Goal: Task Accomplishment & Management: Use online tool/utility

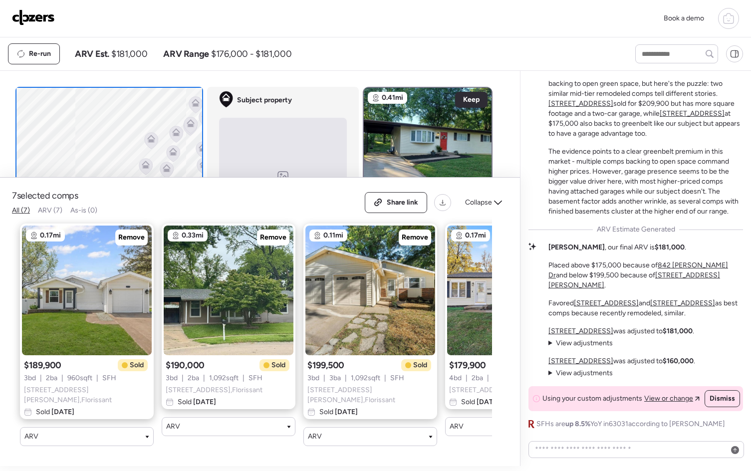
scroll to position [-31, 0]
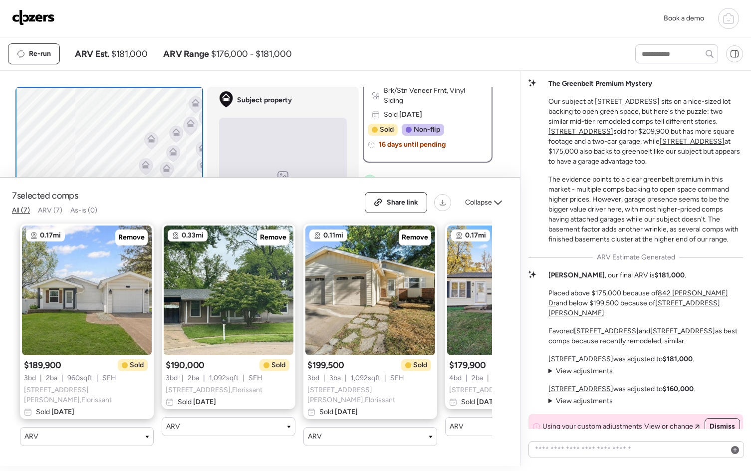
click at [30, 25] on link at bounding box center [33, 18] width 43 height 18
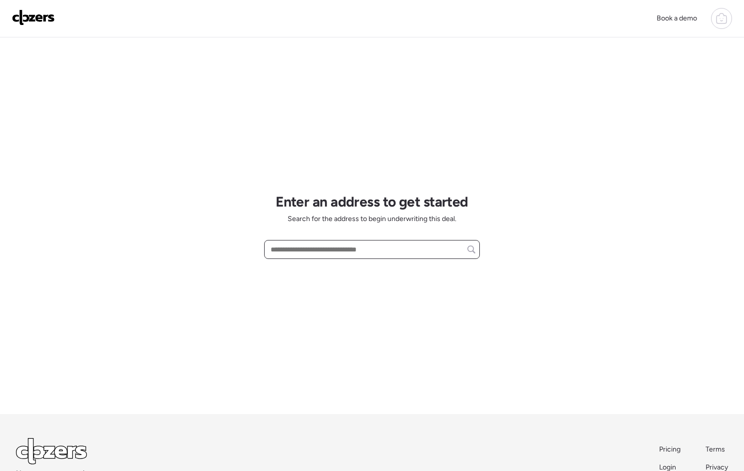
click at [288, 245] on input "text" at bounding box center [371, 250] width 207 height 14
paste input "**********"
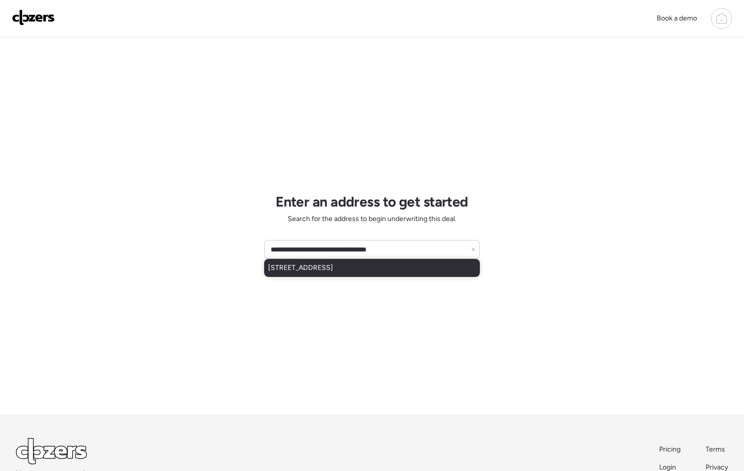
click at [333, 270] on span "[STREET_ADDRESS]" at bounding box center [300, 268] width 65 height 10
type input "**********"
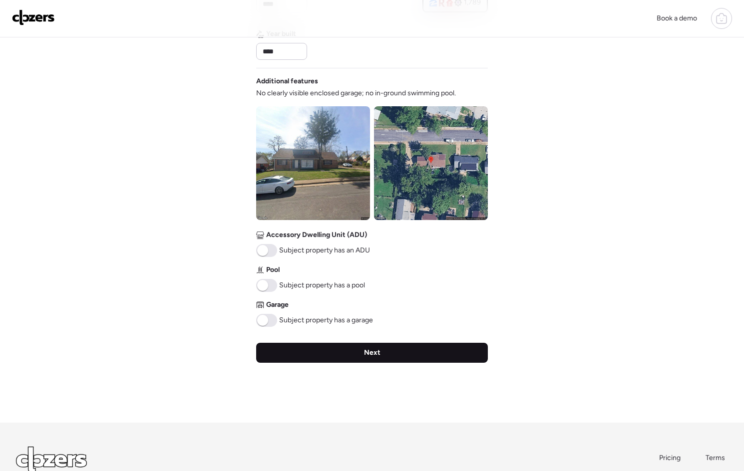
click at [391, 351] on div "Next" at bounding box center [372, 353] width 232 height 20
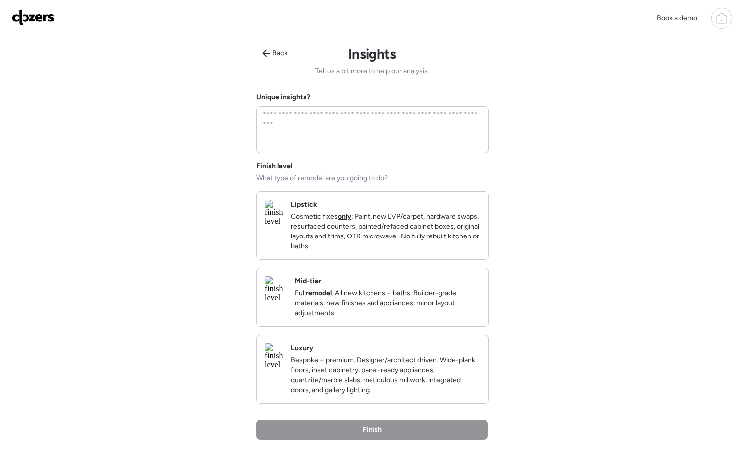
click at [370, 300] on p "Full remodel . All new kitchens + baths. Builder-grade materials, new finishes …" at bounding box center [387, 303] width 186 height 30
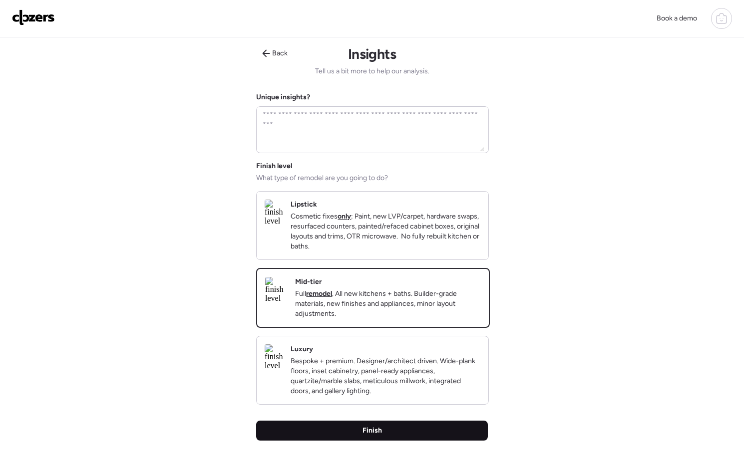
click at [407, 441] on div "Finish" at bounding box center [372, 431] width 232 height 20
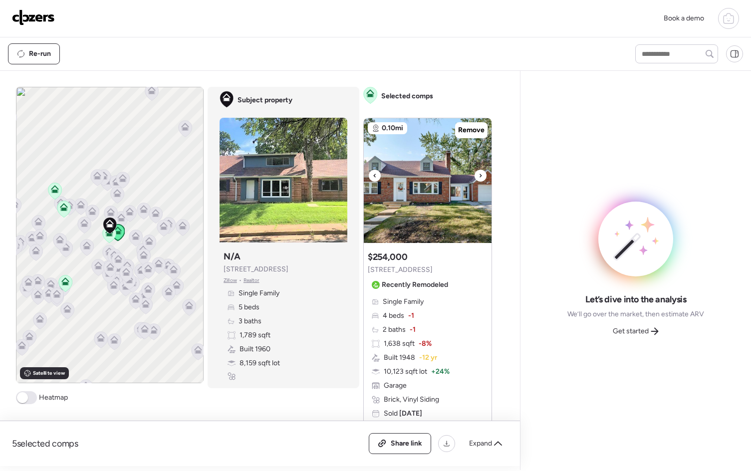
click at [483, 174] on div at bounding box center [481, 176] width 12 height 12
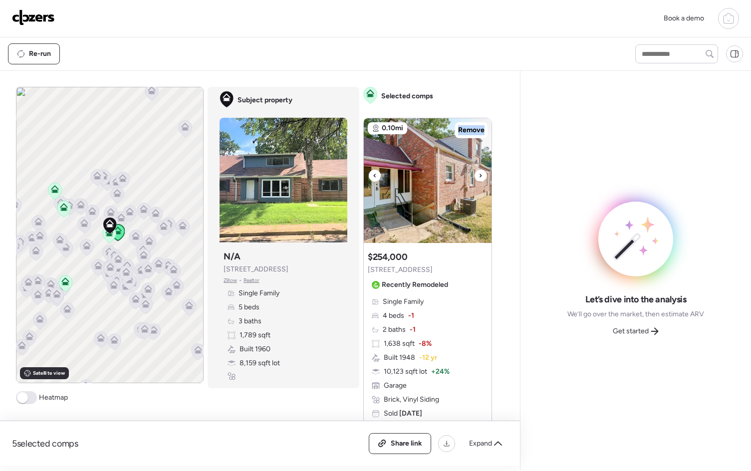
click at [483, 174] on div at bounding box center [481, 176] width 12 height 12
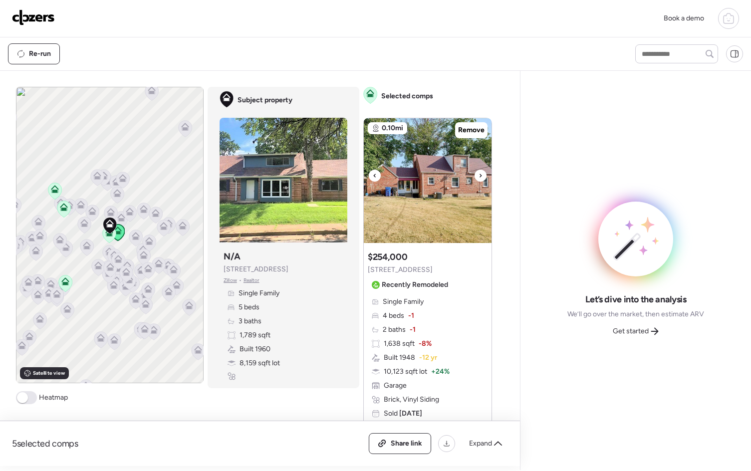
click at [483, 174] on div at bounding box center [481, 176] width 12 height 12
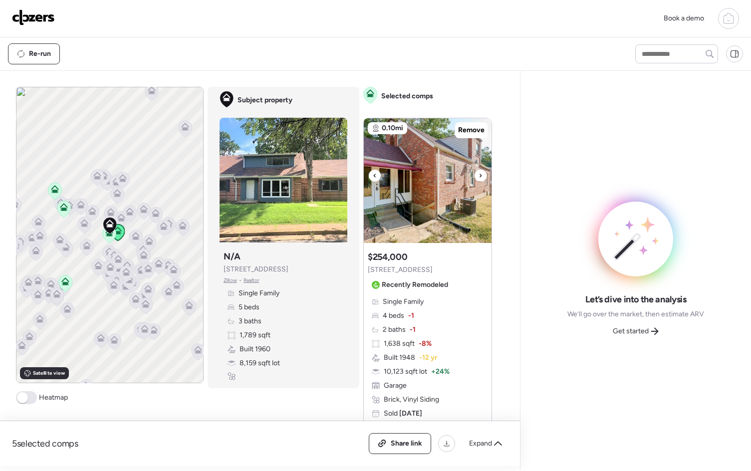
click at [483, 174] on div at bounding box center [481, 176] width 12 height 12
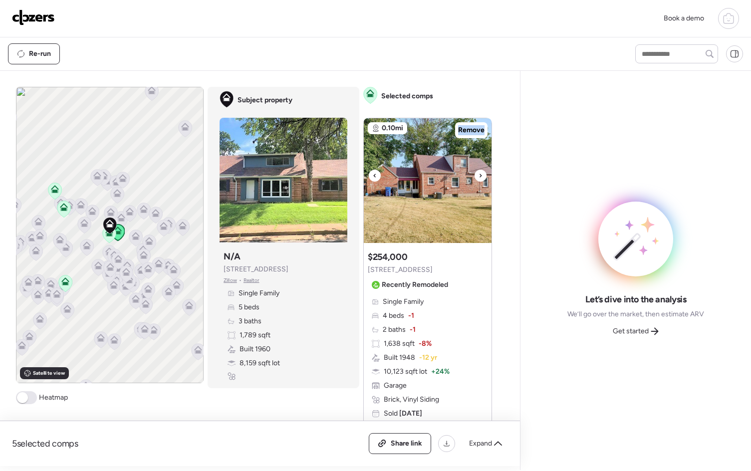
click at [483, 174] on div at bounding box center [481, 176] width 12 height 12
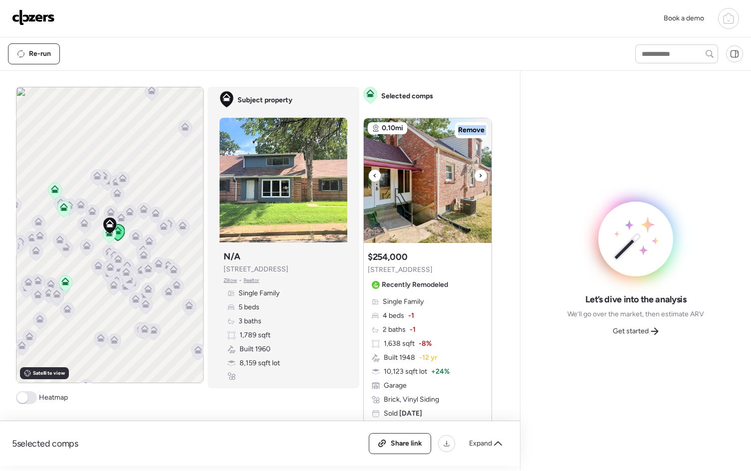
click at [483, 174] on div at bounding box center [481, 176] width 12 height 12
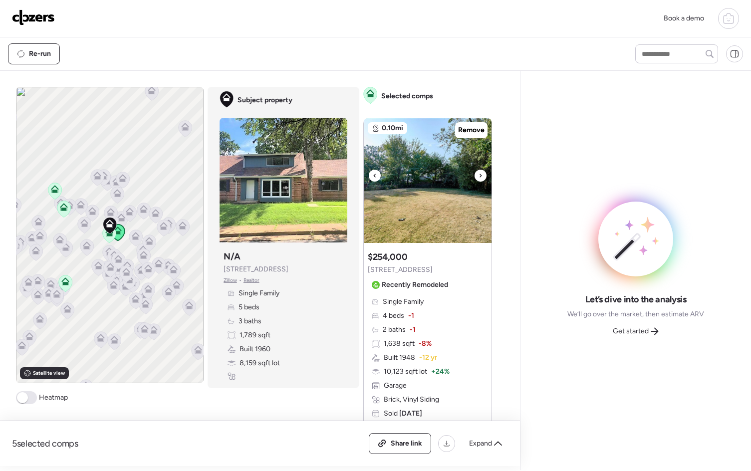
click at [483, 174] on div at bounding box center [481, 176] width 12 height 12
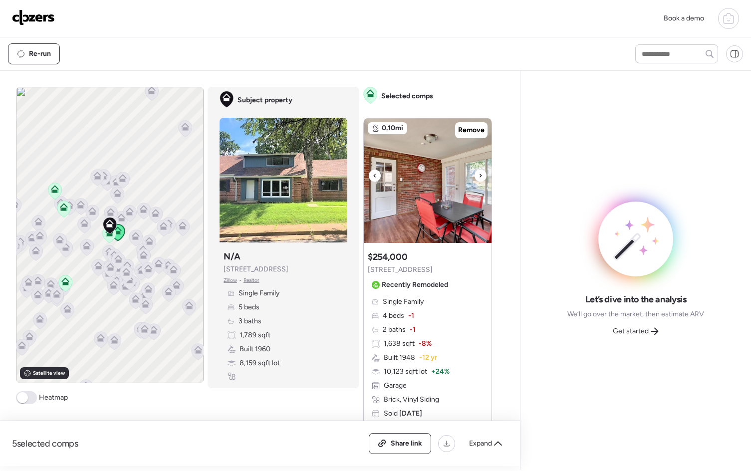
click at [483, 175] on div at bounding box center [481, 176] width 12 height 12
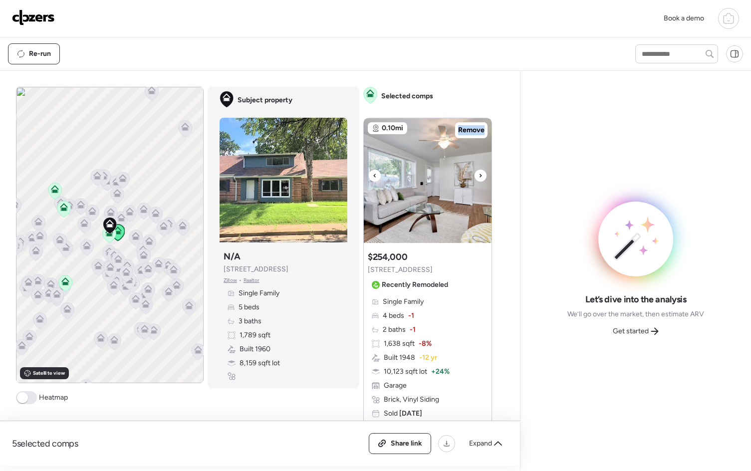
click at [483, 175] on div at bounding box center [481, 176] width 12 height 12
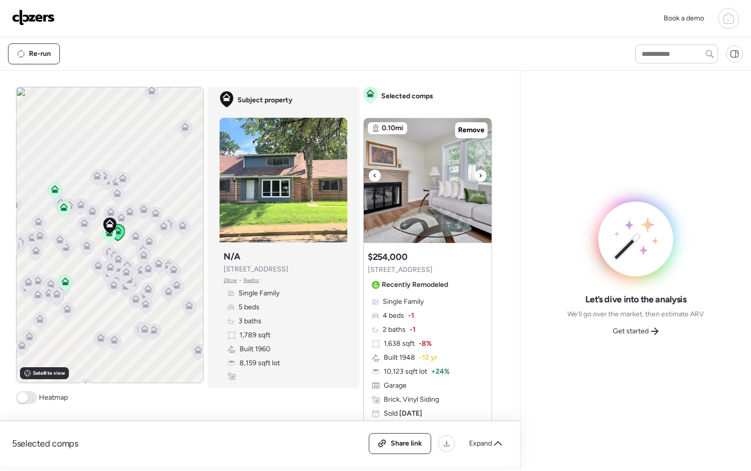
click at [483, 175] on div at bounding box center [481, 176] width 12 height 12
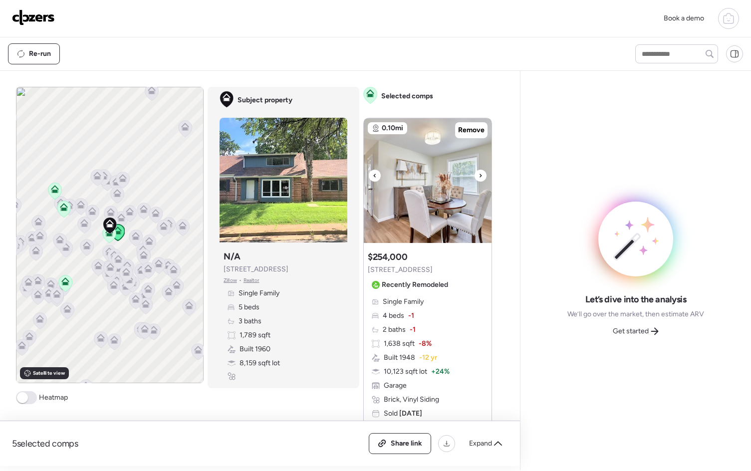
click at [483, 175] on div at bounding box center [481, 176] width 12 height 12
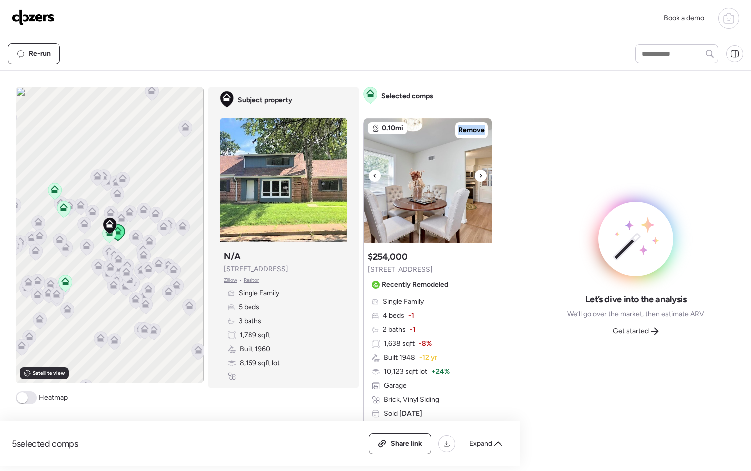
click at [483, 175] on div at bounding box center [481, 176] width 12 height 12
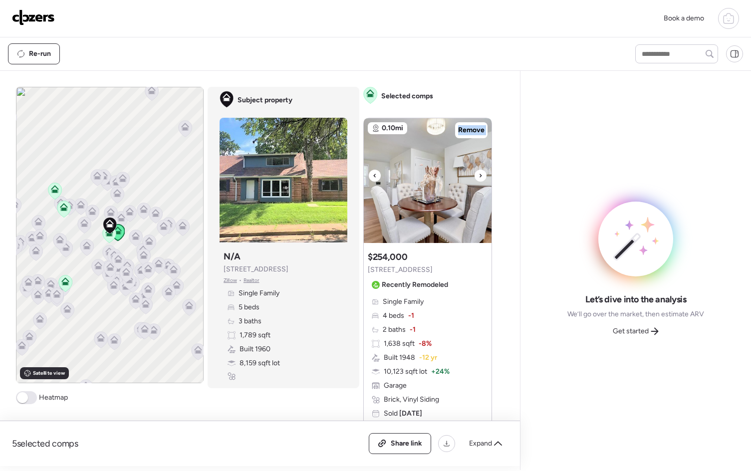
click at [483, 175] on div at bounding box center [481, 176] width 12 height 12
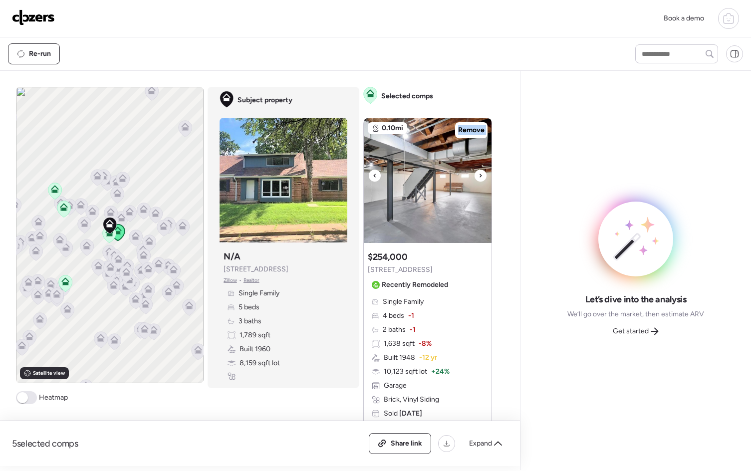
click at [483, 175] on div at bounding box center [481, 176] width 12 height 12
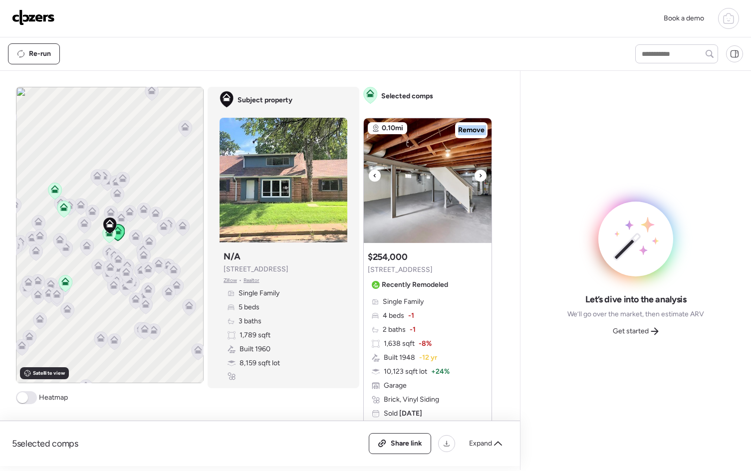
click at [483, 175] on div at bounding box center [481, 176] width 12 height 12
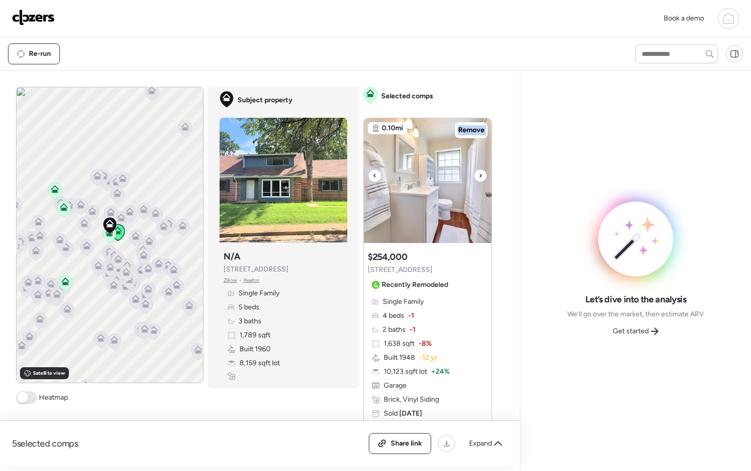
click at [483, 175] on div at bounding box center [481, 176] width 12 height 12
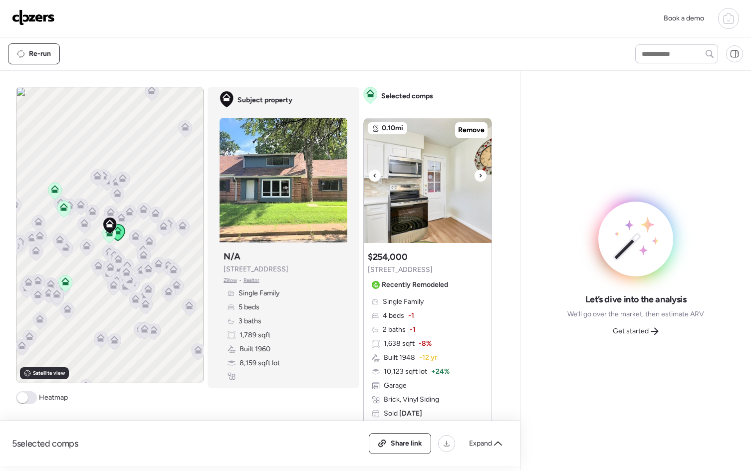
click at [483, 175] on div at bounding box center [481, 176] width 12 height 12
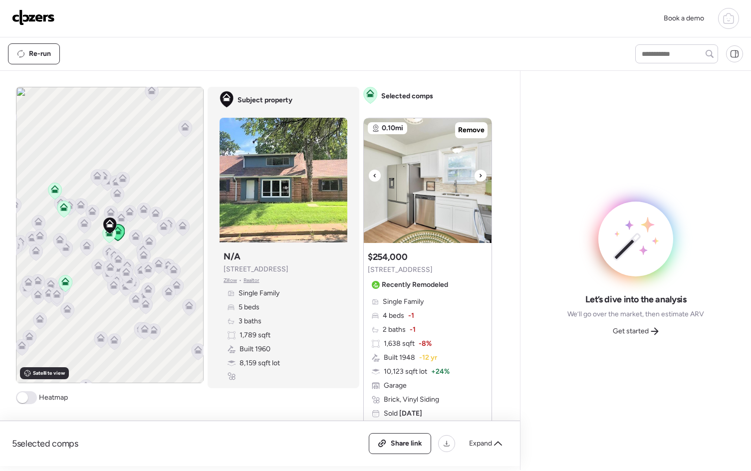
click at [483, 175] on div at bounding box center [481, 176] width 12 height 12
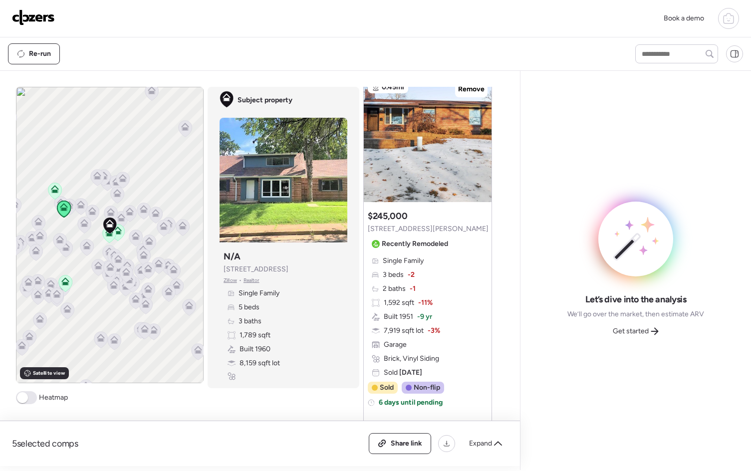
scroll to position [505, 0]
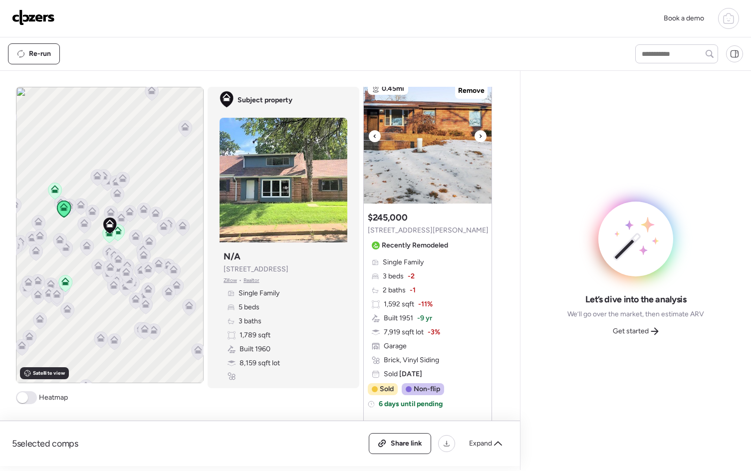
click at [479, 133] on icon at bounding box center [481, 136] width 4 height 12
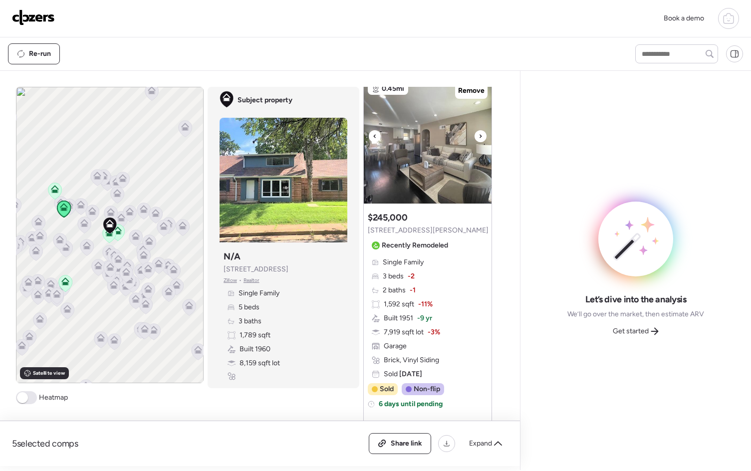
click at [479, 134] on icon at bounding box center [481, 136] width 4 height 12
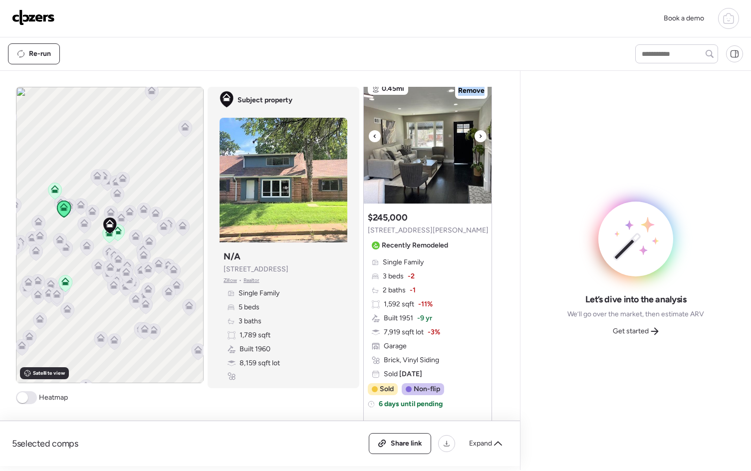
click at [480, 134] on icon at bounding box center [481, 135] width 2 height 3
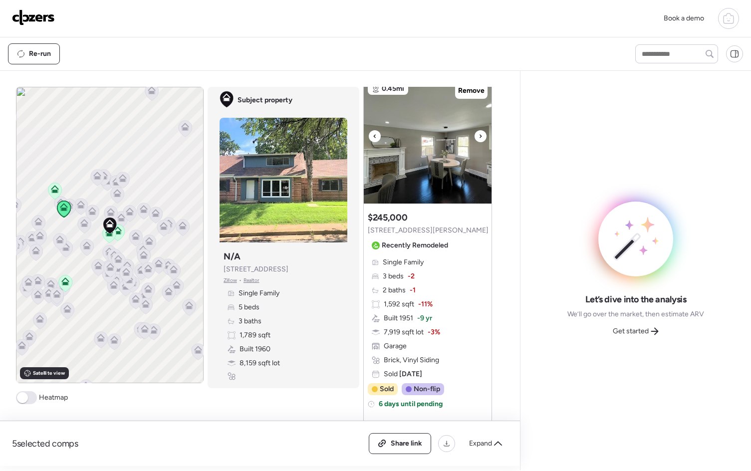
click at [480, 134] on icon at bounding box center [481, 135] width 2 height 3
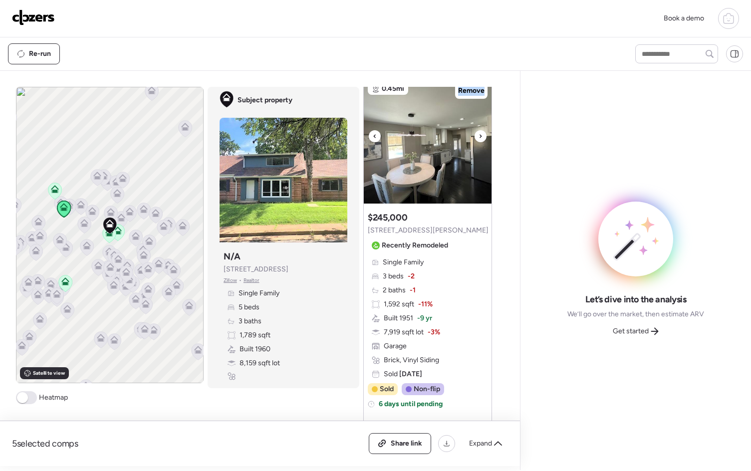
click at [480, 134] on icon at bounding box center [481, 135] width 2 height 3
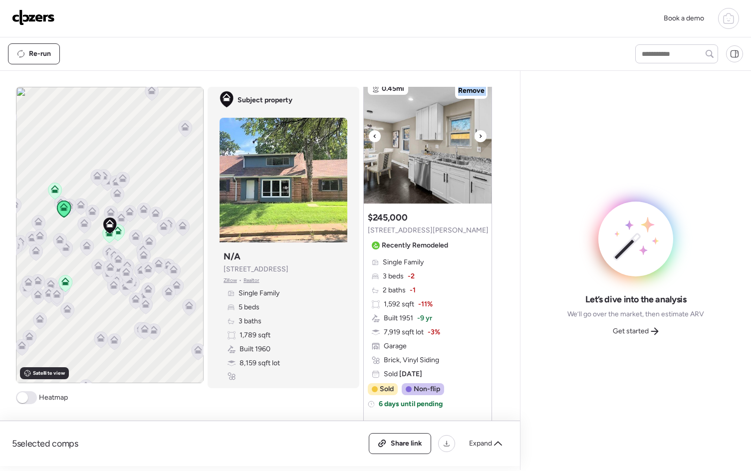
click at [480, 134] on icon at bounding box center [481, 135] width 2 height 3
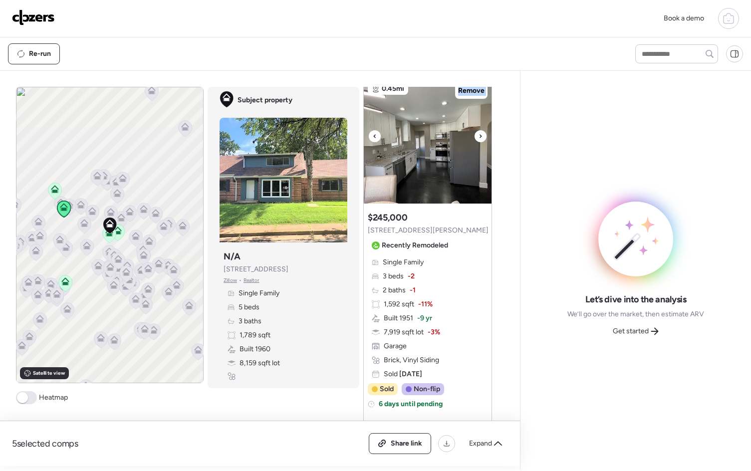
click at [480, 134] on icon at bounding box center [481, 135] width 2 height 3
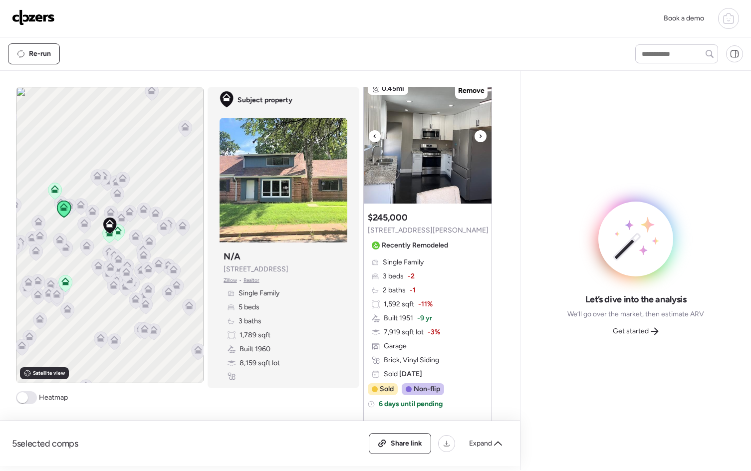
click at [480, 134] on icon at bounding box center [481, 135] width 2 height 3
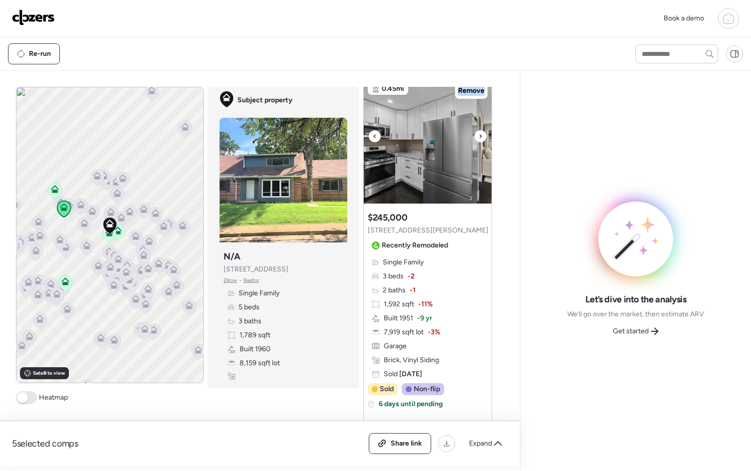
click at [480, 134] on icon at bounding box center [481, 135] width 2 height 3
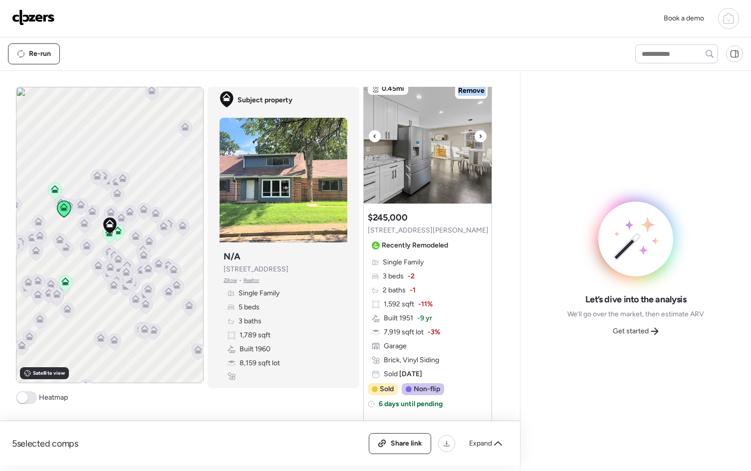
click at [480, 135] on icon at bounding box center [481, 135] width 2 height 3
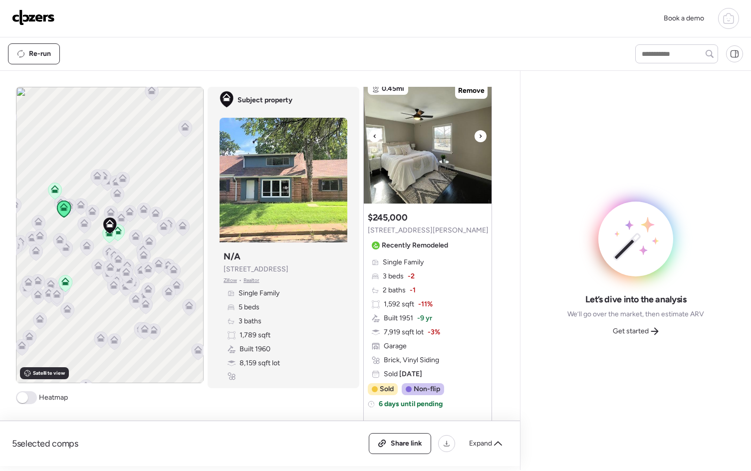
click at [480, 135] on icon at bounding box center [481, 135] width 2 height 3
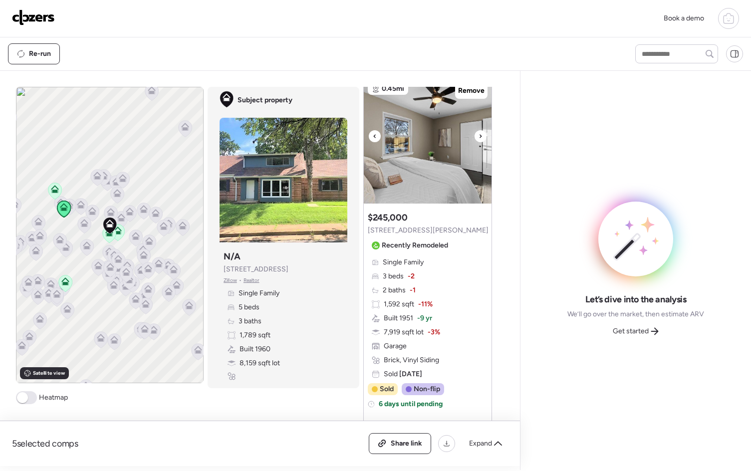
click at [480, 135] on icon at bounding box center [481, 135] width 2 height 3
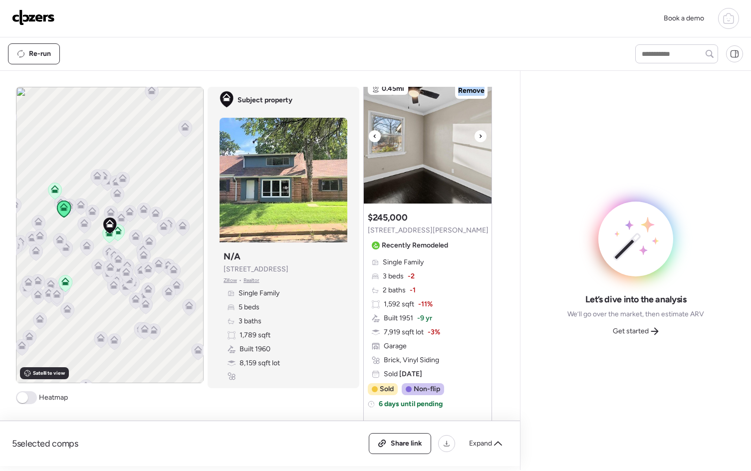
click at [480, 135] on icon at bounding box center [481, 135] width 2 height 3
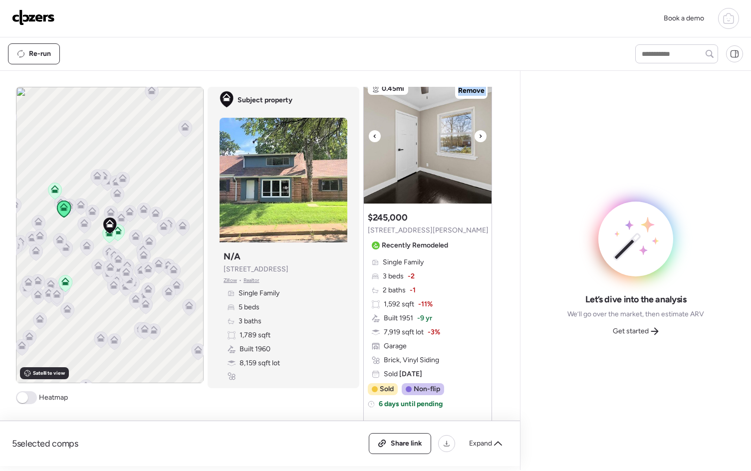
click at [480, 135] on icon at bounding box center [481, 135] width 2 height 3
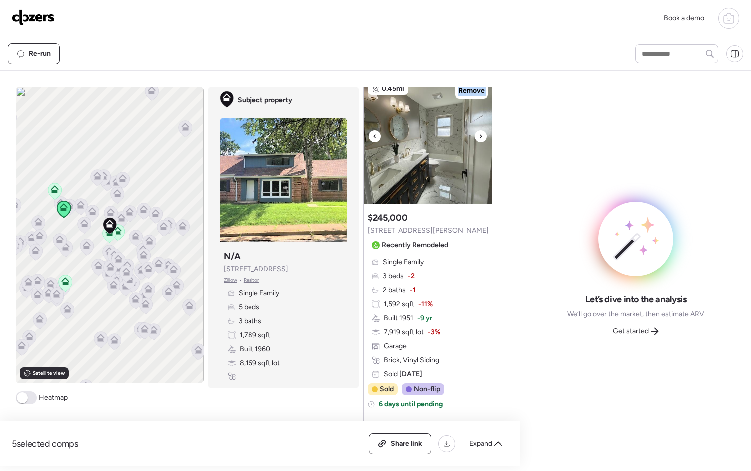
click at [480, 135] on icon at bounding box center [481, 135] width 2 height 3
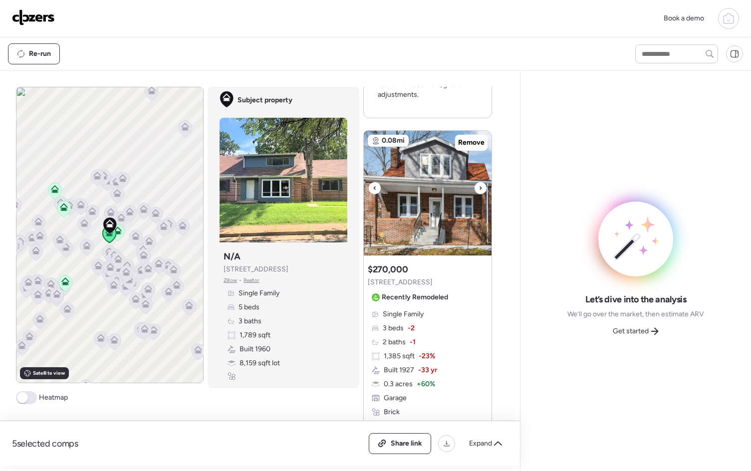
scroll to position [953, 0]
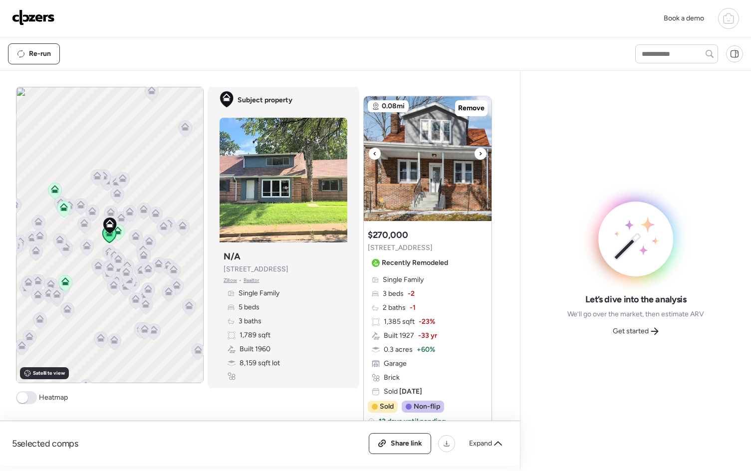
click at [479, 150] on icon at bounding box center [481, 154] width 4 height 12
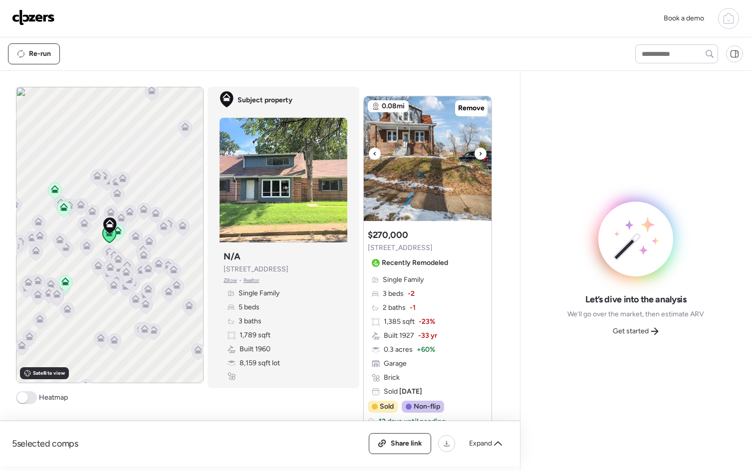
click at [479, 150] on icon at bounding box center [481, 154] width 4 height 12
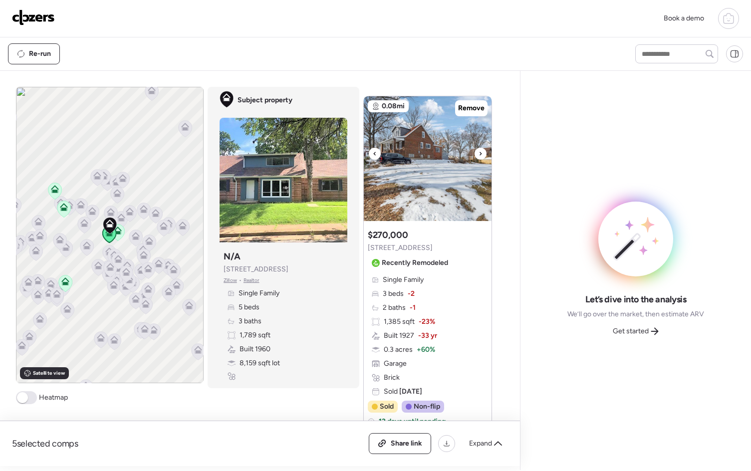
click at [479, 150] on icon at bounding box center [481, 154] width 4 height 12
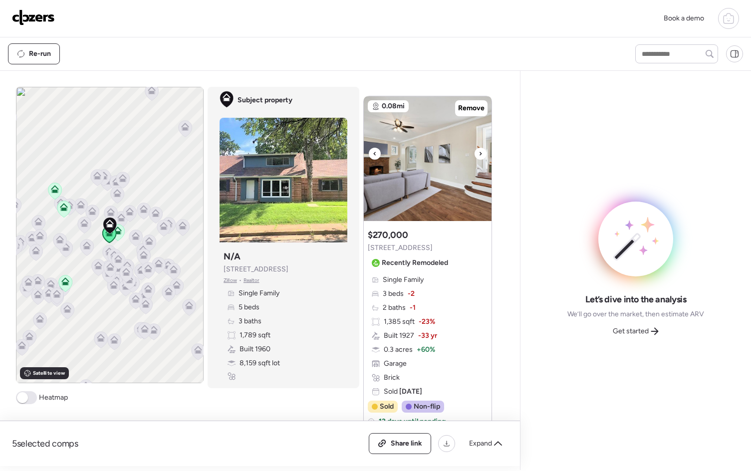
click at [480, 151] on div at bounding box center [481, 154] width 12 height 12
click at [480, 150] on div at bounding box center [481, 154] width 12 height 12
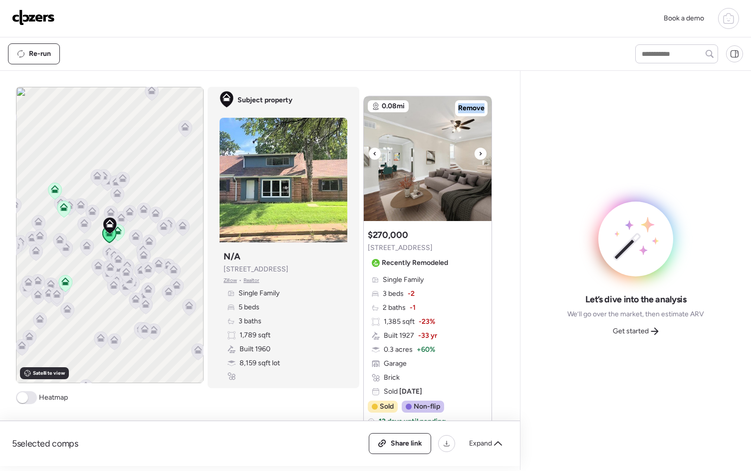
click at [480, 150] on div at bounding box center [481, 154] width 12 height 12
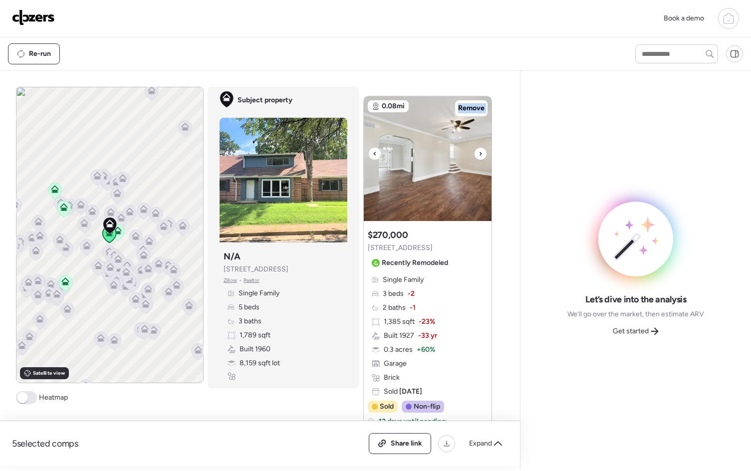
click at [480, 150] on div at bounding box center [481, 154] width 12 height 12
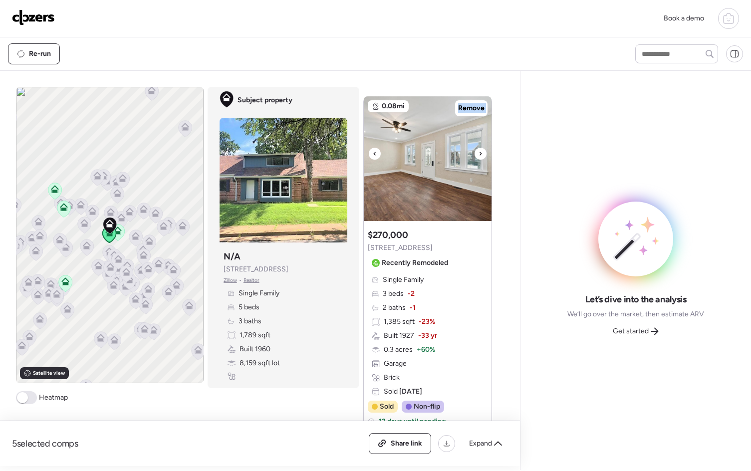
click at [480, 150] on div at bounding box center [481, 154] width 12 height 12
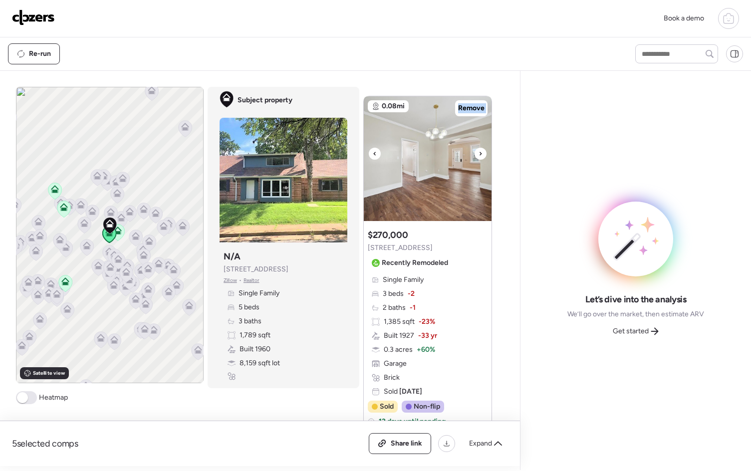
click at [480, 150] on div at bounding box center [481, 154] width 12 height 12
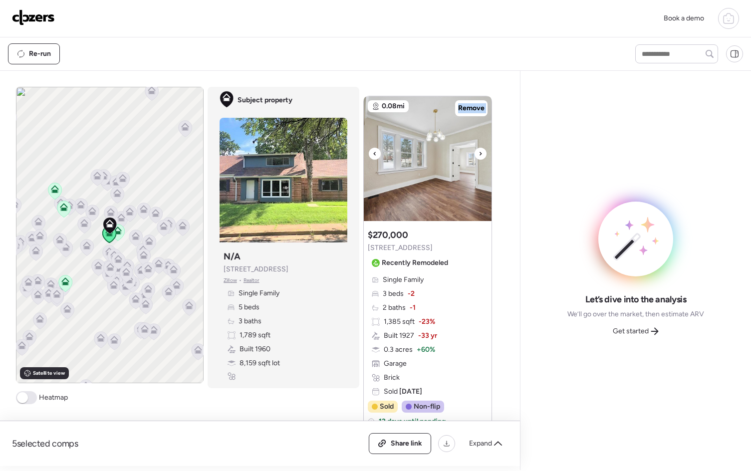
click at [480, 150] on div at bounding box center [481, 154] width 12 height 12
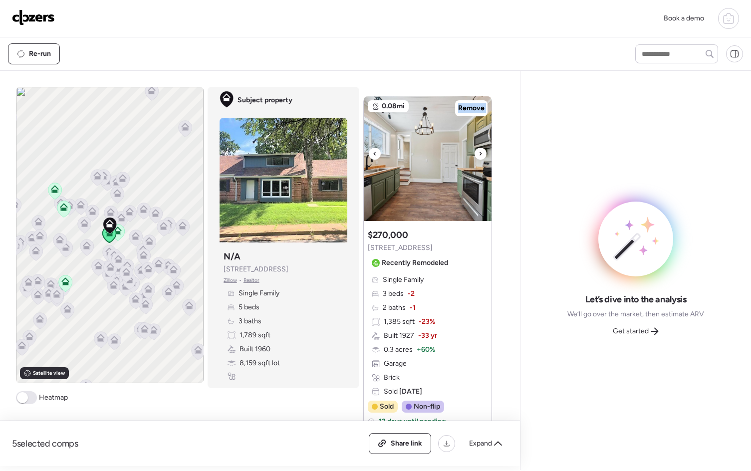
click at [480, 150] on div at bounding box center [481, 154] width 12 height 12
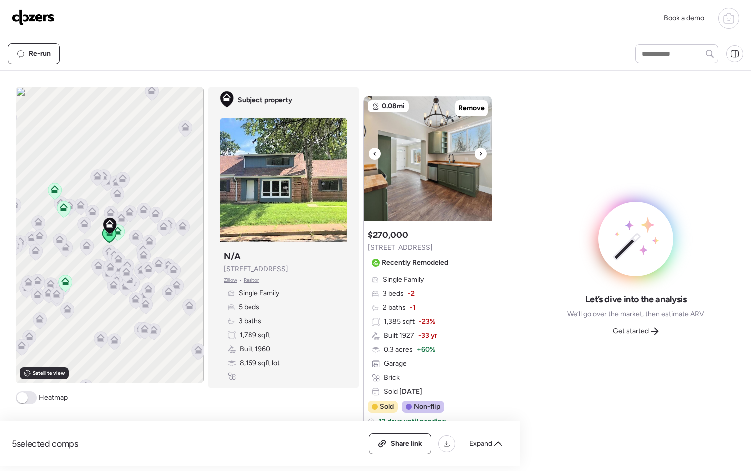
click at [480, 150] on div at bounding box center [481, 154] width 12 height 12
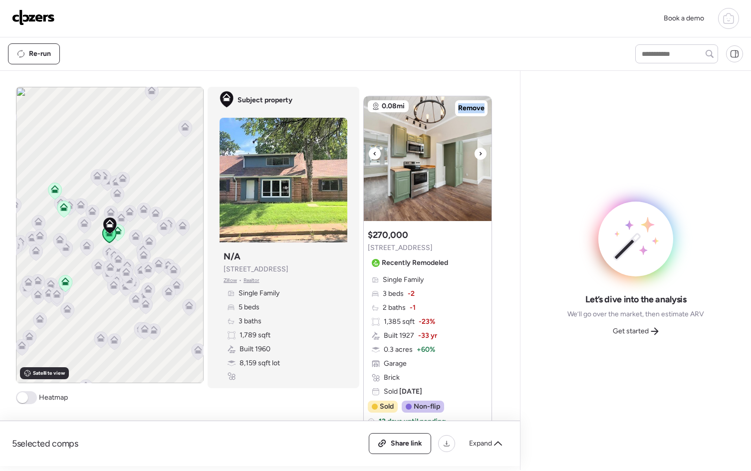
click at [480, 150] on div at bounding box center [481, 154] width 12 height 12
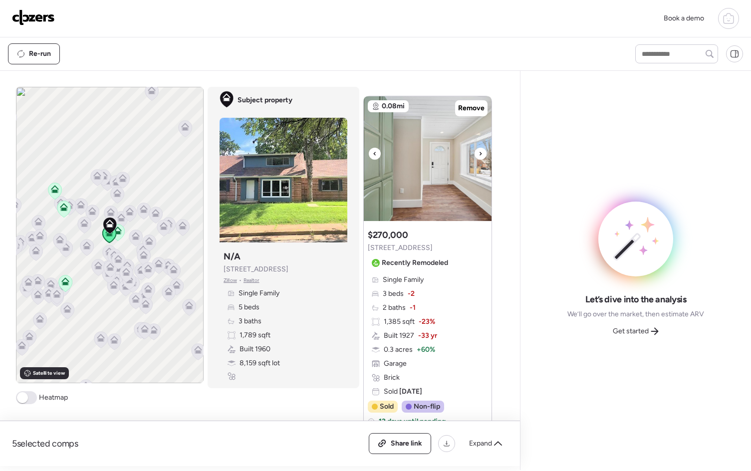
click at [480, 150] on div at bounding box center [481, 154] width 12 height 12
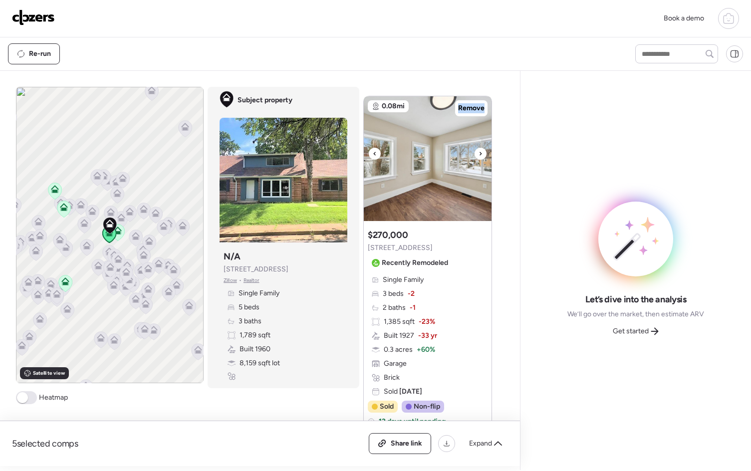
click at [480, 150] on div at bounding box center [481, 154] width 12 height 12
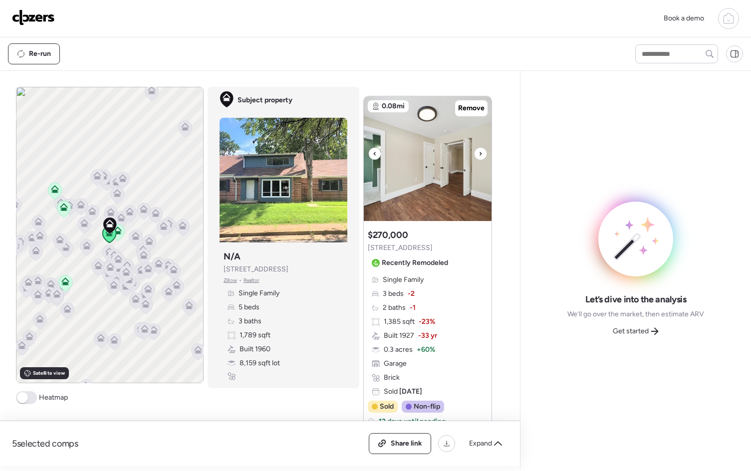
click at [480, 151] on div at bounding box center [481, 154] width 12 height 12
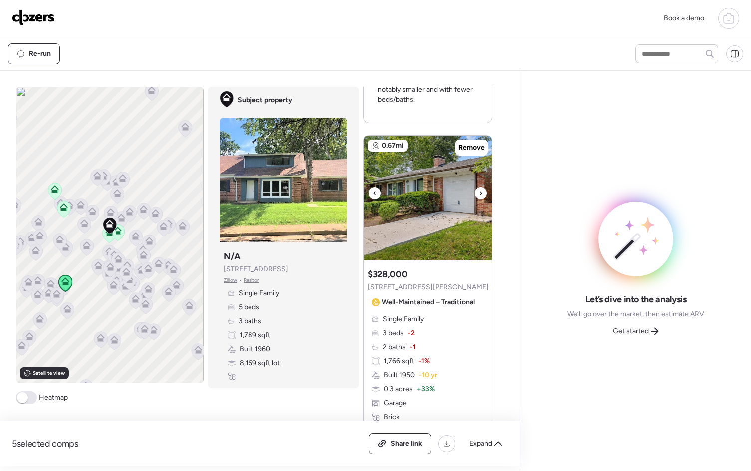
scroll to position [1381, 0]
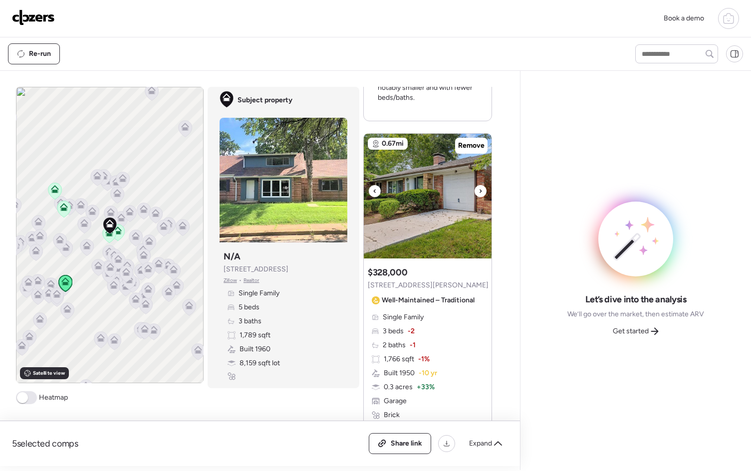
click at [480, 190] on div at bounding box center [481, 191] width 12 height 12
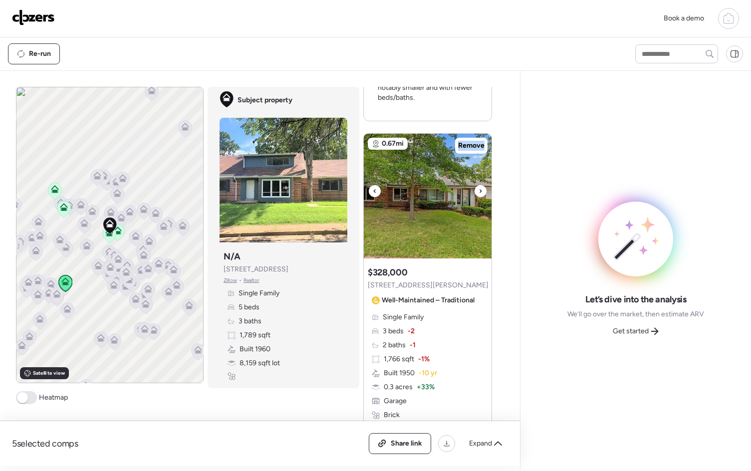
click at [480, 191] on div at bounding box center [481, 191] width 12 height 12
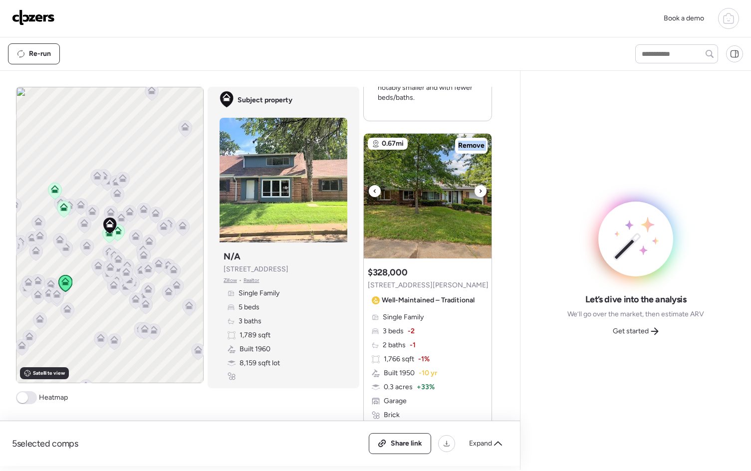
click at [480, 191] on div at bounding box center [481, 191] width 12 height 12
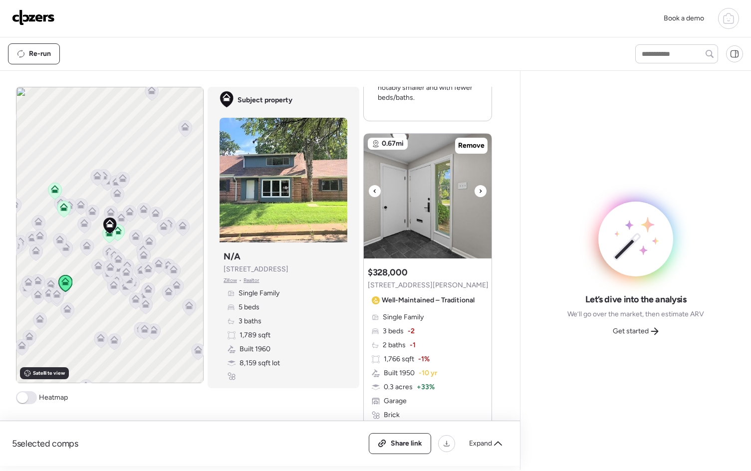
click at [480, 191] on div at bounding box center [481, 191] width 12 height 12
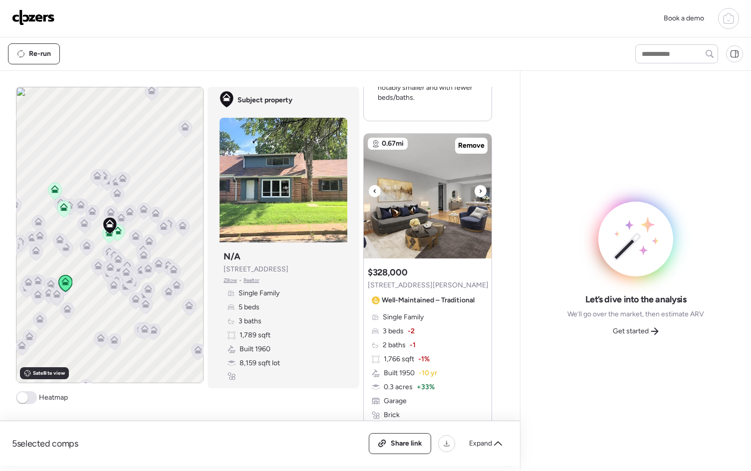
click at [480, 191] on div at bounding box center [481, 191] width 12 height 12
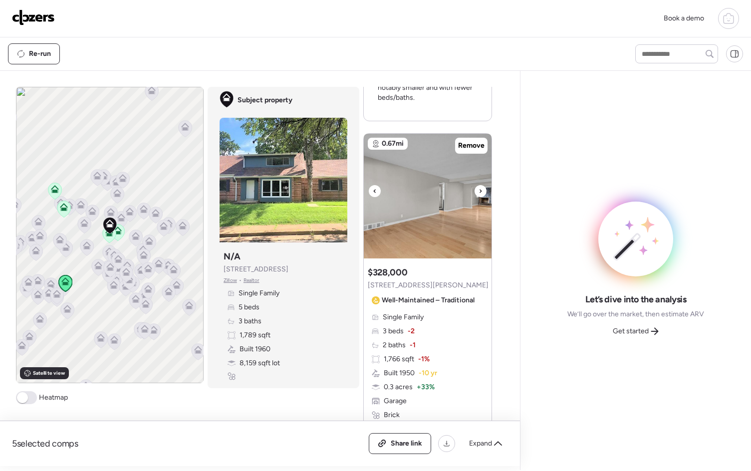
click at [480, 191] on div at bounding box center [481, 191] width 12 height 12
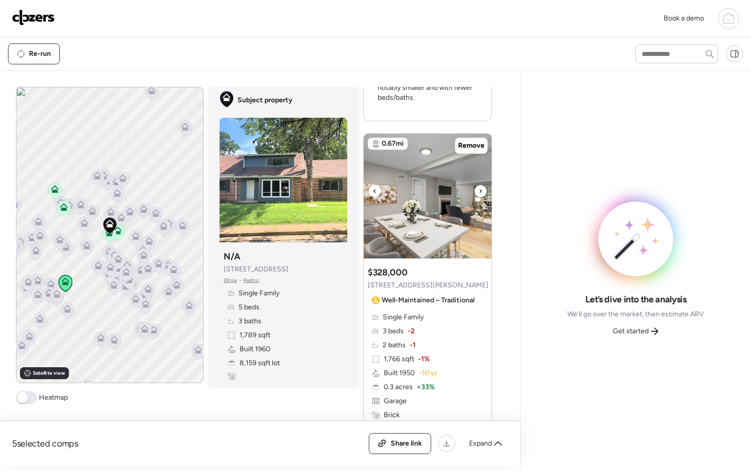
click at [480, 191] on div at bounding box center [481, 191] width 12 height 12
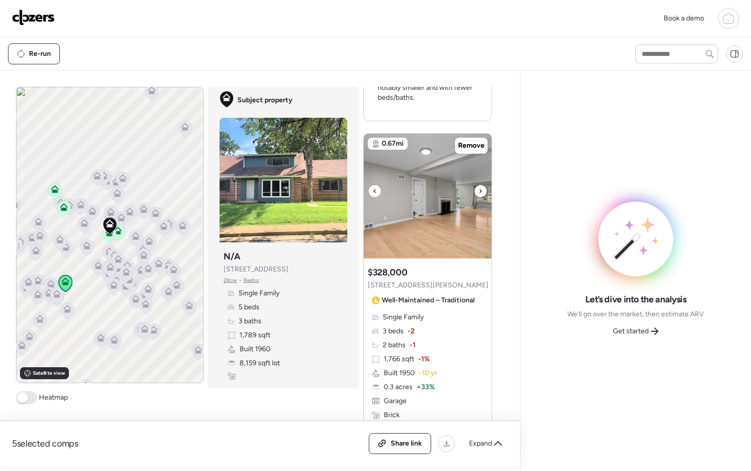
click at [480, 191] on div at bounding box center [481, 191] width 12 height 12
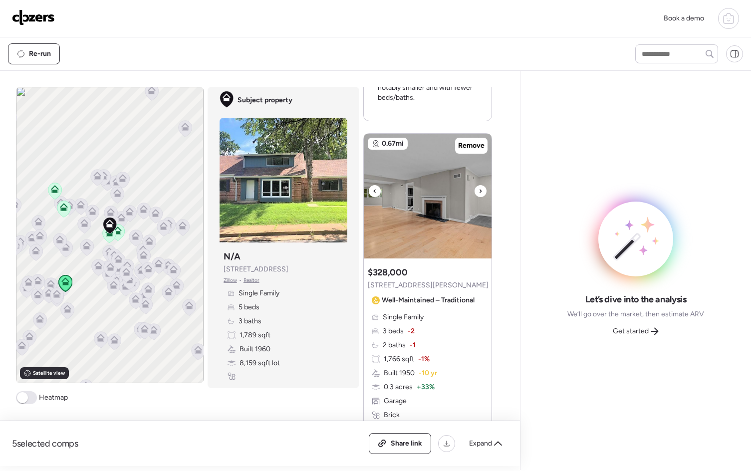
click at [480, 191] on div at bounding box center [481, 191] width 12 height 12
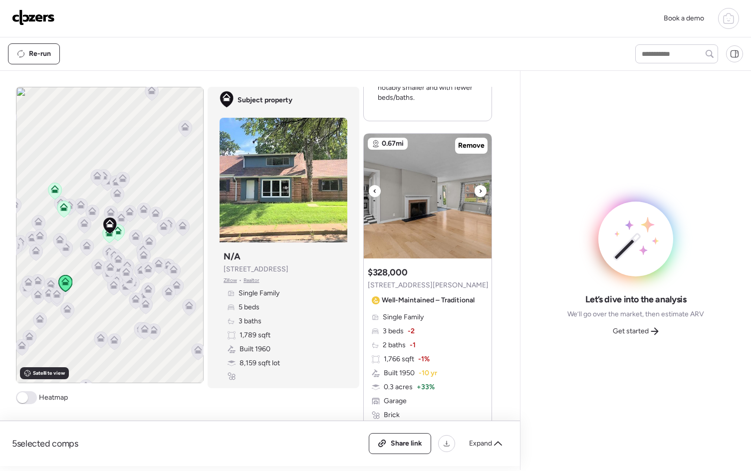
click at [479, 190] on div at bounding box center [481, 191] width 12 height 12
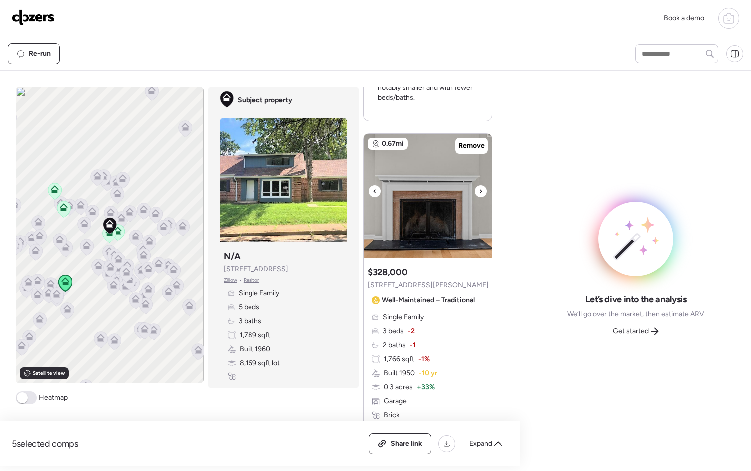
click at [479, 190] on div at bounding box center [481, 191] width 12 height 12
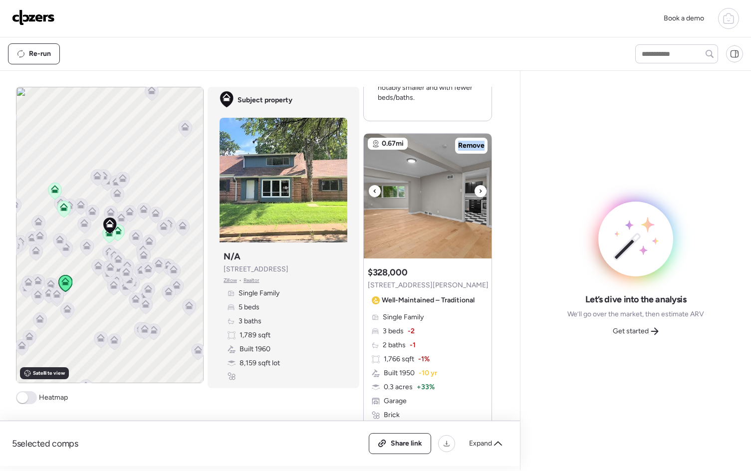
click at [479, 190] on div at bounding box center [481, 191] width 12 height 12
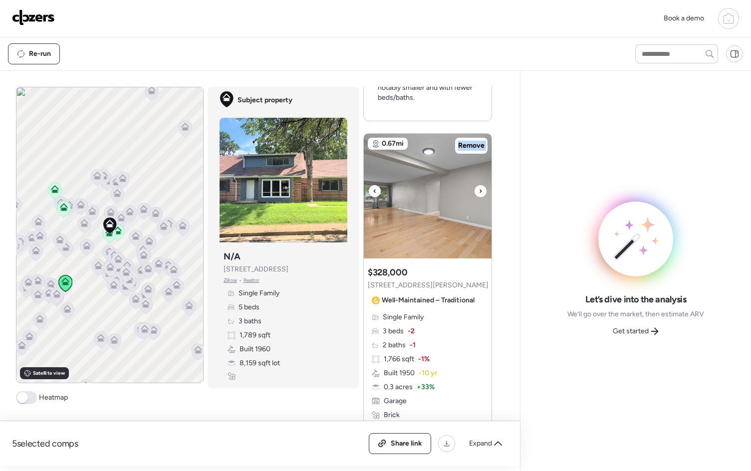
click at [479, 190] on div at bounding box center [481, 191] width 12 height 12
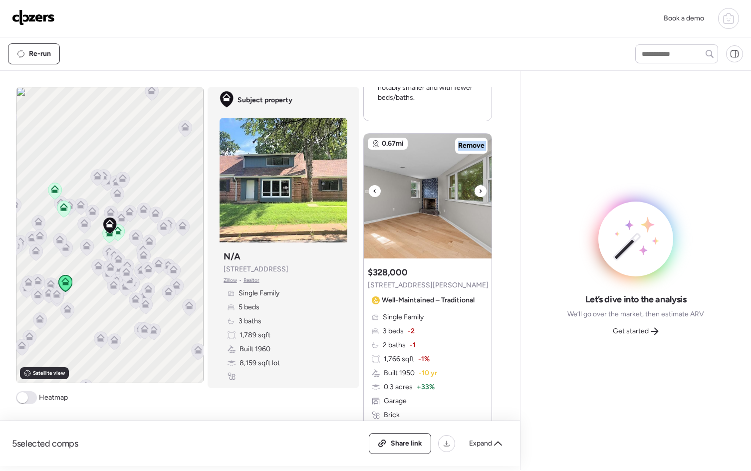
click at [479, 190] on div at bounding box center [481, 191] width 12 height 12
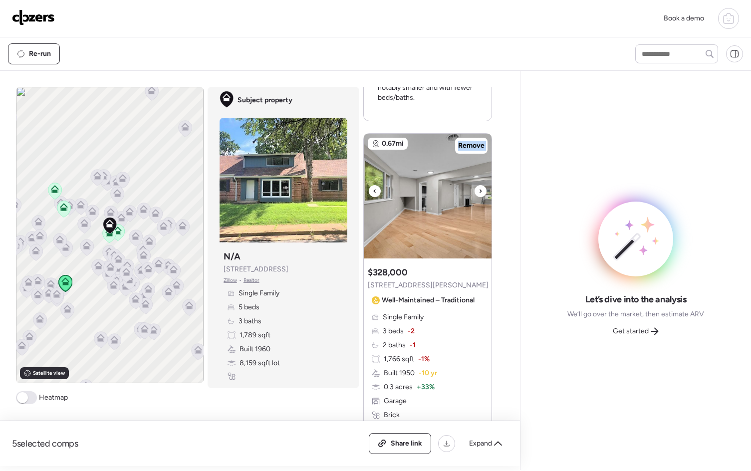
click at [479, 190] on div at bounding box center [481, 191] width 12 height 12
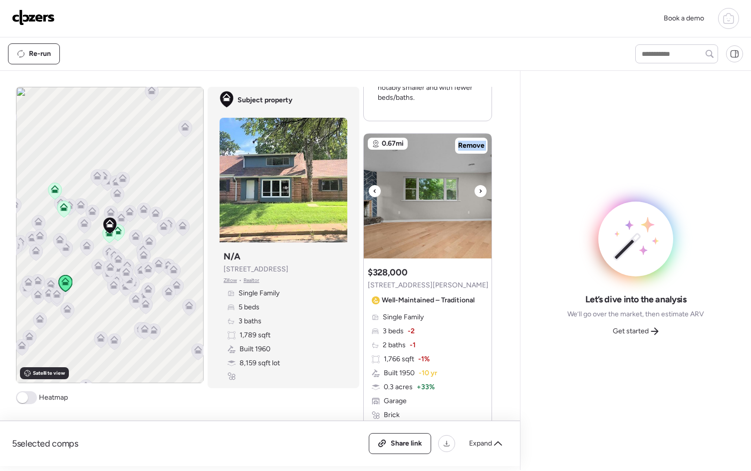
click at [479, 190] on div at bounding box center [481, 191] width 12 height 12
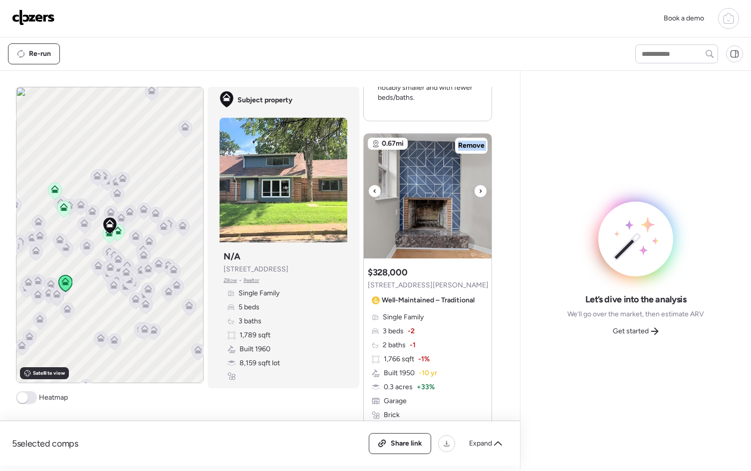
click at [479, 190] on div at bounding box center [481, 191] width 12 height 12
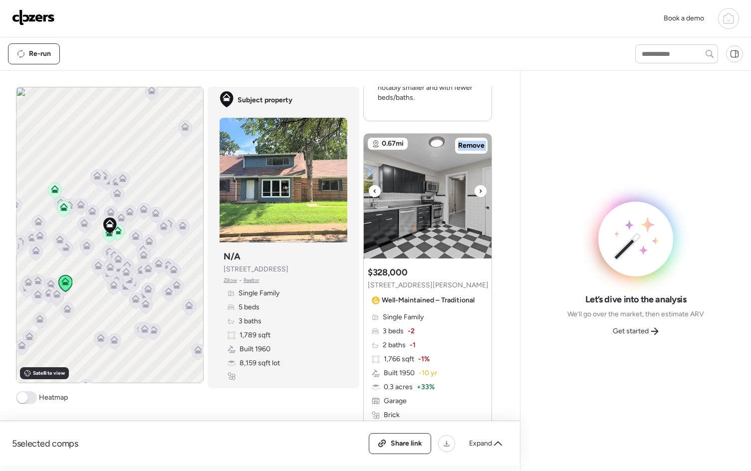
click at [479, 190] on div at bounding box center [481, 191] width 12 height 12
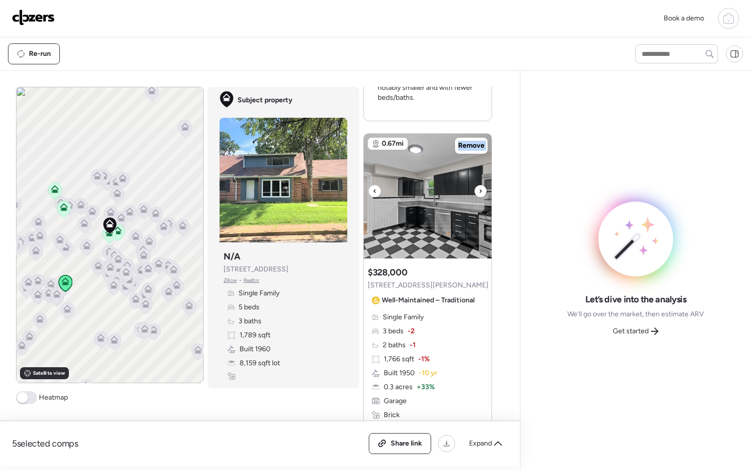
click at [479, 190] on div at bounding box center [481, 191] width 12 height 12
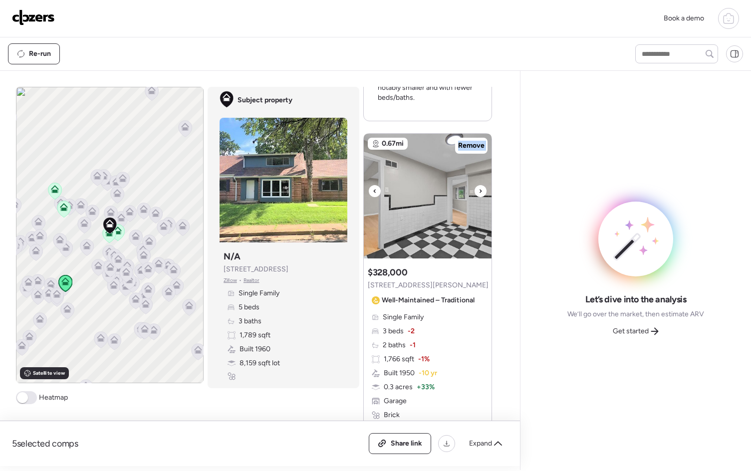
click at [479, 190] on div at bounding box center [481, 191] width 12 height 12
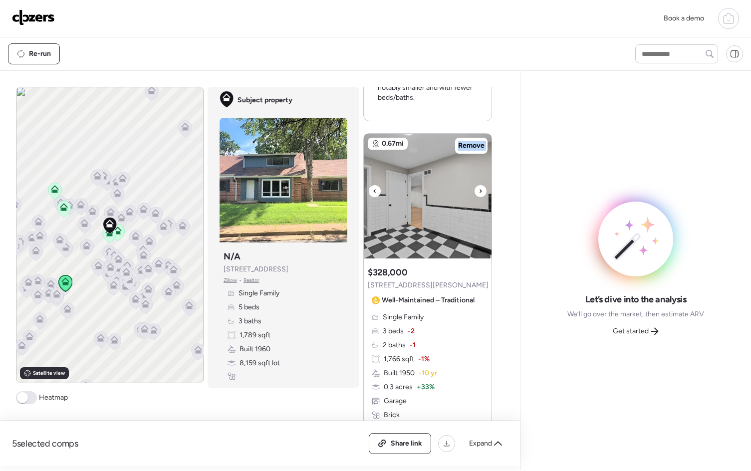
click at [479, 190] on div at bounding box center [481, 191] width 12 height 12
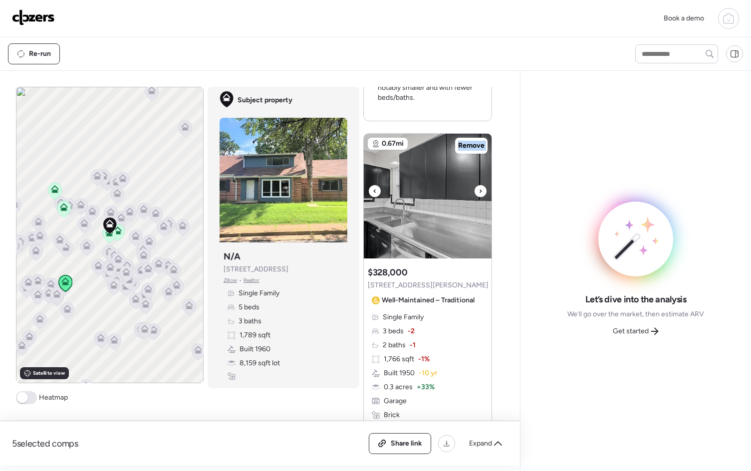
click at [479, 190] on div at bounding box center [481, 191] width 12 height 12
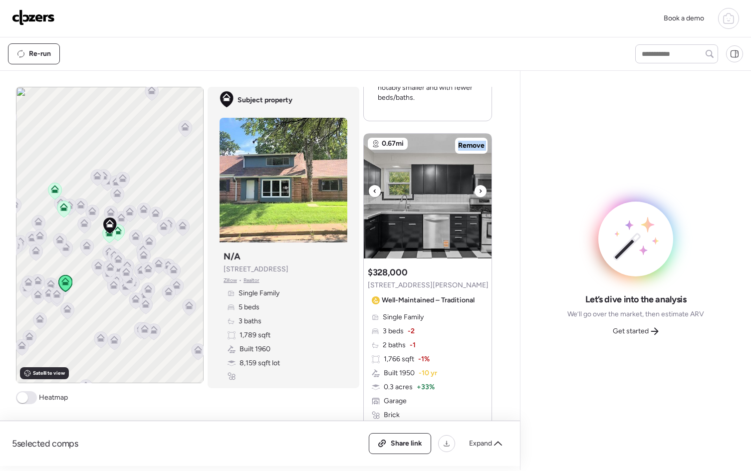
click at [479, 190] on div at bounding box center [481, 191] width 12 height 12
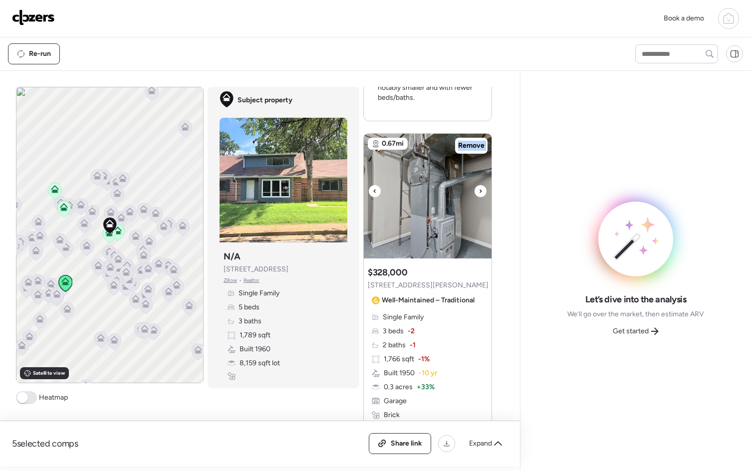
click at [479, 190] on div at bounding box center [481, 191] width 12 height 12
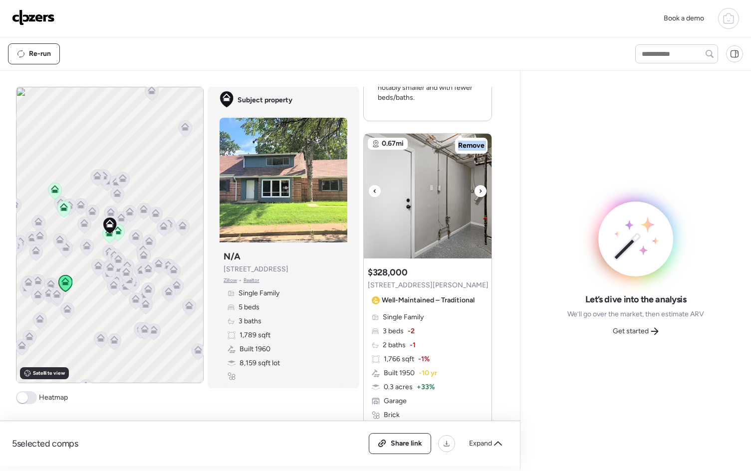
click at [479, 190] on div at bounding box center [481, 191] width 12 height 12
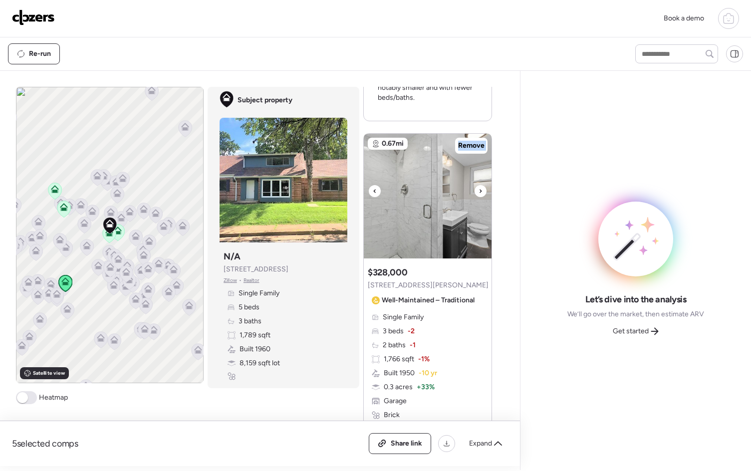
click at [479, 190] on div at bounding box center [481, 191] width 12 height 12
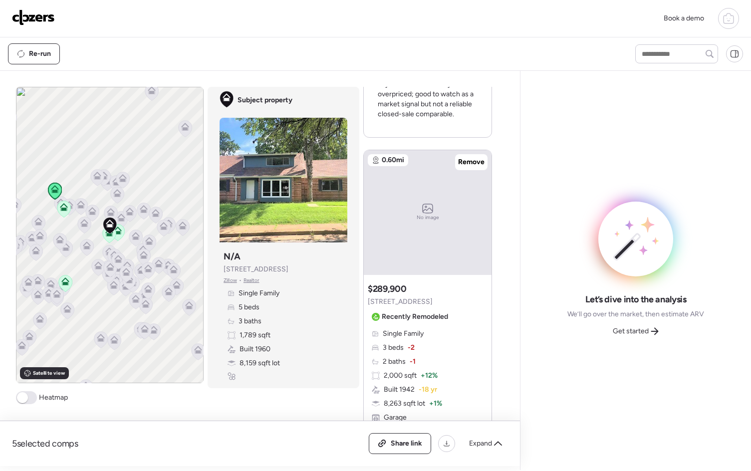
scroll to position [1831, 0]
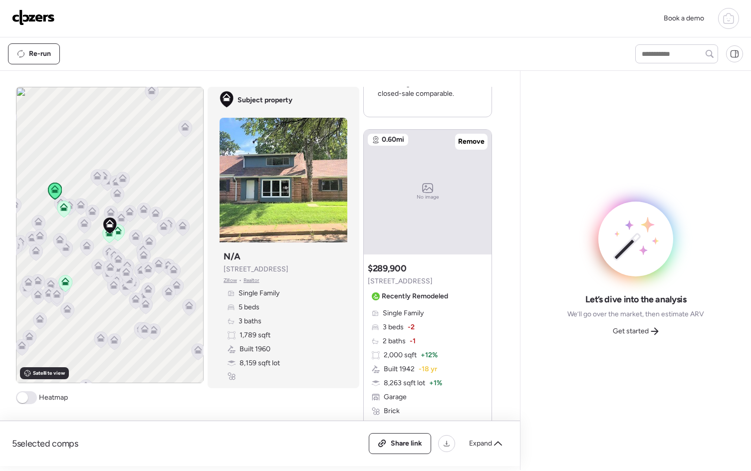
click at [405, 266] on div "Suggested comp $289,900 7350 Trenton Ave Recently Remodeled" at bounding box center [410, 284] width 84 height 42
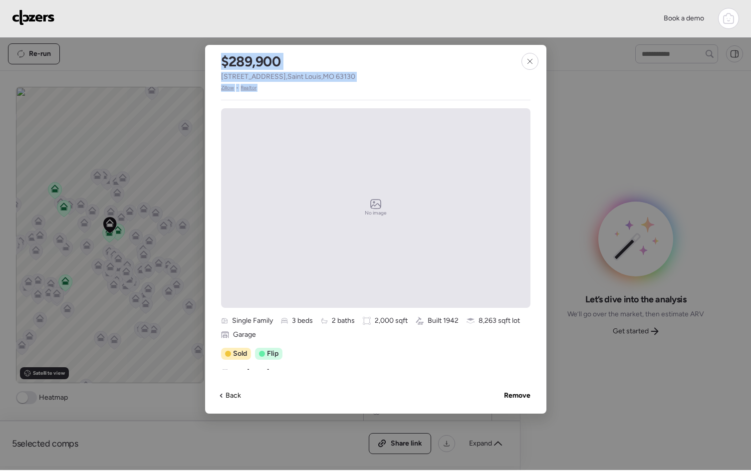
drag, startPoint x: 532, startPoint y: 64, endPoint x: 400, endPoint y: 85, distance: 133.9
click at [404, 84] on div "$289,900 7350 Trenton Ave , Saint Louis , MO 63130 Zillow • Realtor No image Si…" at bounding box center [375, 229] width 341 height 369
click at [369, 83] on div "$289,900 7350 Trenton Ave , Saint Louis , MO 63130 Zillow • Realtor No image Si…" at bounding box center [375, 229] width 341 height 369
drag, startPoint x: 356, startPoint y: 78, endPoint x: 222, endPoint y: 78, distance: 134.3
click at [222, 78] on div "$289,900 7350 Trenton Ave , Saint Louis , MO 63130 Zillow • Realtor" at bounding box center [288, 68] width 166 height 47
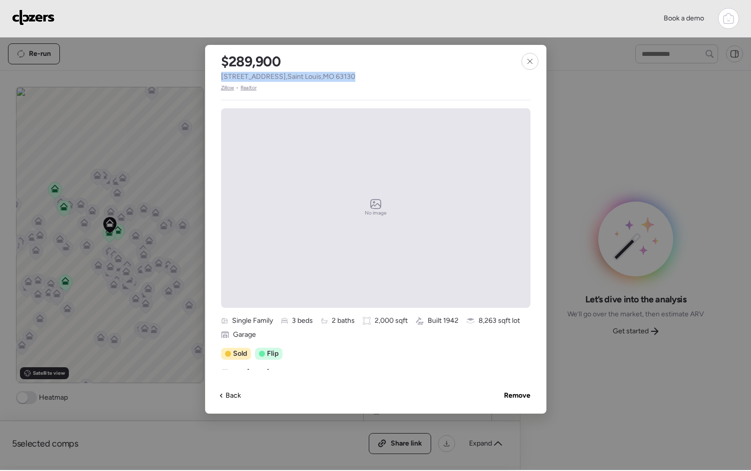
copy span "7350 Trenton Ave , Saint Louis , MO 63130"
click at [537, 59] on div at bounding box center [530, 61] width 17 height 17
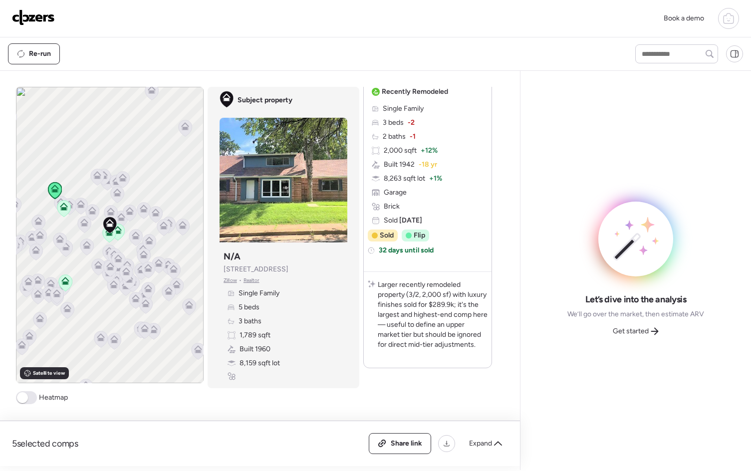
scroll to position [2038, 0]
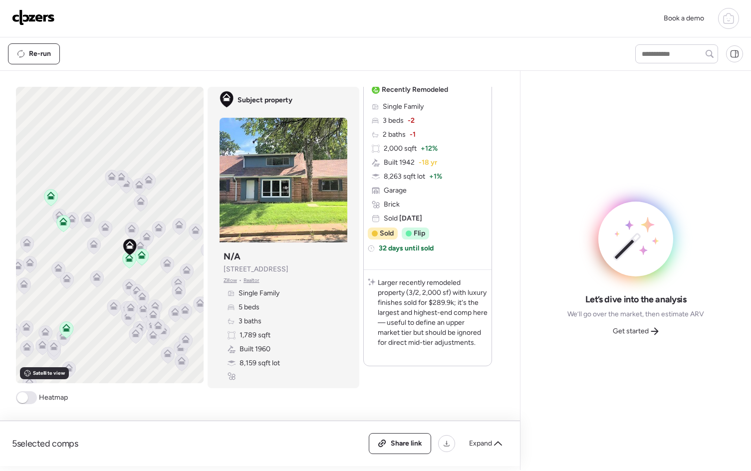
drag, startPoint x: 125, startPoint y: 271, endPoint x: 132, endPoint y: 283, distance: 14.1
click at [132, 283] on icon at bounding box center [129, 287] width 14 height 17
click at [140, 245] on icon at bounding box center [147, 239] width 14 height 17
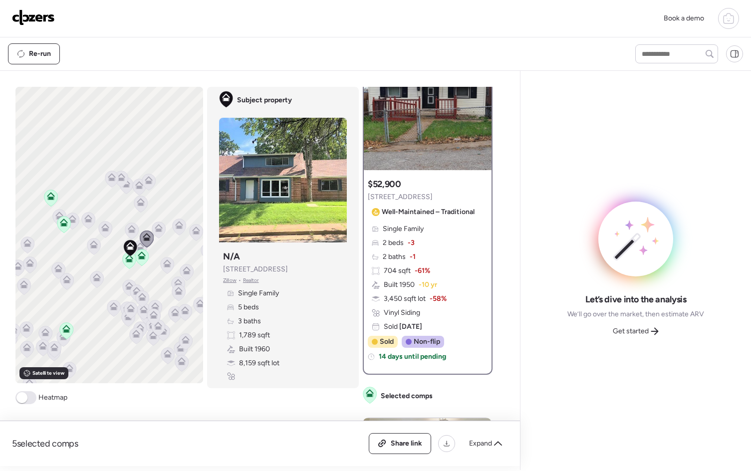
scroll to position [0, 0]
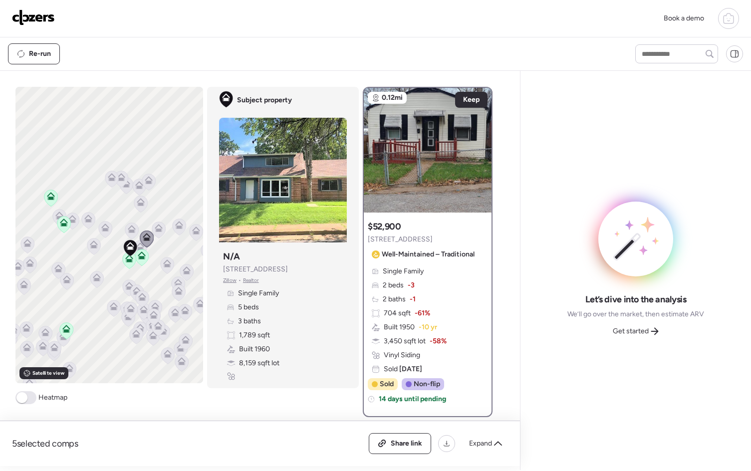
click at [130, 230] on icon at bounding box center [131, 231] width 6 height 3
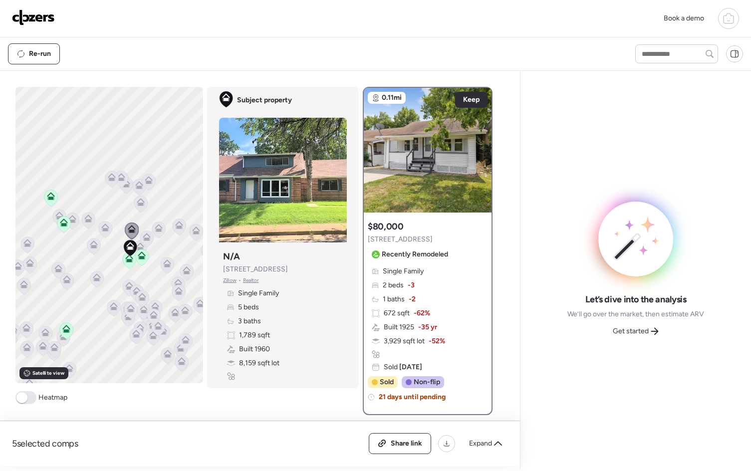
click at [140, 247] on icon at bounding box center [147, 239] width 14 height 17
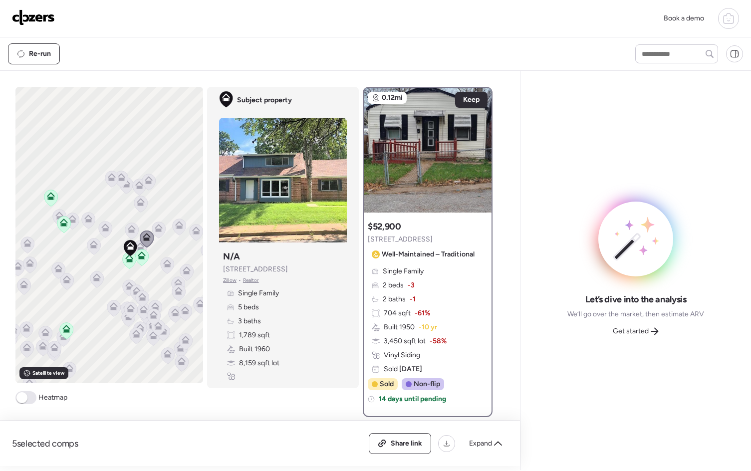
click at [102, 231] on icon at bounding box center [105, 229] width 6 height 3
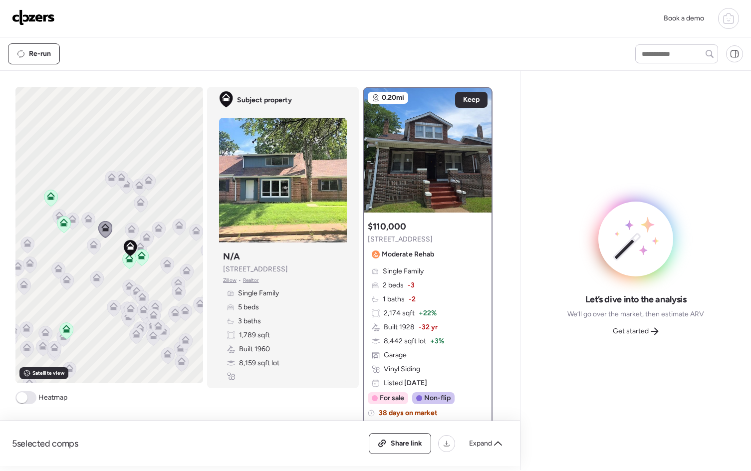
click at [26, 394] on span at bounding box center [25, 397] width 21 height 13
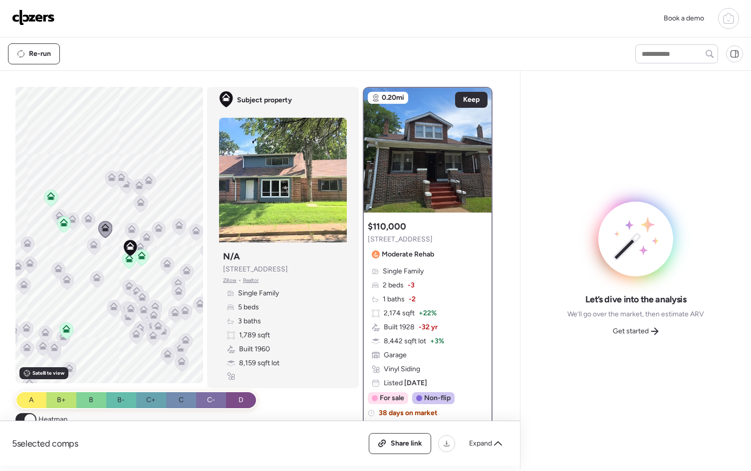
click at [93, 279] on icon at bounding box center [96, 279] width 6 height 3
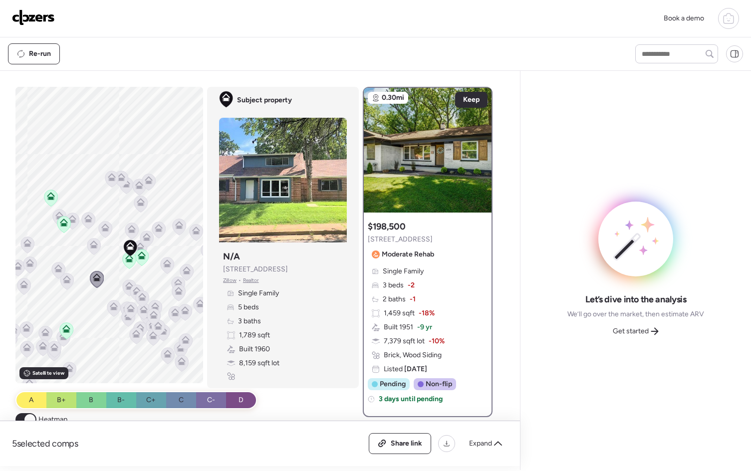
click at [125, 286] on icon at bounding box center [129, 286] width 8 height 8
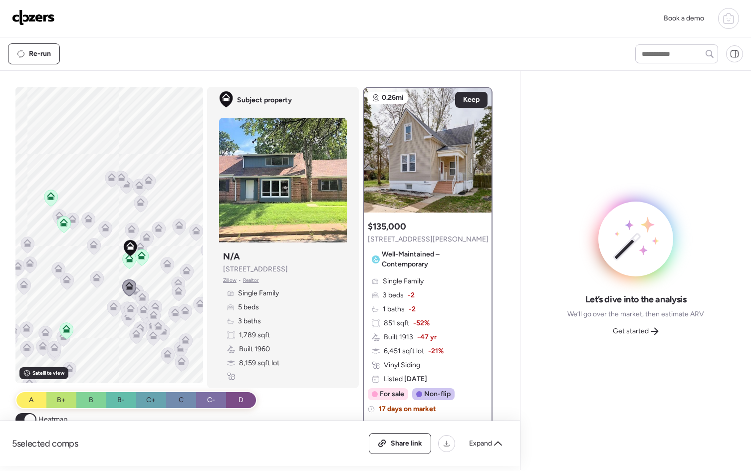
click at [135, 288] on icon at bounding box center [137, 291] width 8 height 8
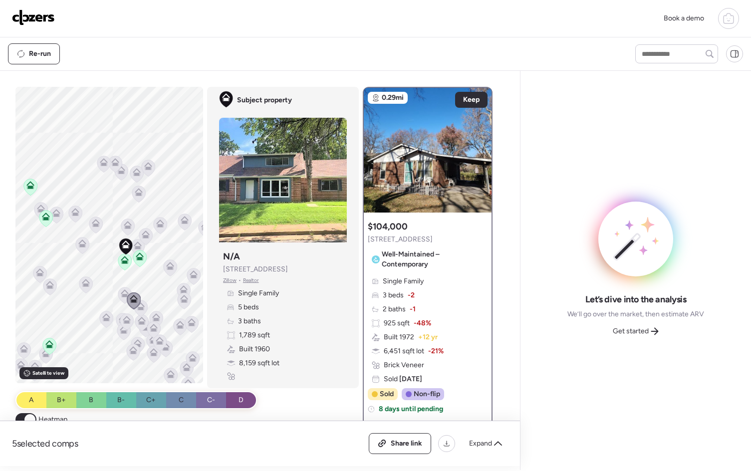
drag, startPoint x: 129, startPoint y: 300, endPoint x: 161, endPoint y: 260, distance: 51.9
click at [161, 260] on div "To activate drag with keyboard, press Alt + Enter. Once in keyboard drag state,…" at bounding box center [109, 235] width 188 height 296
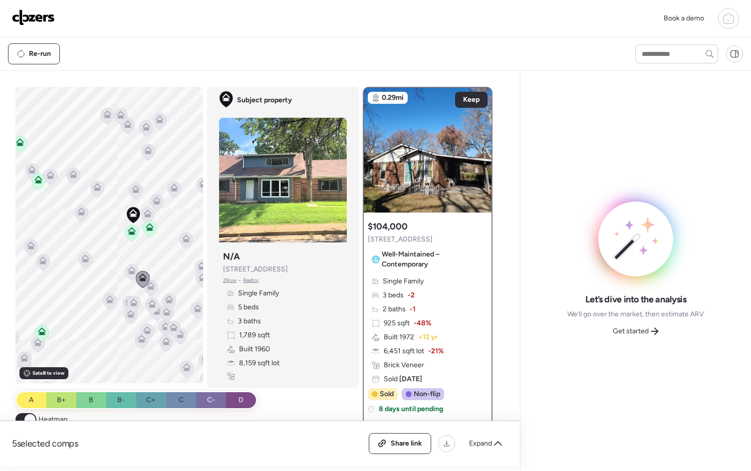
click at [85, 261] on icon at bounding box center [85, 259] width 8 height 8
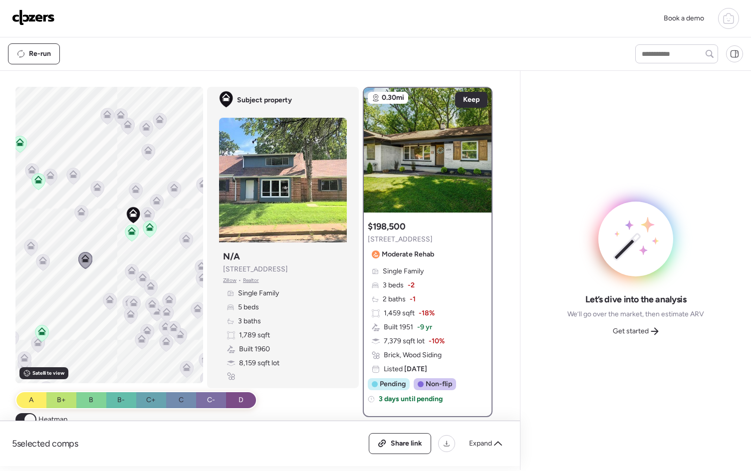
click at [106, 300] on icon at bounding box center [109, 301] width 6 height 3
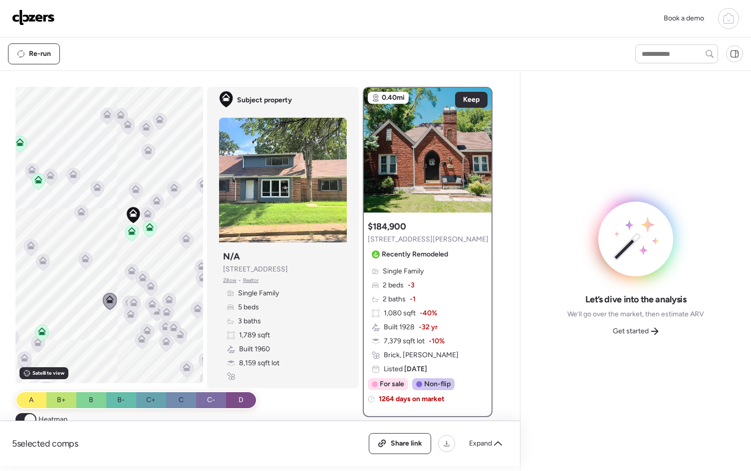
click at [128, 270] on icon at bounding box center [132, 271] width 8 height 8
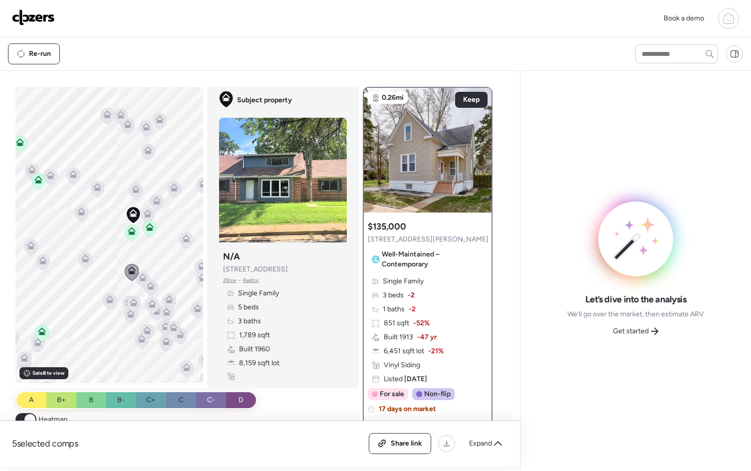
click at [139, 274] on icon at bounding box center [142, 275] width 7 height 4
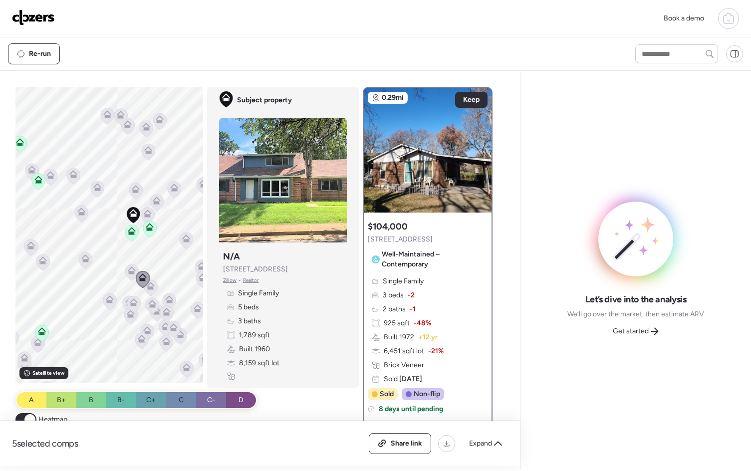
click at [149, 284] on icon at bounding box center [150, 284] width 7 height 4
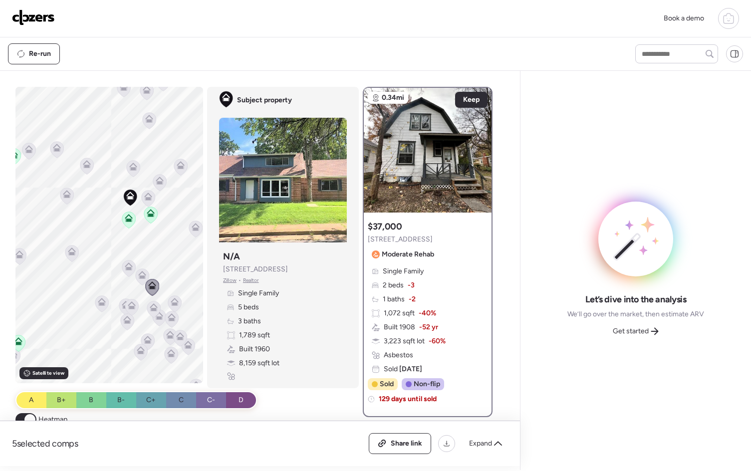
click at [122, 303] on icon at bounding box center [125, 303] width 7 height 4
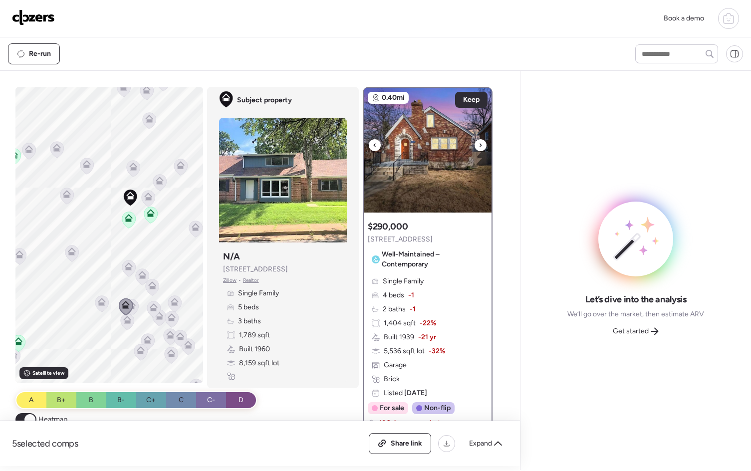
click at [476, 136] on img at bounding box center [428, 150] width 128 height 125
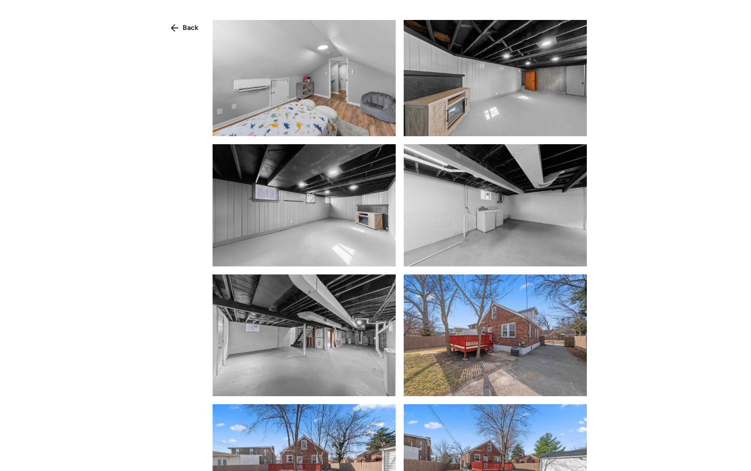
scroll to position [2284, 0]
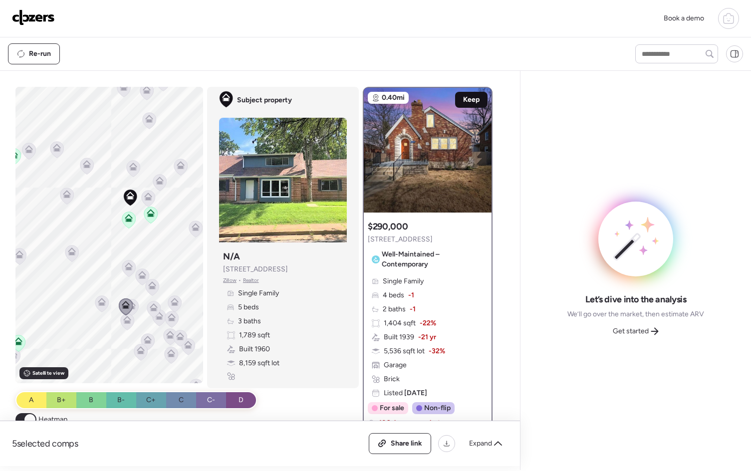
click at [470, 99] on span "Keep" at bounding box center [471, 100] width 16 height 10
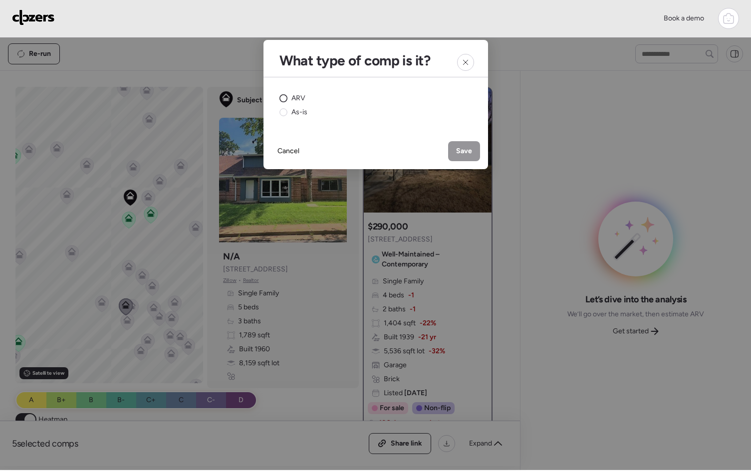
click at [288, 96] on div "ARV" at bounding box center [292, 98] width 26 height 10
click at [455, 154] on div "Save" at bounding box center [464, 151] width 32 height 20
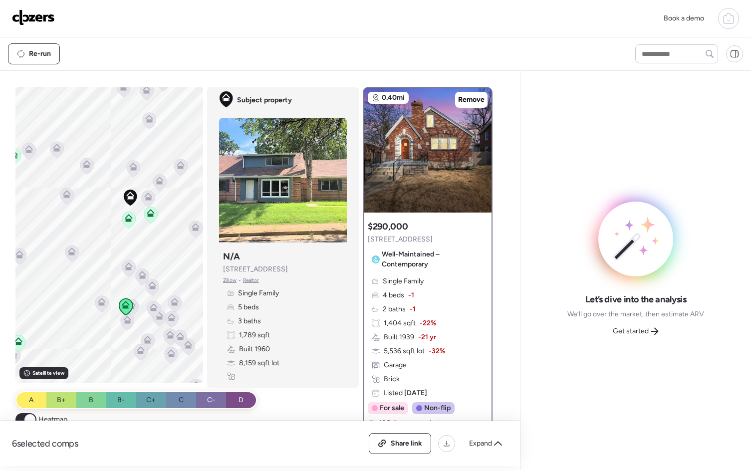
click at [148, 287] on icon at bounding box center [152, 285] width 8 height 8
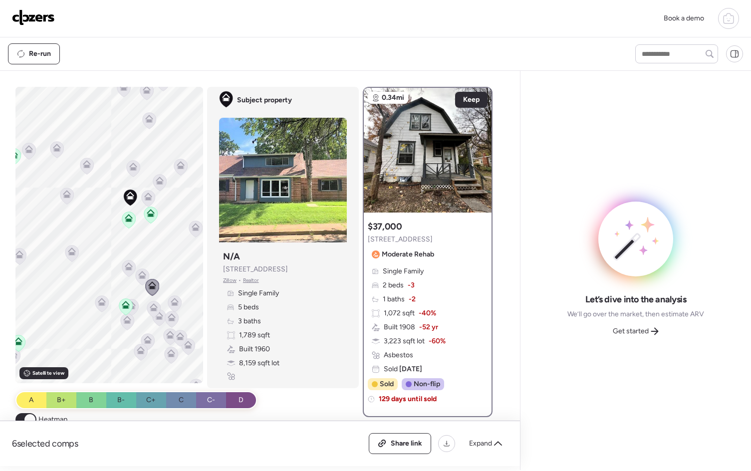
click at [150, 309] on icon at bounding box center [153, 309] width 6 height 3
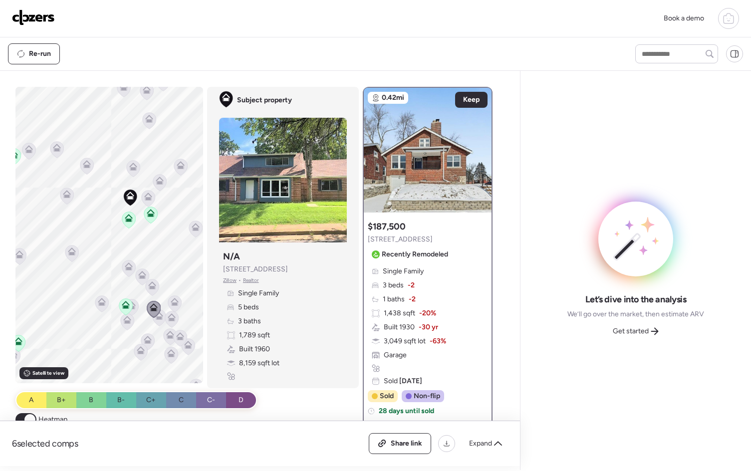
click at [171, 301] on icon at bounding box center [174, 300] width 7 height 4
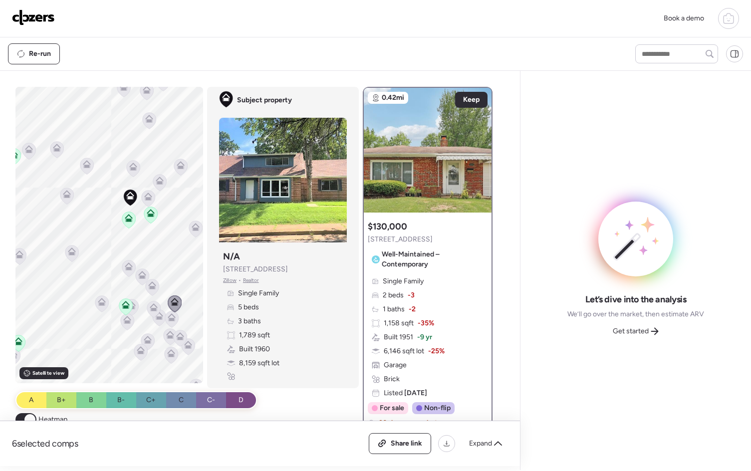
click at [172, 318] on icon at bounding box center [172, 317] width 8 height 8
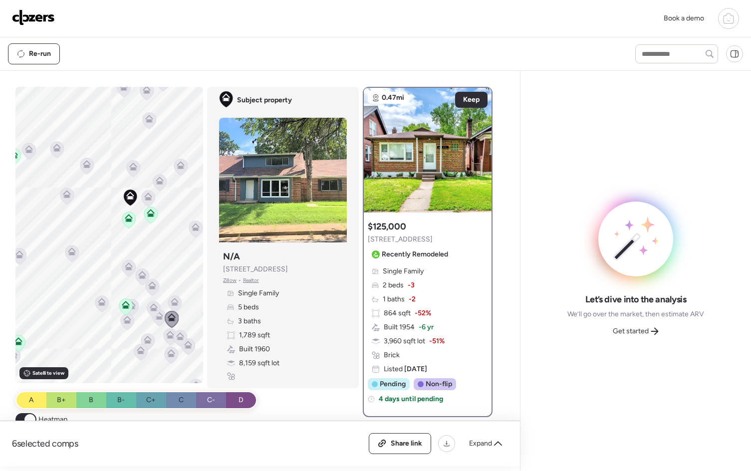
click at [155, 315] on icon at bounding box center [154, 309] width 14 height 17
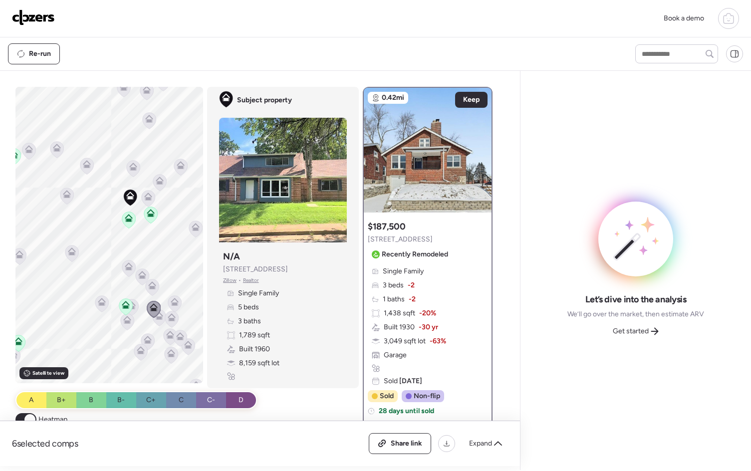
click at [170, 319] on icon at bounding box center [171, 319] width 6 height 3
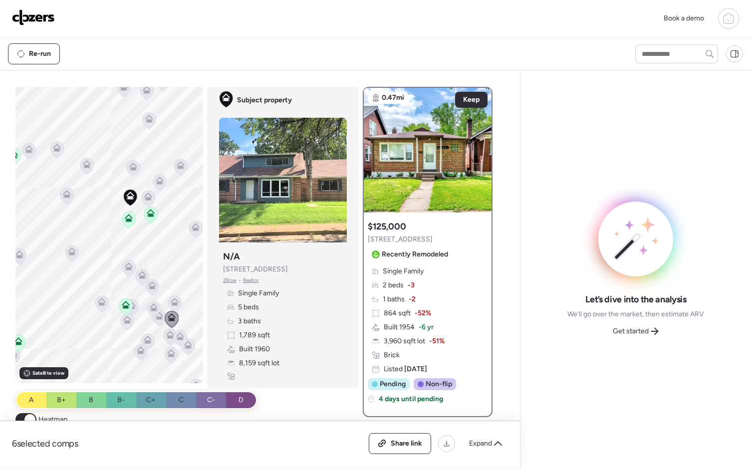
click at [147, 339] on icon at bounding box center [147, 338] width 7 height 4
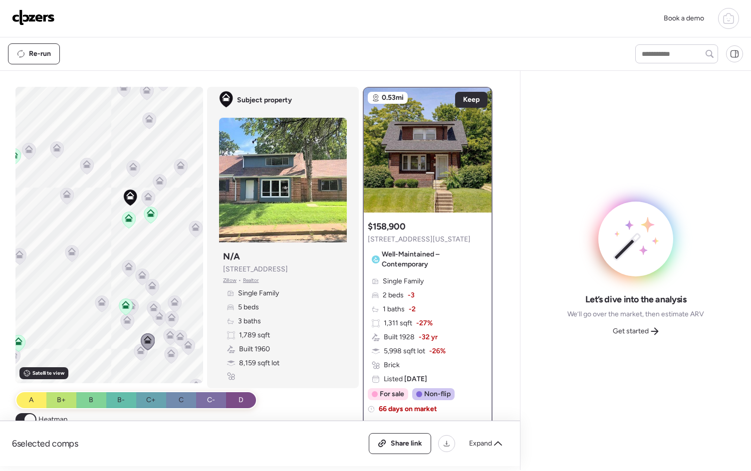
click at [141, 351] on div at bounding box center [148, 342] width 14 height 18
click at [144, 196] on icon at bounding box center [148, 197] width 8 height 8
click at [145, 199] on icon at bounding box center [148, 199] width 6 height 3
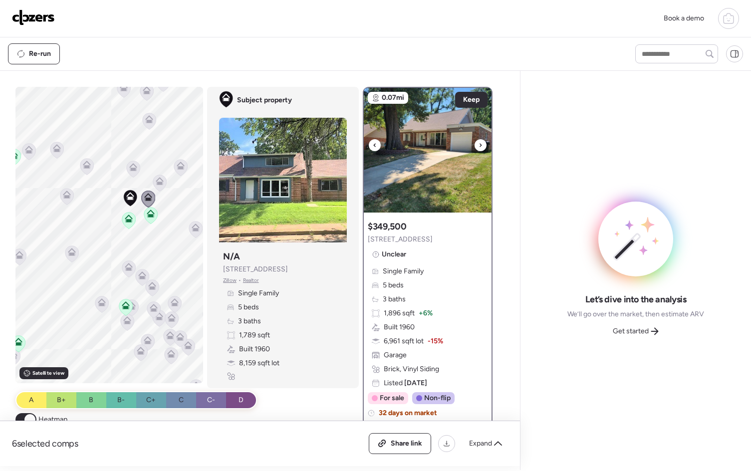
click at [479, 146] on icon at bounding box center [481, 145] width 4 height 12
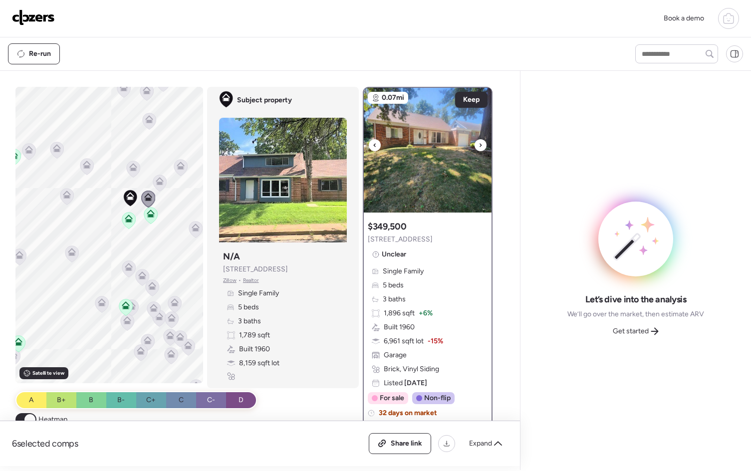
click at [479, 146] on icon at bounding box center [481, 145] width 4 height 12
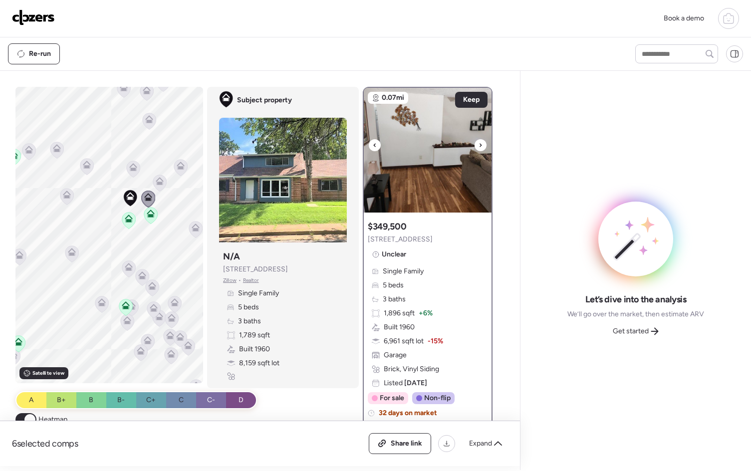
click at [479, 146] on icon at bounding box center [481, 145] width 4 height 12
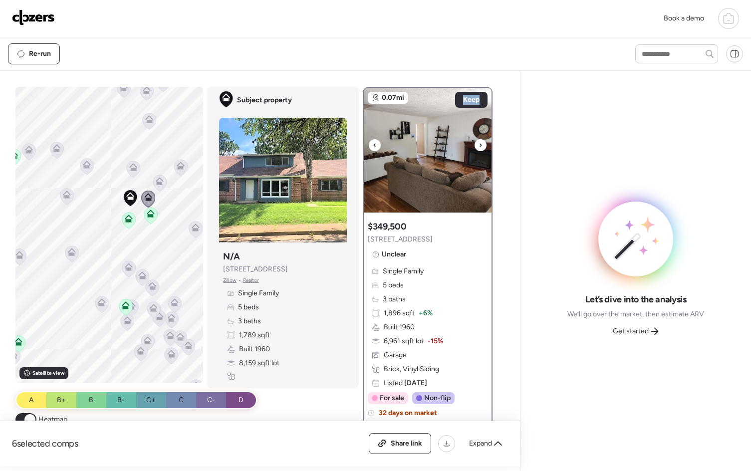
click at [479, 146] on icon at bounding box center [481, 145] width 4 height 12
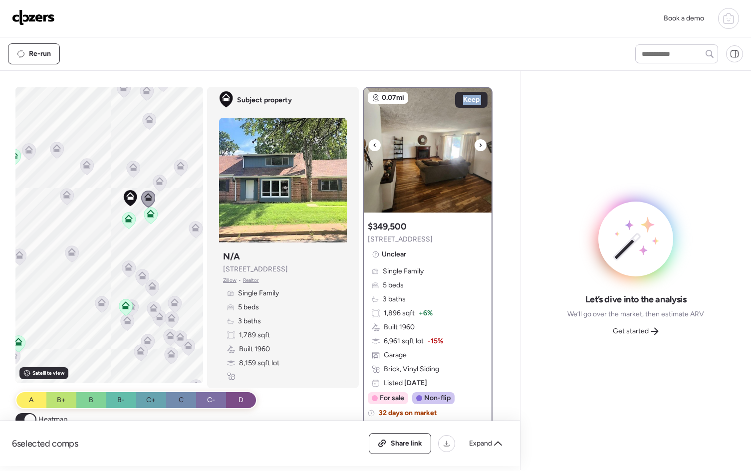
click at [479, 146] on icon at bounding box center [481, 145] width 4 height 12
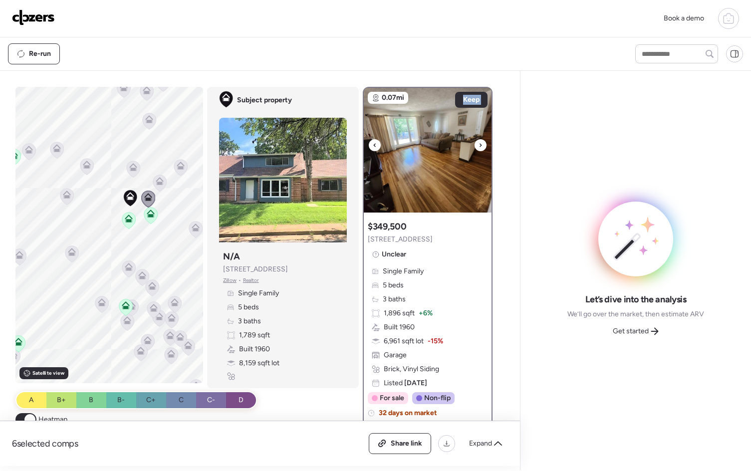
click at [479, 146] on icon at bounding box center [481, 145] width 4 height 12
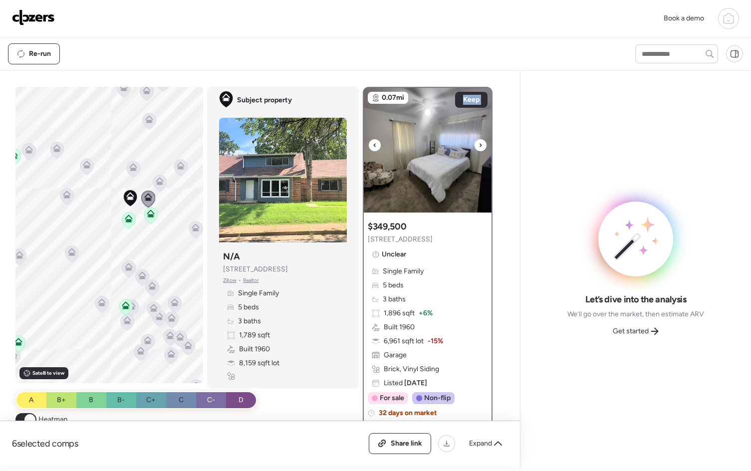
click at [479, 146] on icon at bounding box center [481, 145] width 4 height 12
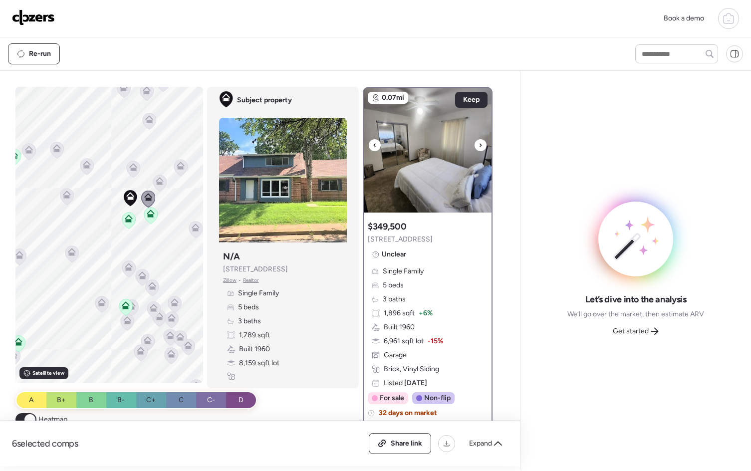
click at [479, 146] on icon at bounding box center [481, 145] width 4 height 12
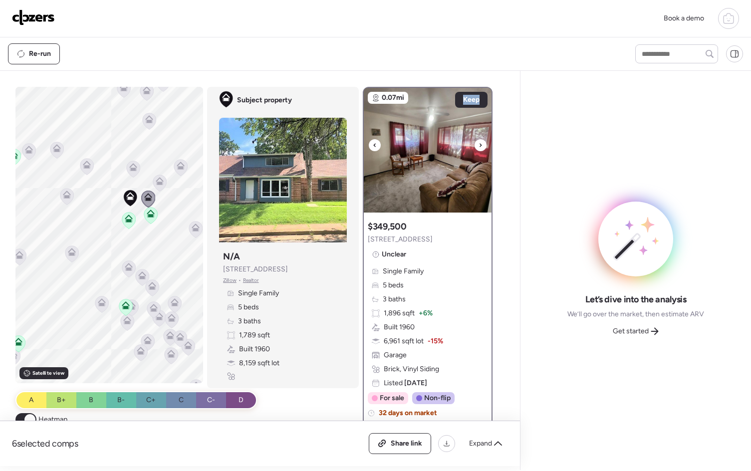
click at [479, 146] on icon at bounding box center [481, 145] width 4 height 12
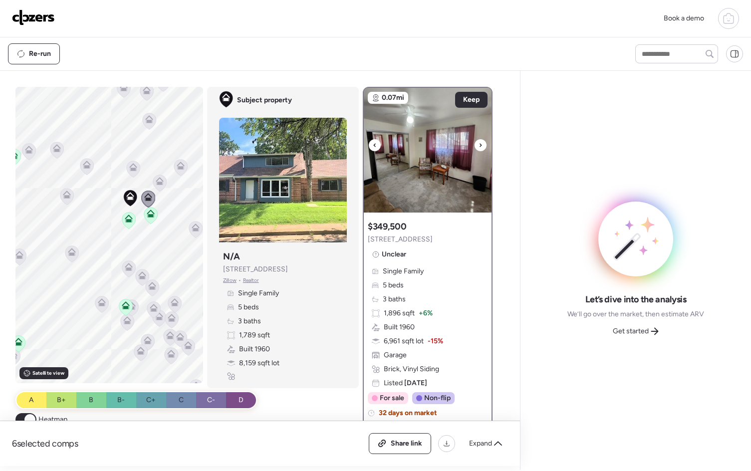
click at [479, 146] on icon at bounding box center [481, 145] width 4 height 12
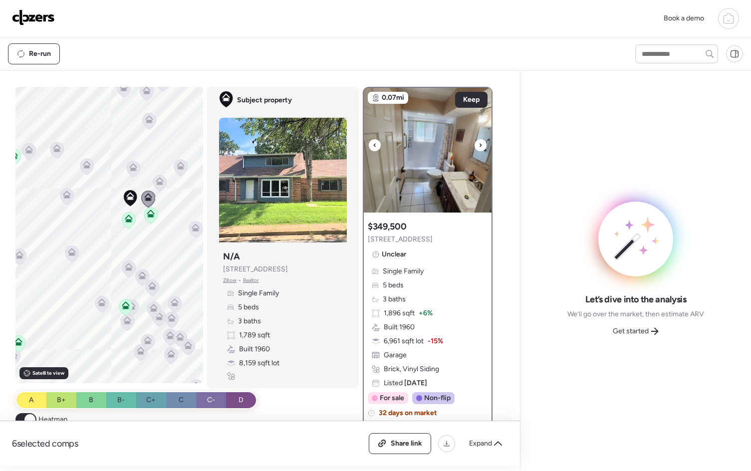
click at [479, 146] on icon at bounding box center [481, 145] width 4 height 12
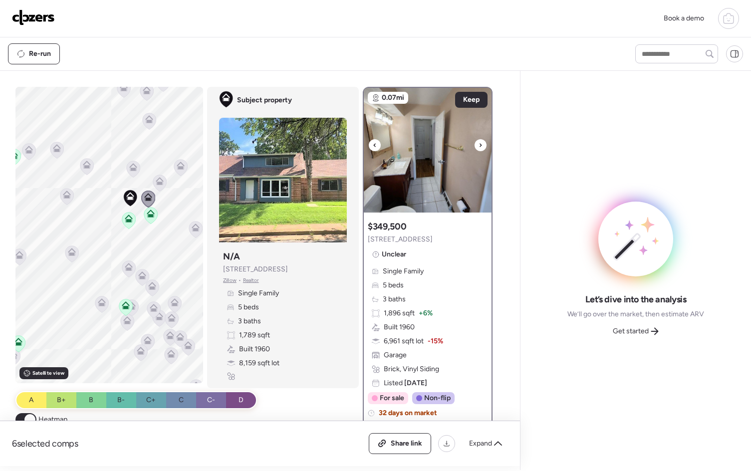
click at [479, 146] on icon at bounding box center [481, 145] width 4 height 12
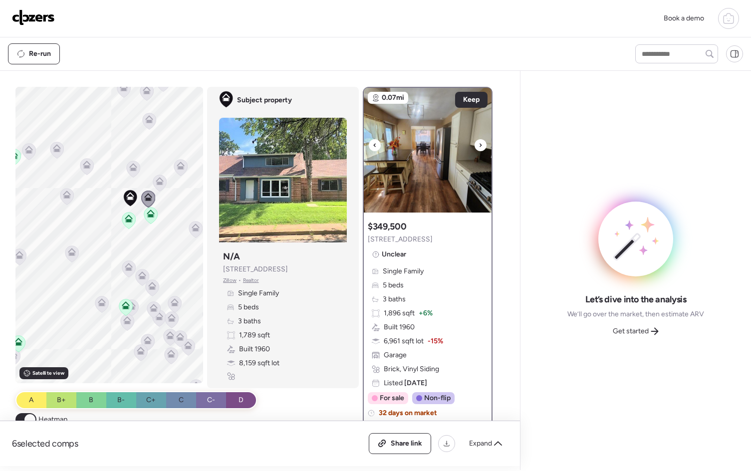
click at [479, 146] on icon at bounding box center [481, 145] width 4 height 12
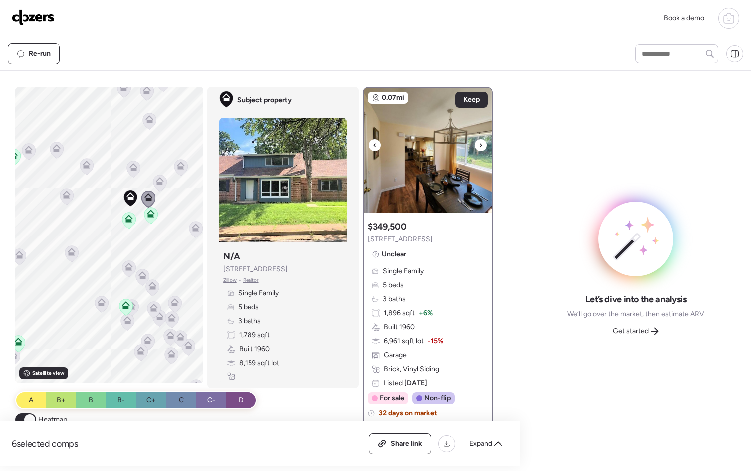
click at [479, 144] on icon at bounding box center [481, 145] width 4 height 12
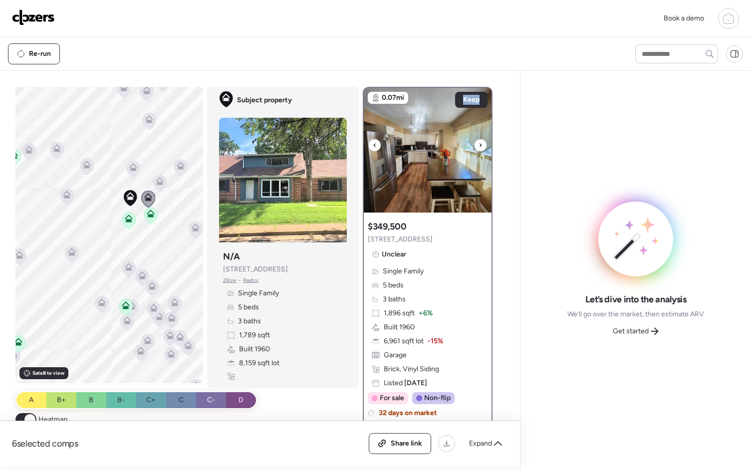
click at [479, 144] on icon at bounding box center [481, 145] width 4 height 12
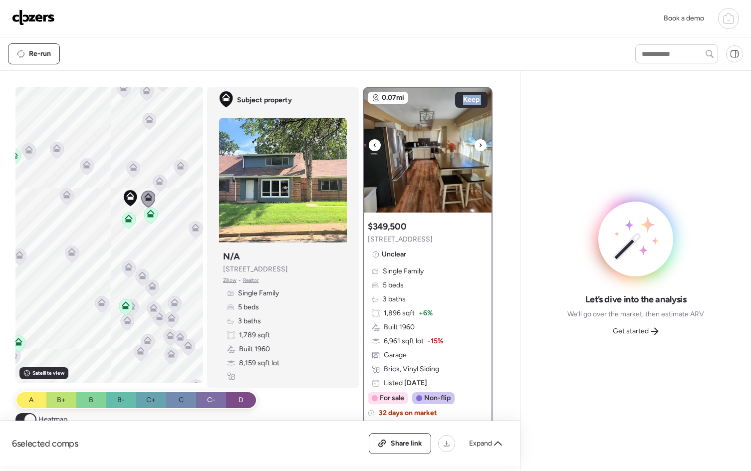
click at [479, 144] on icon at bounding box center [481, 145] width 4 height 12
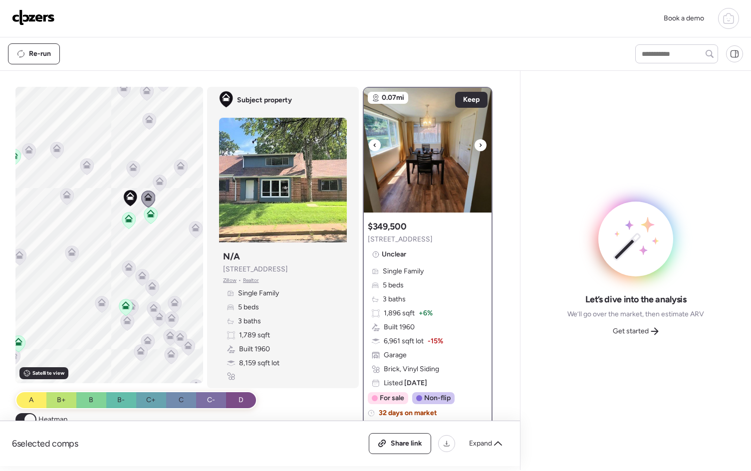
click at [479, 144] on icon at bounding box center [481, 145] width 4 height 12
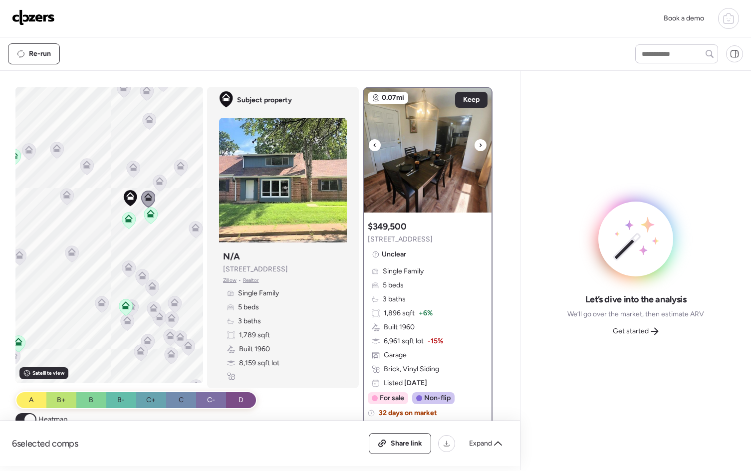
click at [479, 144] on icon at bounding box center [481, 145] width 4 height 12
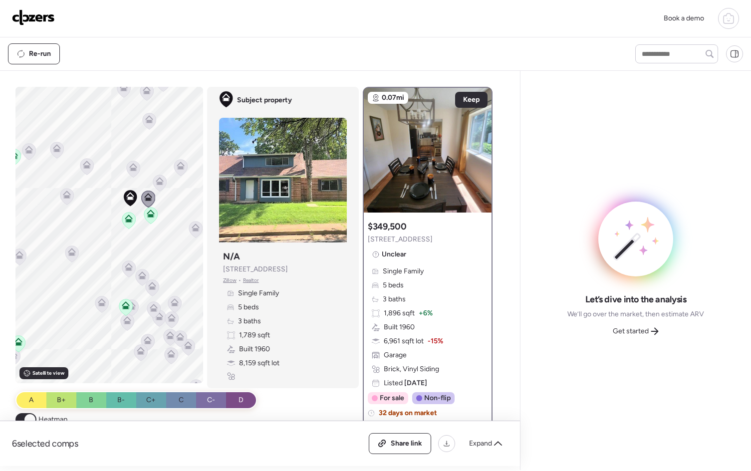
click at [159, 181] on icon at bounding box center [159, 179] width 7 height 4
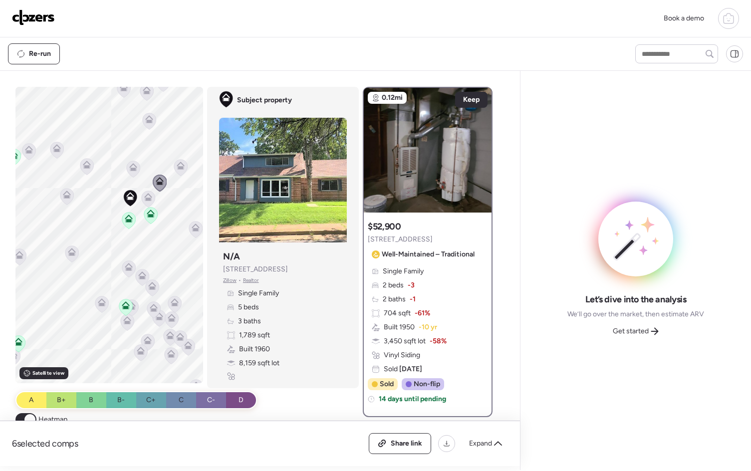
click at [132, 167] on icon at bounding box center [132, 165] width 7 height 4
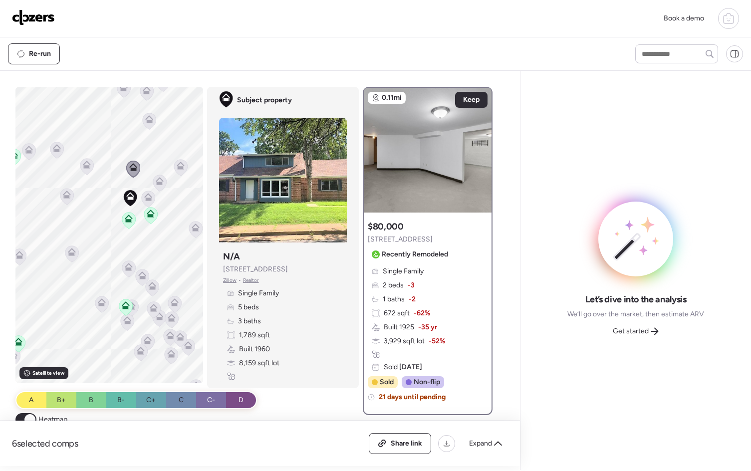
click at [63, 197] on icon at bounding box center [66, 196] width 6 height 3
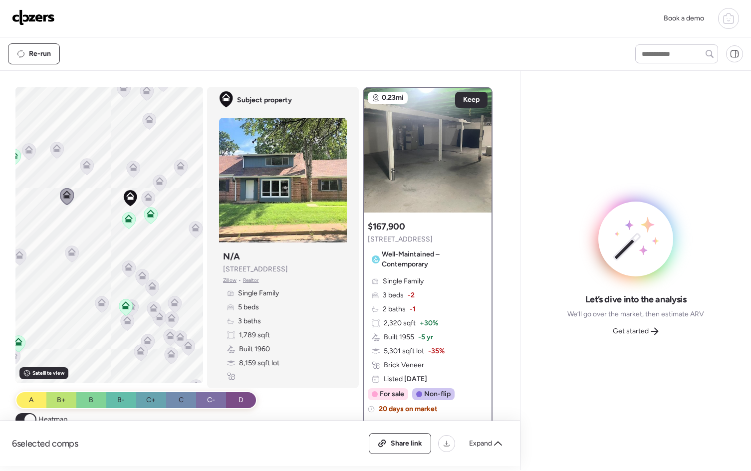
click at [83, 164] on icon at bounding box center [87, 165] width 8 height 8
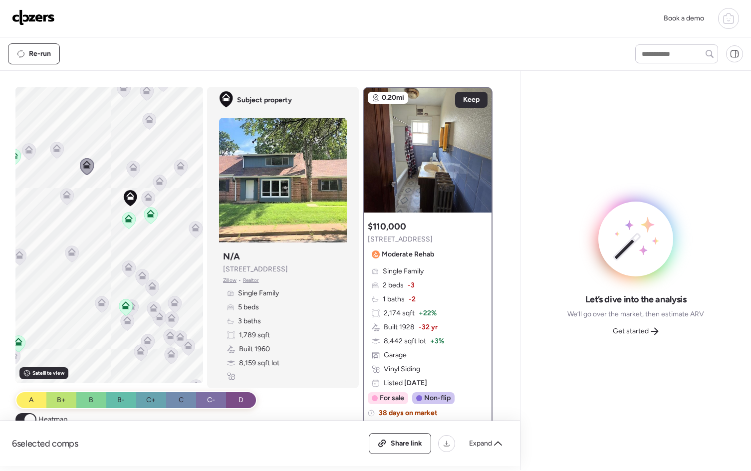
click at [53, 151] on icon at bounding box center [56, 150] width 6 height 3
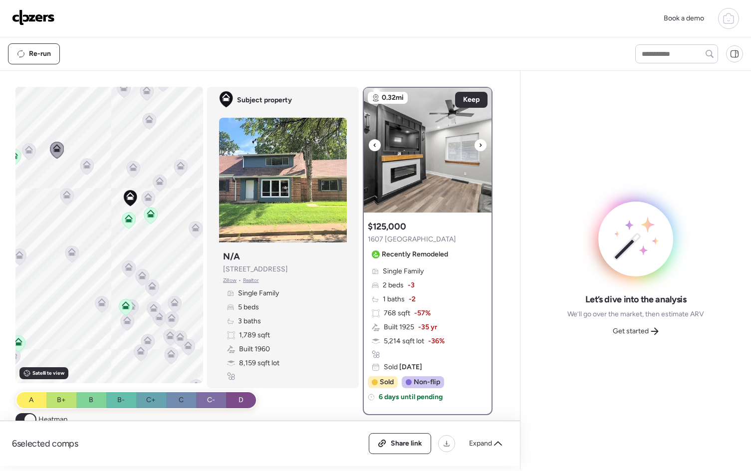
click at [475, 147] on div at bounding box center [481, 145] width 12 height 12
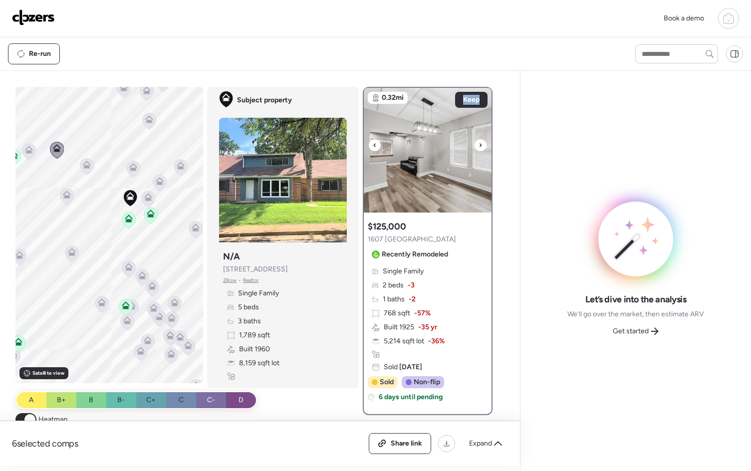
click at [475, 147] on div at bounding box center [481, 145] width 12 height 12
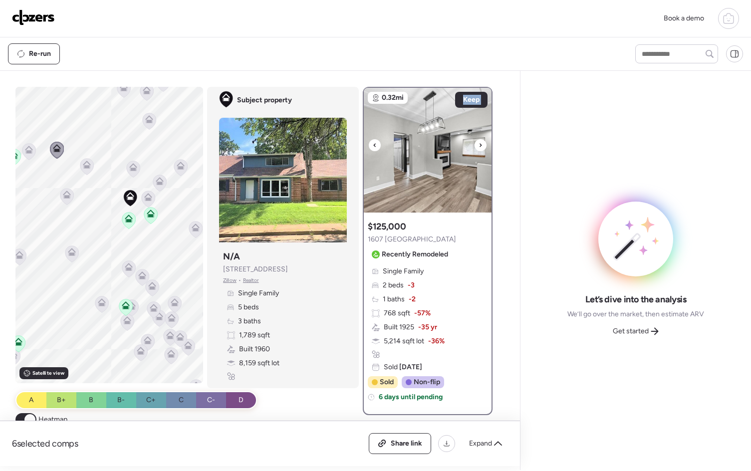
click at [475, 147] on div at bounding box center [481, 145] width 12 height 12
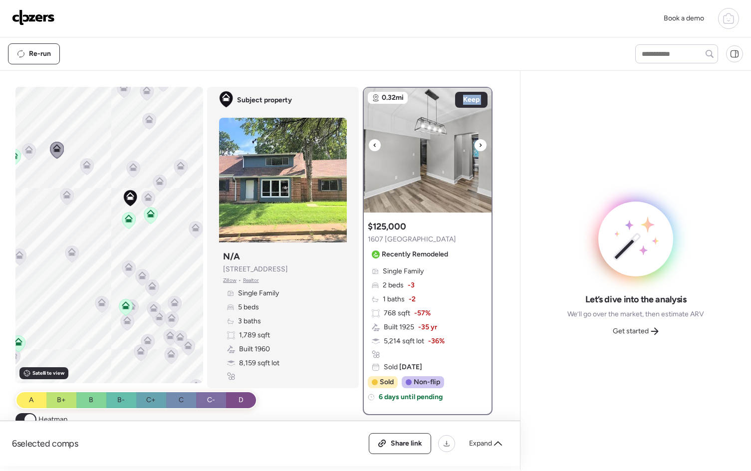
click at [475, 147] on div at bounding box center [481, 145] width 12 height 12
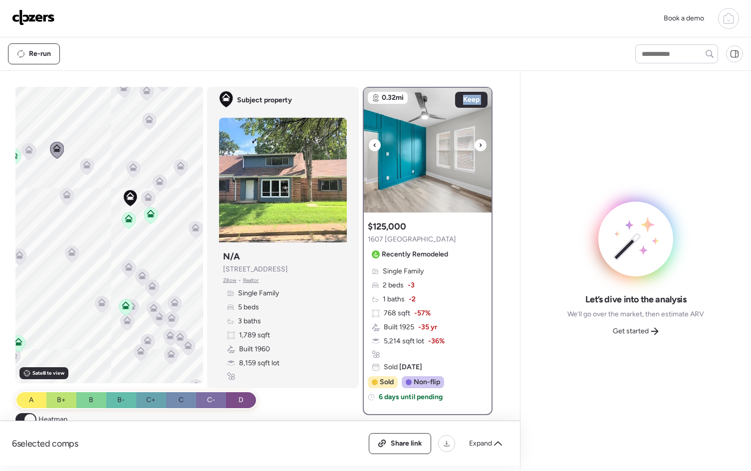
click at [475, 147] on div at bounding box center [481, 145] width 12 height 12
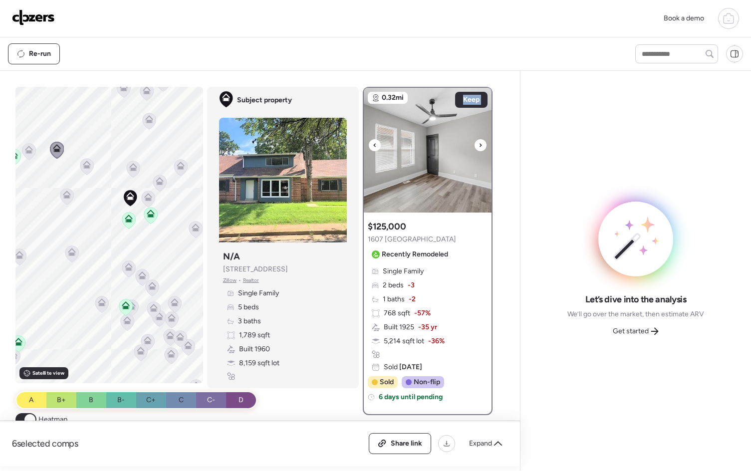
click at [475, 147] on div at bounding box center [481, 145] width 12 height 12
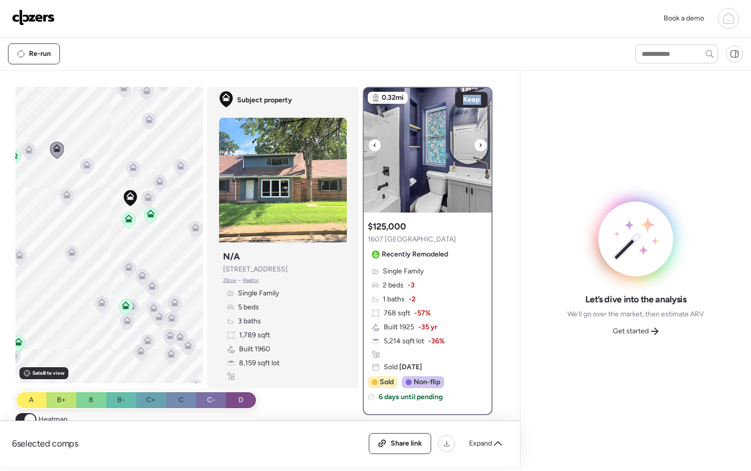
click at [475, 147] on div at bounding box center [481, 145] width 12 height 12
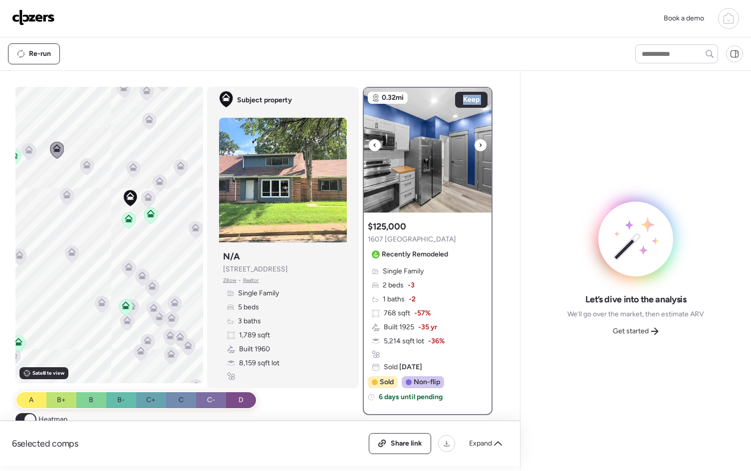
click at [475, 147] on div at bounding box center [481, 145] width 12 height 12
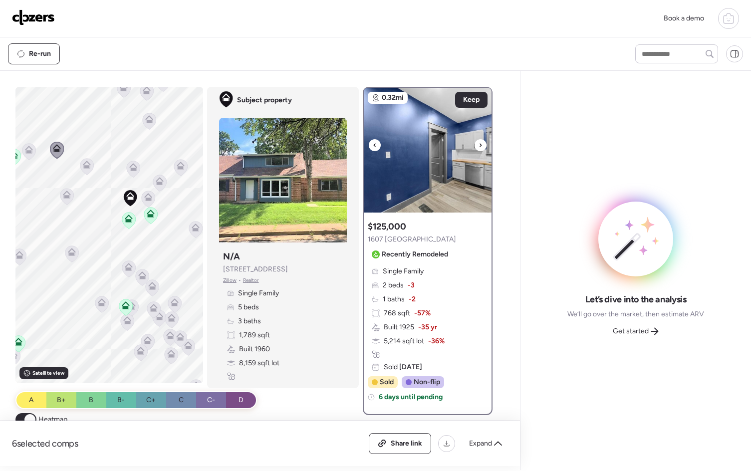
click at [475, 147] on div at bounding box center [481, 145] width 12 height 12
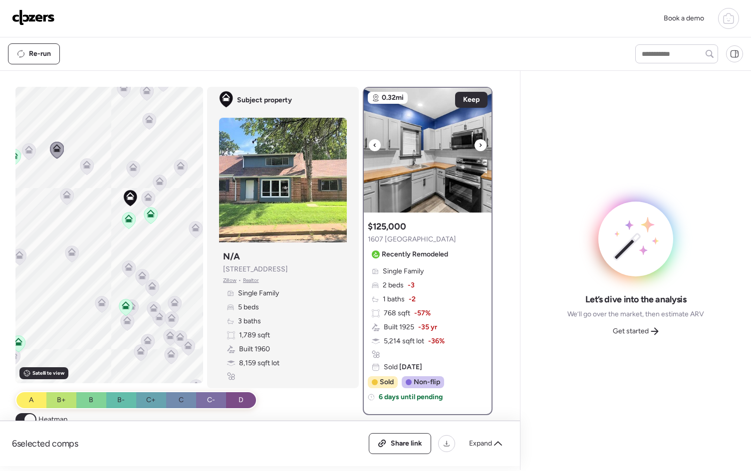
click at [475, 147] on div at bounding box center [481, 145] width 12 height 12
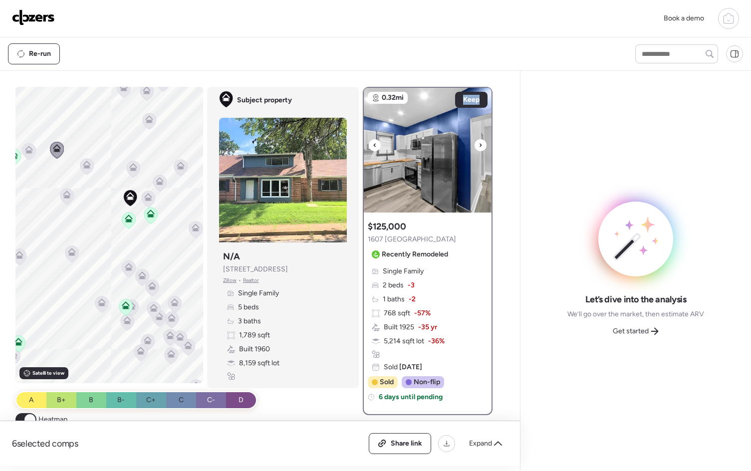
click at [475, 147] on div at bounding box center [481, 145] width 12 height 12
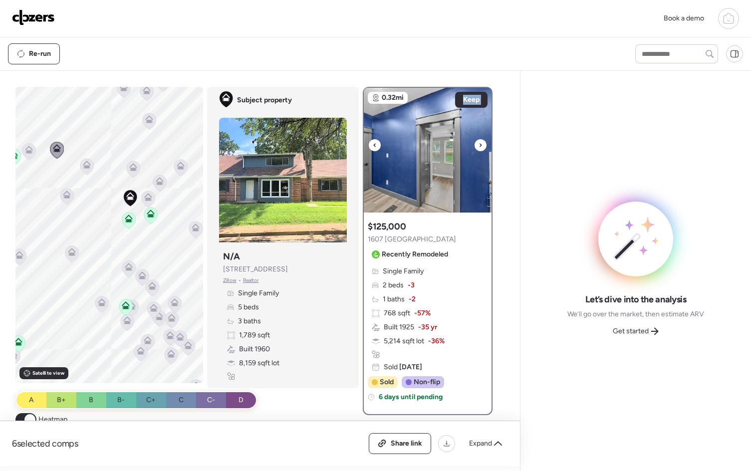
click at [475, 147] on div at bounding box center [481, 145] width 12 height 12
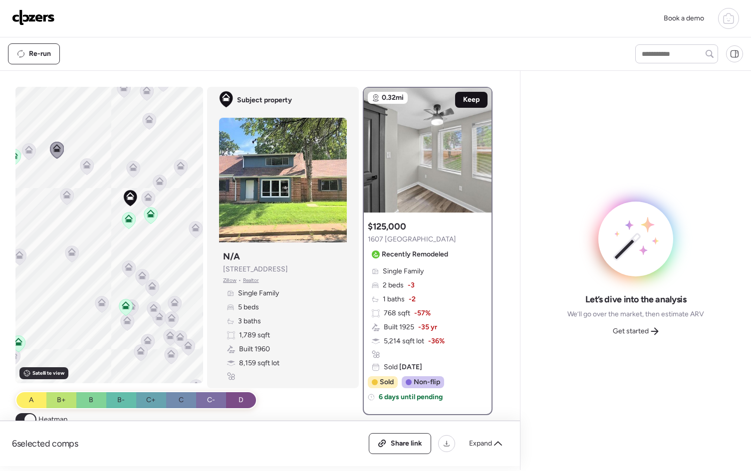
click at [466, 96] on span "Keep" at bounding box center [471, 100] width 16 height 10
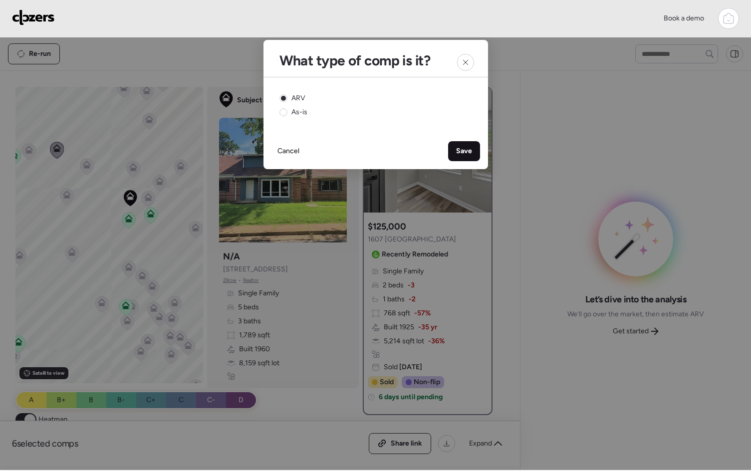
click at [457, 155] on span "Save" at bounding box center [464, 151] width 16 height 10
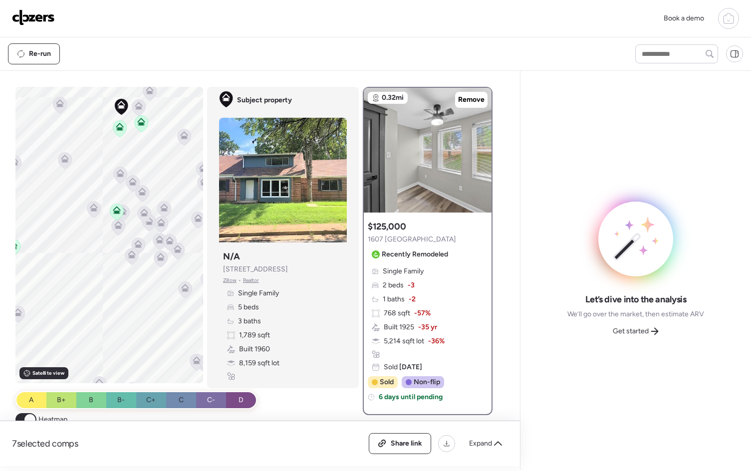
drag, startPoint x: 153, startPoint y: 325, endPoint x: 145, endPoint y: 244, distance: 82.3
click at [145, 244] on div "To activate drag with keyboard, press Alt + Enter. Once in keyboard drag state,…" at bounding box center [109, 235] width 188 height 296
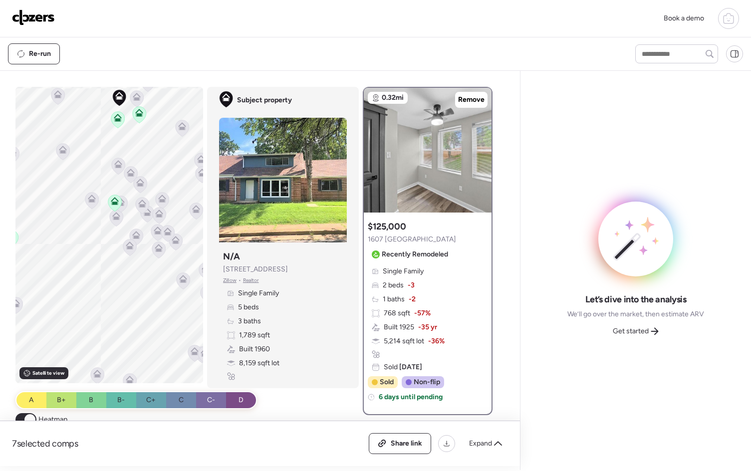
click at [126, 249] on icon at bounding box center [130, 246] width 8 height 8
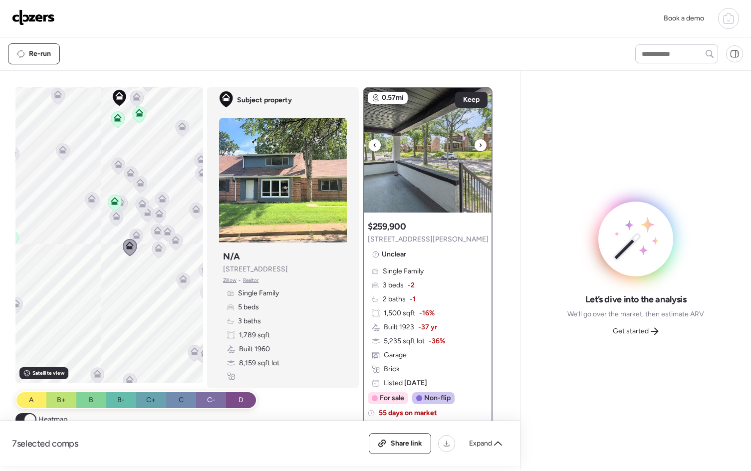
click at [479, 146] on icon at bounding box center [481, 145] width 4 height 12
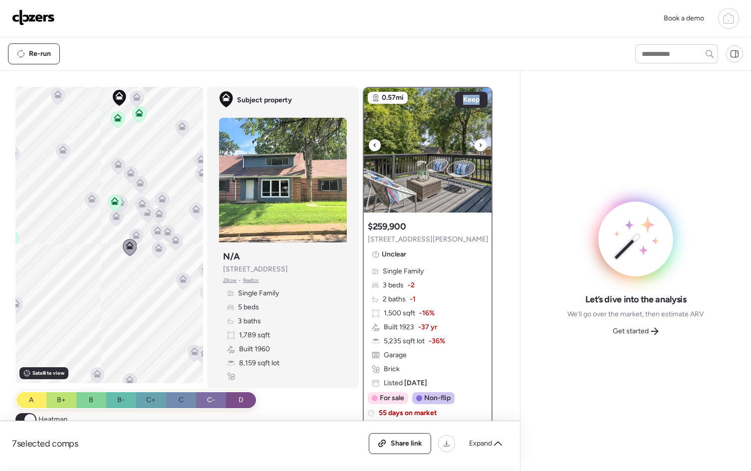
click at [479, 146] on icon at bounding box center [481, 145] width 4 height 12
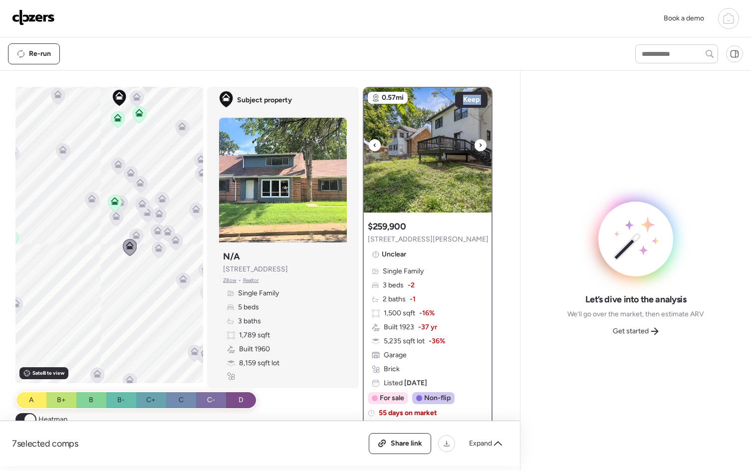
click at [479, 146] on icon at bounding box center [481, 145] width 4 height 12
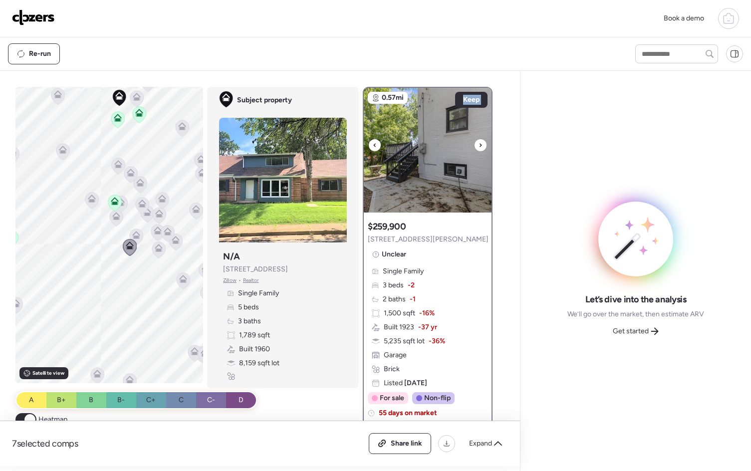
click at [479, 146] on icon at bounding box center [481, 145] width 4 height 12
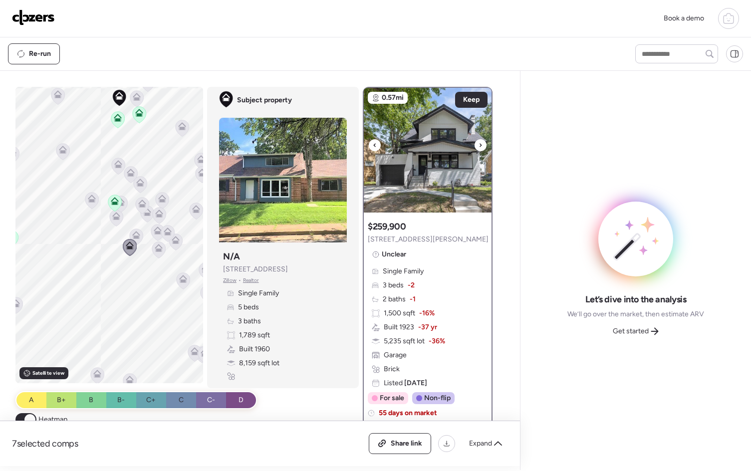
click at [479, 146] on icon at bounding box center [481, 145] width 4 height 12
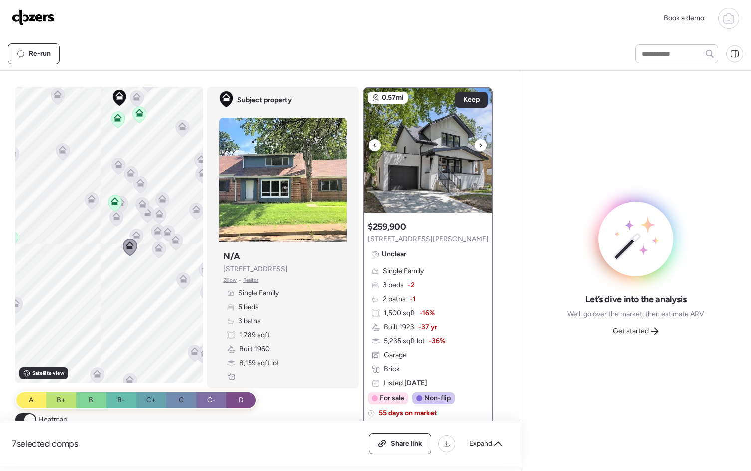
click at [479, 146] on icon at bounding box center [481, 145] width 4 height 12
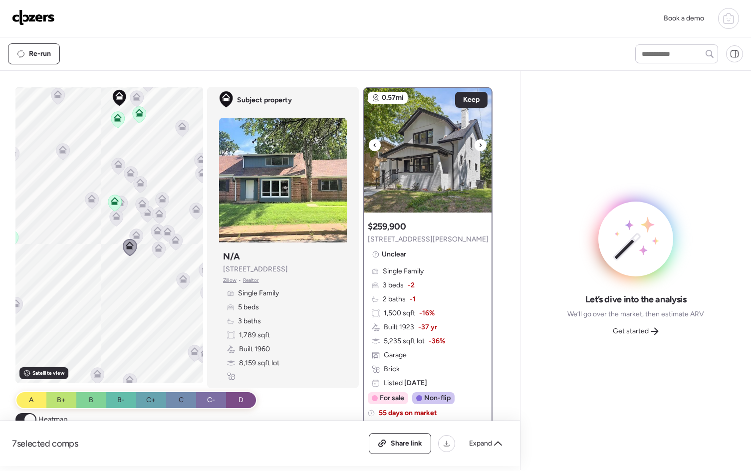
click at [479, 146] on icon at bounding box center [481, 145] width 4 height 12
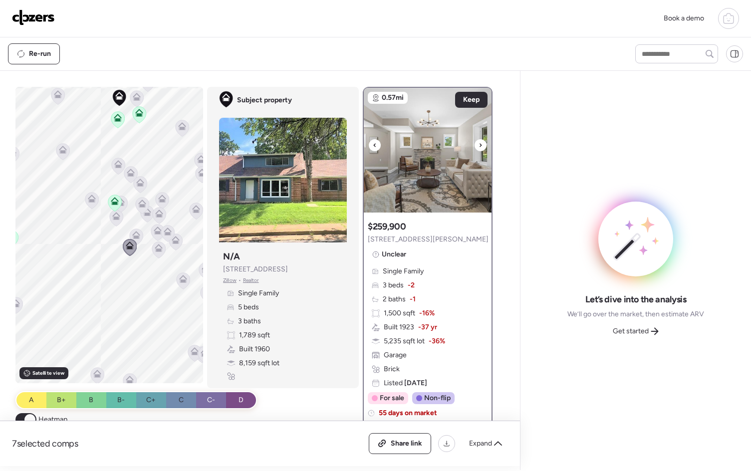
click at [479, 146] on icon at bounding box center [481, 145] width 4 height 12
click at [474, 100] on span "Keep" at bounding box center [471, 100] width 16 height 10
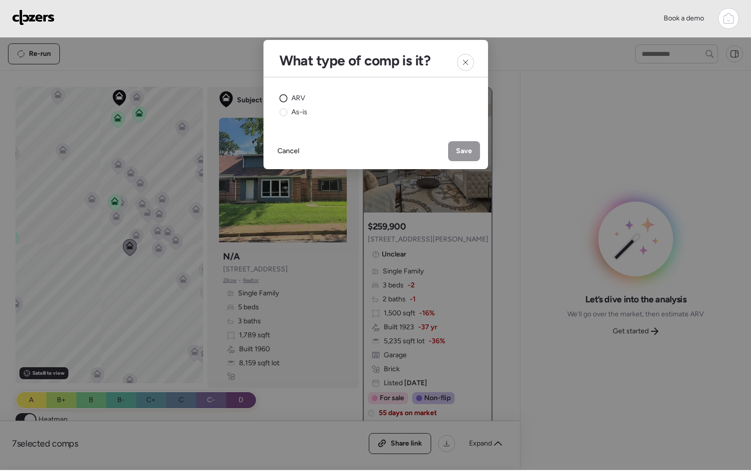
click at [289, 96] on div "ARV" at bounding box center [292, 98] width 26 height 10
click at [475, 157] on div "Save" at bounding box center [464, 151] width 32 height 20
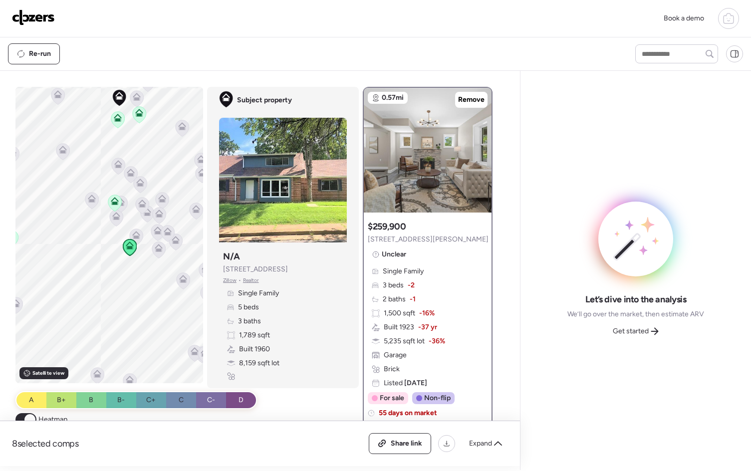
click at [158, 252] on icon at bounding box center [158, 250] width 13 height 16
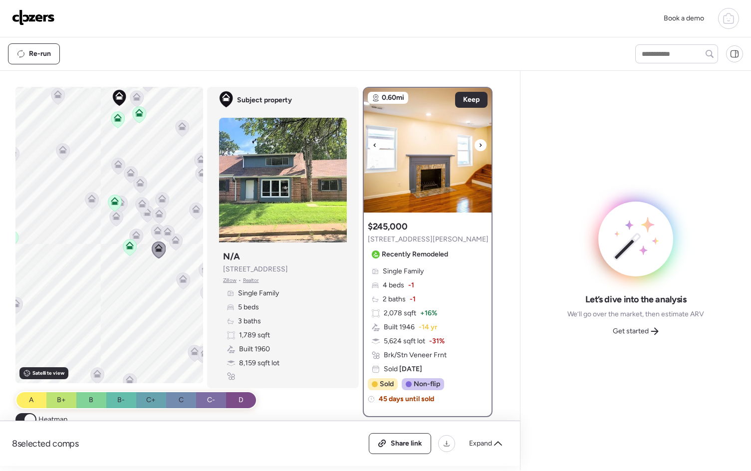
click at [479, 143] on icon at bounding box center [481, 145] width 4 height 12
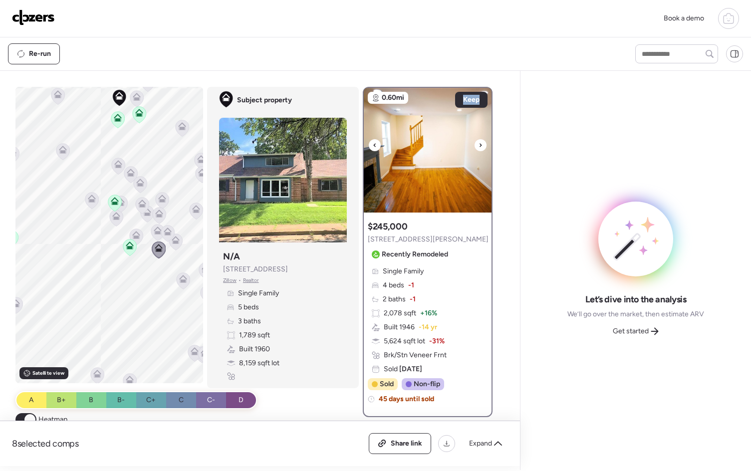
click at [479, 144] on icon at bounding box center [481, 145] width 4 height 12
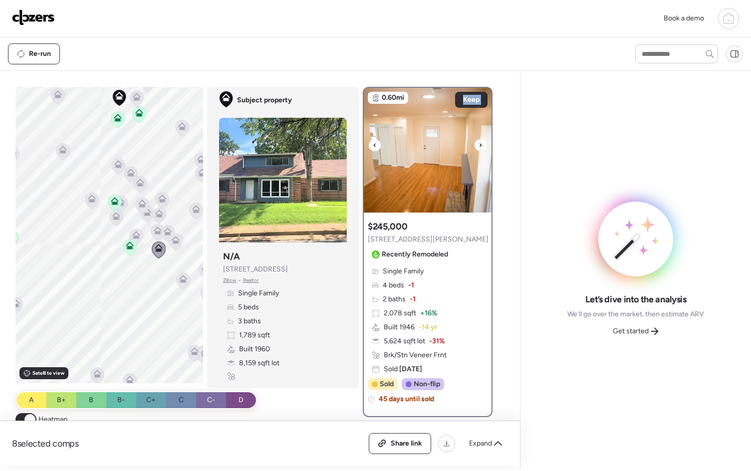
click at [479, 144] on icon at bounding box center [481, 145] width 4 height 12
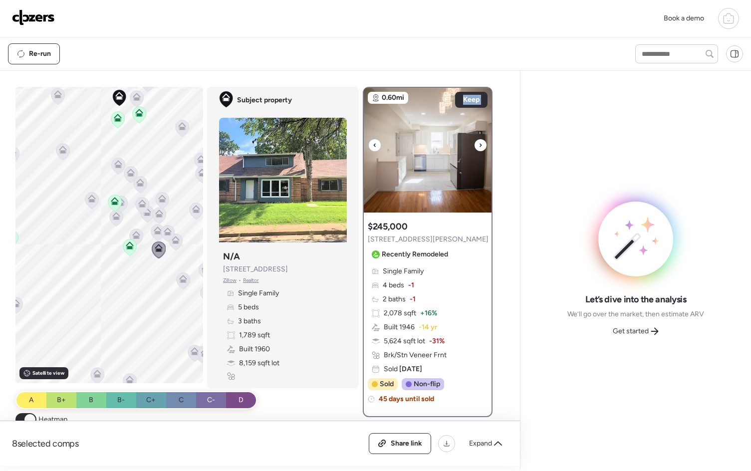
click at [479, 144] on icon at bounding box center [481, 145] width 4 height 12
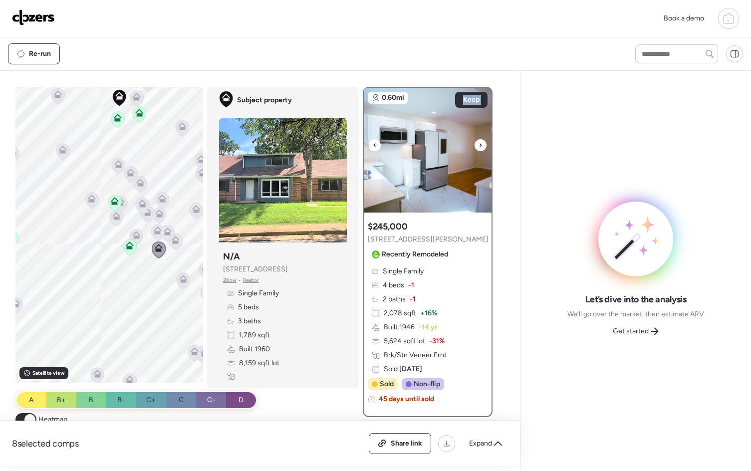
click at [479, 144] on icon at bounding box center [481, 145] width 4 height 12
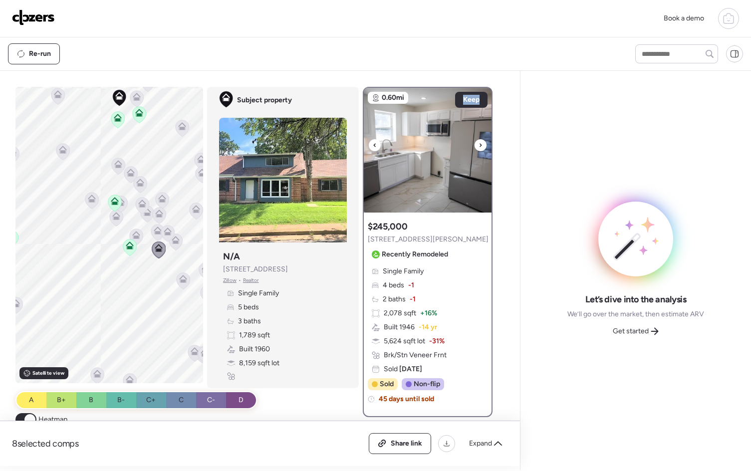
click at [479, 144] on icon at bounding box center [481, 145] width 4 height 12
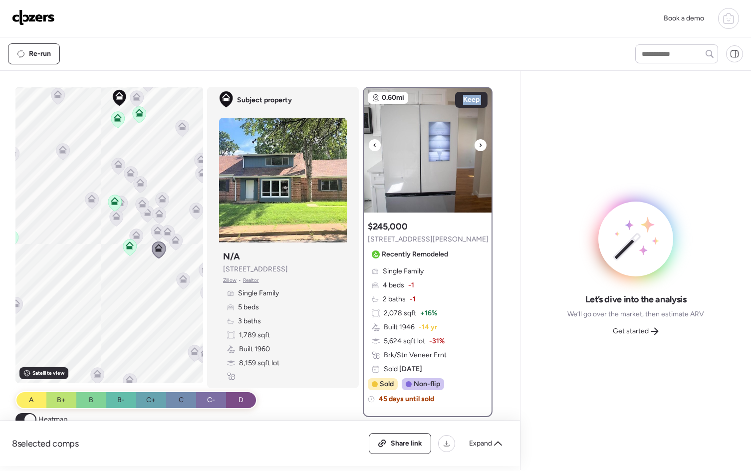
click at [479, 144] on icon at bounding box center [481, 145] width 4 height 12
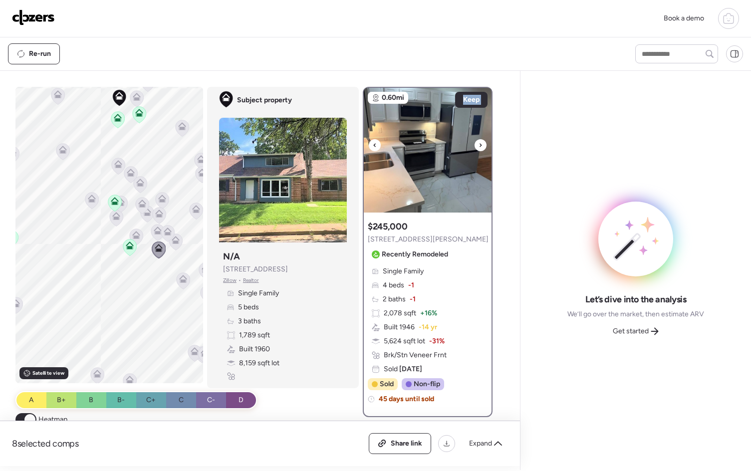
click at [479, 144] on icon at bounding box center [481, 145] width 4 height 12
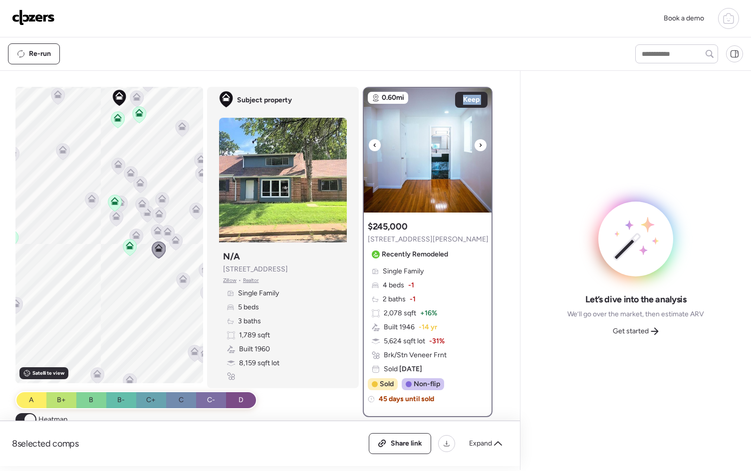
click at [479, 144] on icon at bounding box center [481, 145] width 4 height 12
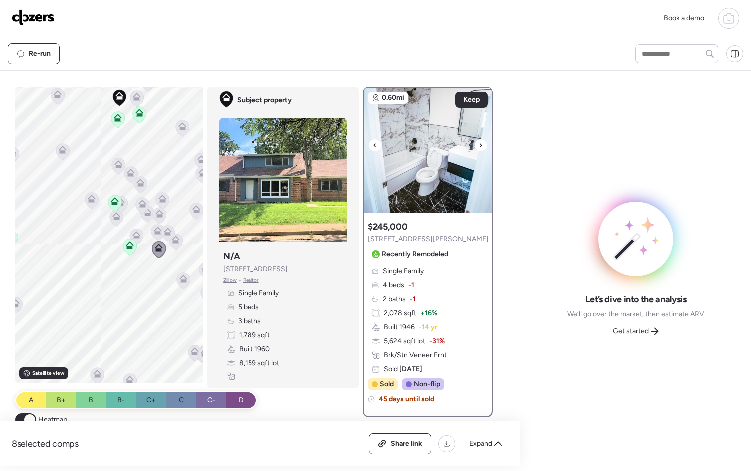
click at [479, 144] on icon at bounding box center [481, 145] width 4 height 12
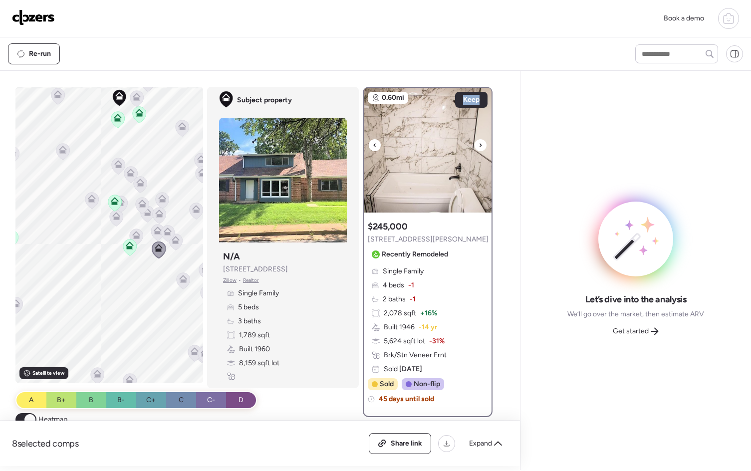
click at [479, 144] on icon at bounding box center [481, 145] width 4 height 12
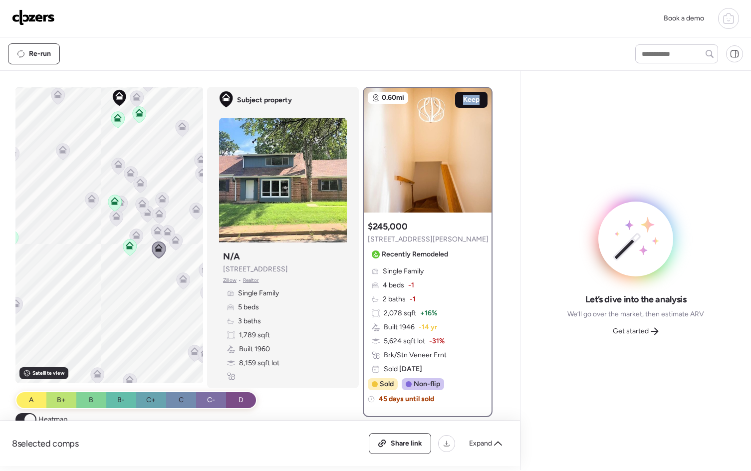
click at [472, 96] on span "Keep" at bounding box center [471, 100] width 16 height 10
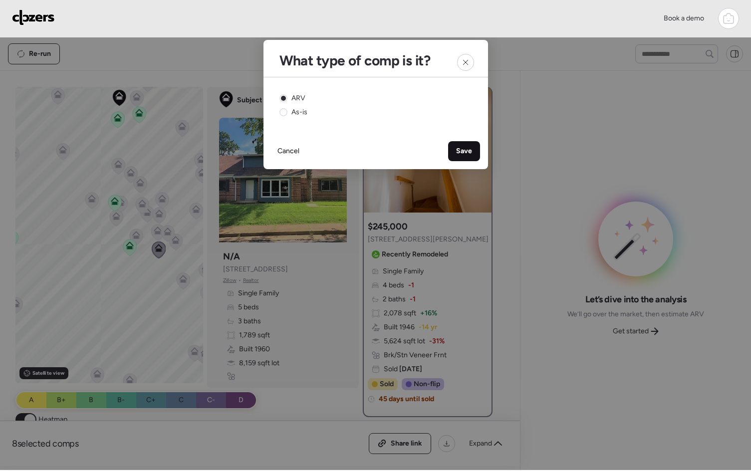
click at [462, 153] on span "Save" at bounding box center [464, 151] width 16 height 10
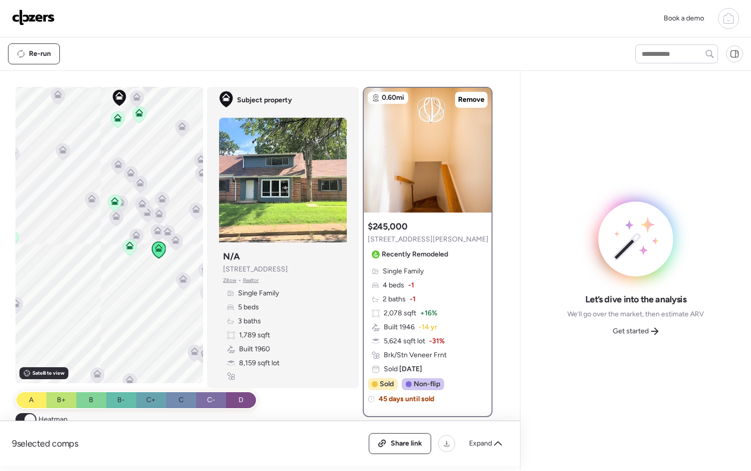
click at [155, 212] on icon at bounding box center [159, 214] width 8 height 8
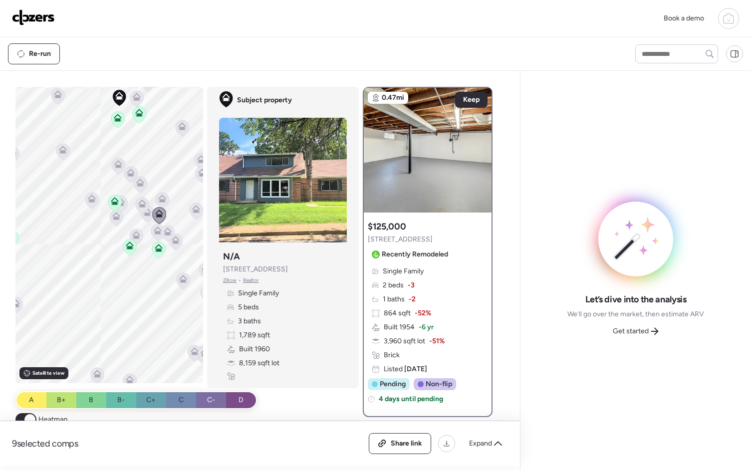
click at [159, 196] on icon at bounding box center [161, 197] width 7 height 4
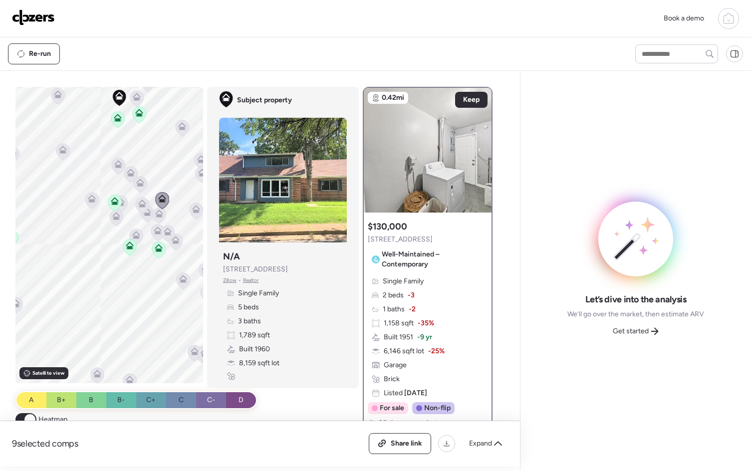
click at [193, 210] on icon at bounding box center [196, 211] width 6 height 3
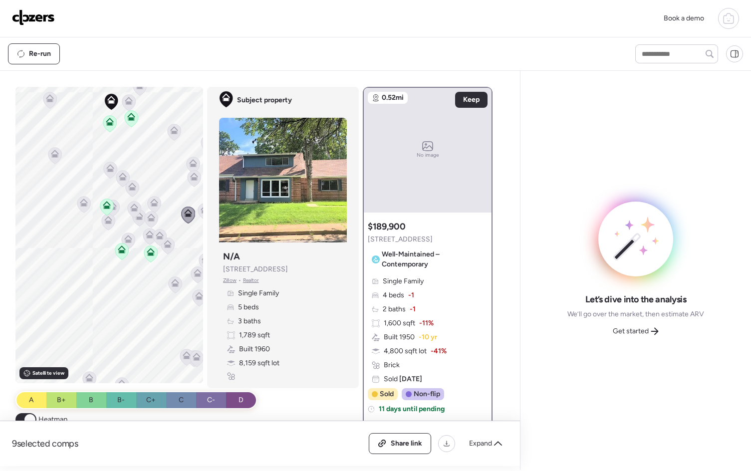
drag, startPoint x: 142, startPoint y: 265, endPoint x: 92, endPoint y: 274, distance: 50.8
click at [92, 274] on div "To activate drag with keyboard, press Alt + Enter. Once in keyboard drag state,…" at bounding box center [109, 235] width 188 height 296
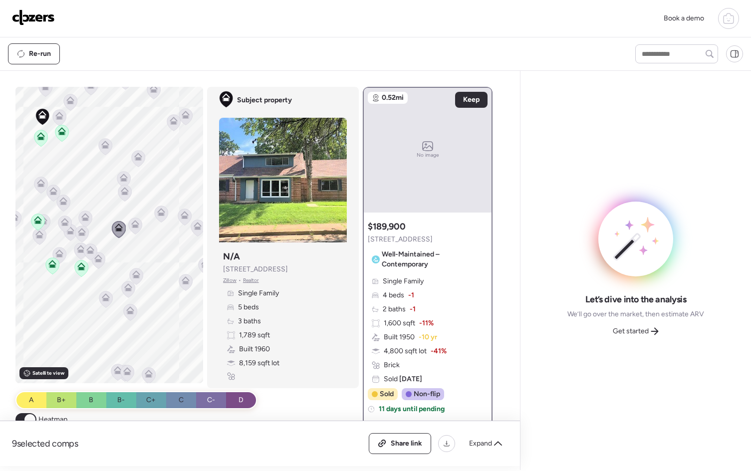
click at [125, 194] on icon at bounding box center [124, 193] width 13 height 16
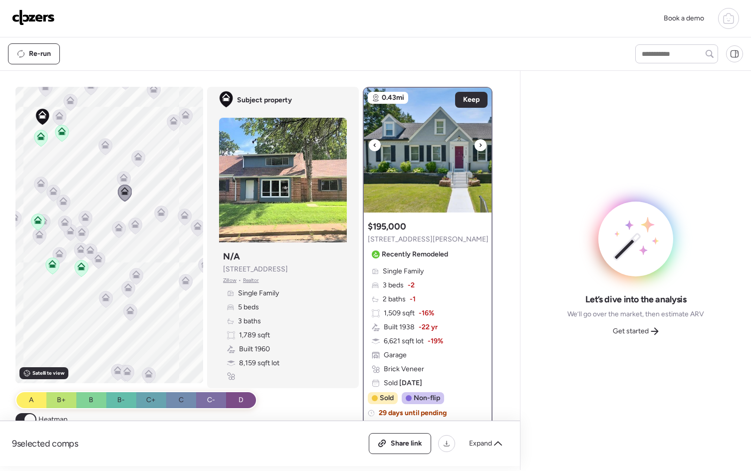
click at [479, 147] on icon at bounding box center [481, 145] width 4 height 12
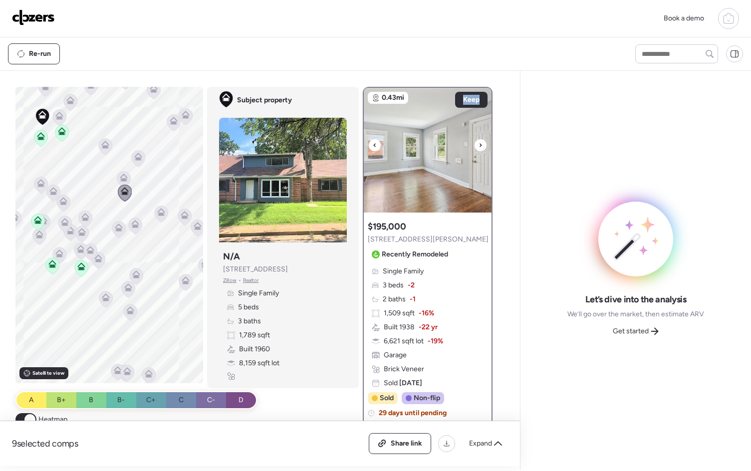
click at [479, 147] on icon at bounding box center [481, 145] width 4 height 12
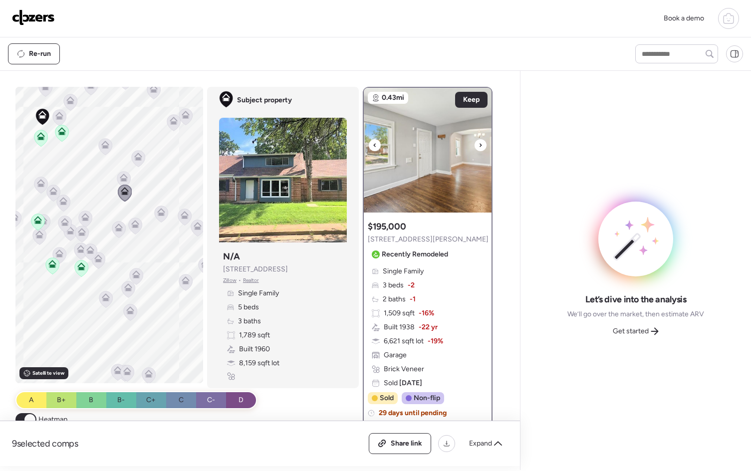
click at [479, 147] on icon at bounding box center [481, 145] width 4 height 12
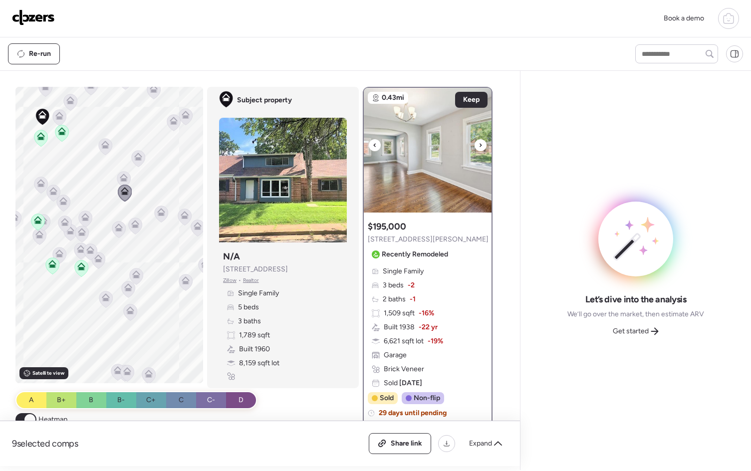
click at [479, 147] on icon at bounding box center [481, 145] width 4 height 12
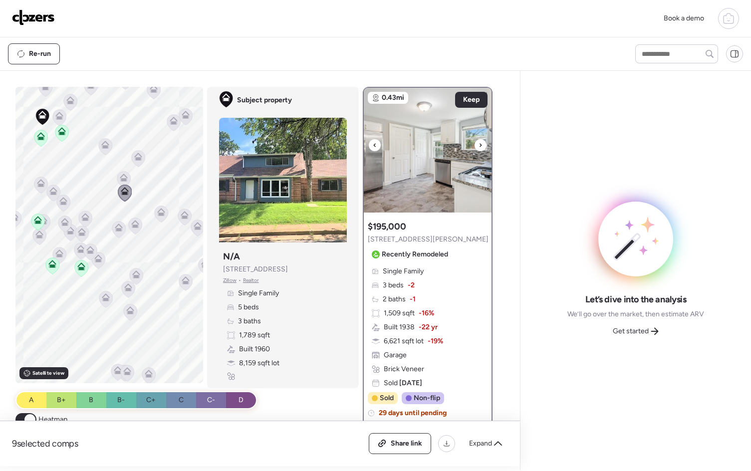
click at [479, 147] on icon at bounding box center [481, 145] width 4 height 12
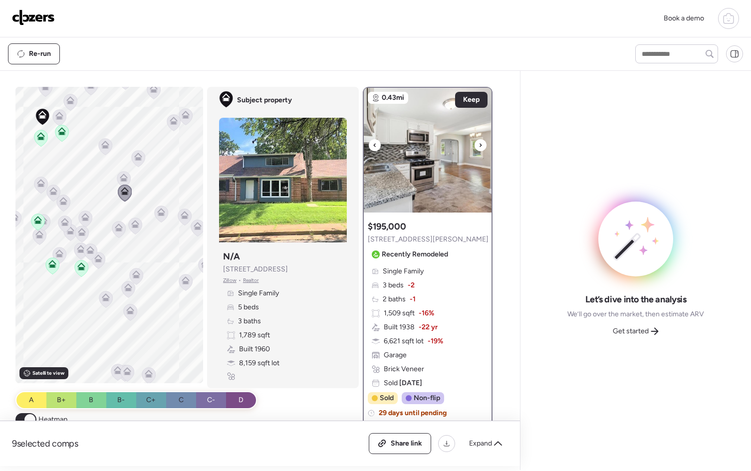
click at [479, 147] on icon at bounding box center [481, 145] width 4 height 12
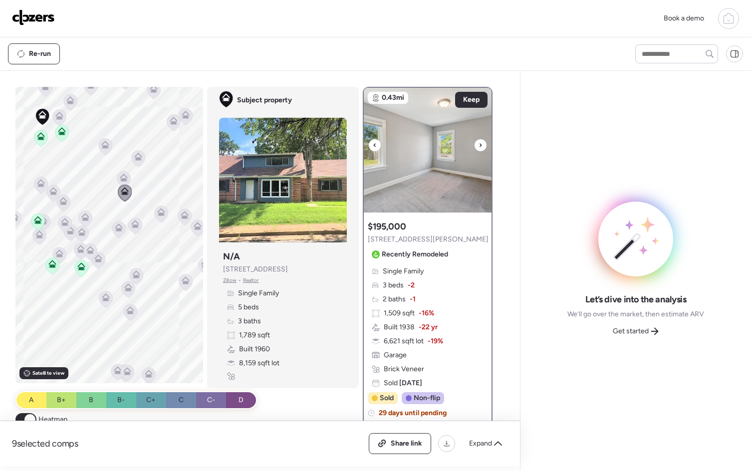
click at [479, 147] on icon at bounding box center [481, 145] width 4 height 12
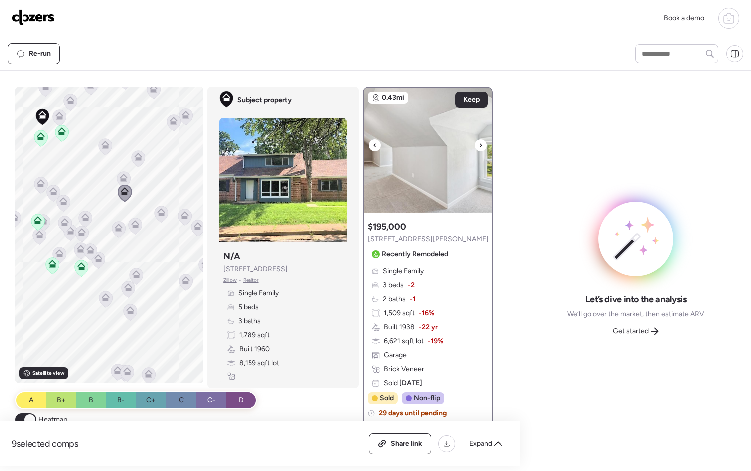
click at [479, 147] on icon at bounding box center [481, 145] width 4 height 12
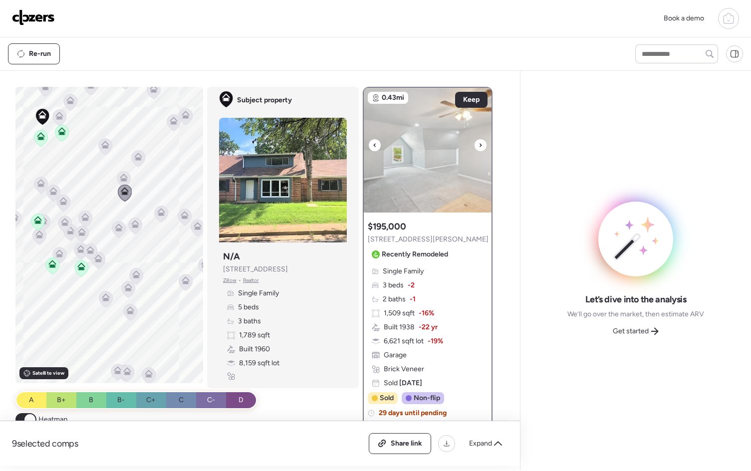
click at [479, 147] on icon at bounding box center [481, 145] width 4 height 12
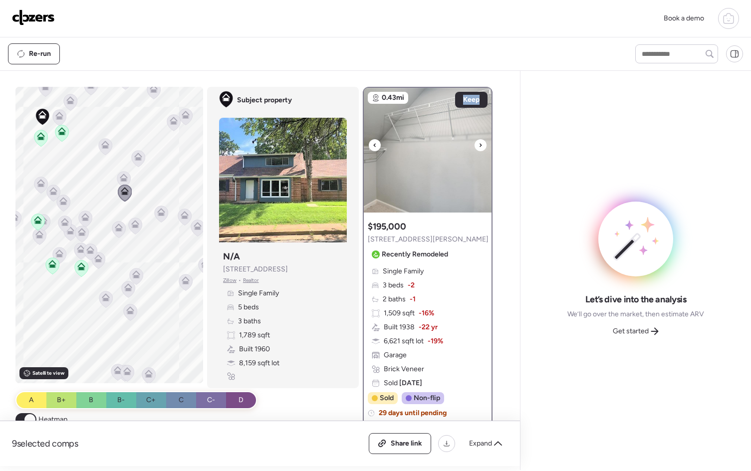
click at [479, 147] on icon at bounding box center [481, 145] width 4 height 12
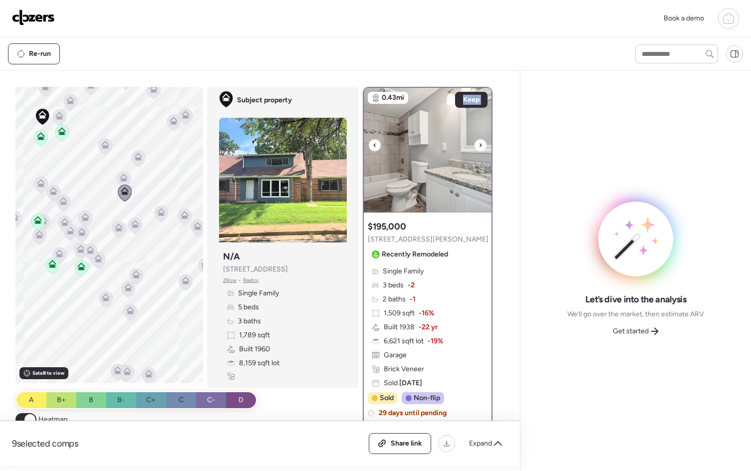
click at [479, 147] on icon at bounding box center [481, 145] width 4 height 12
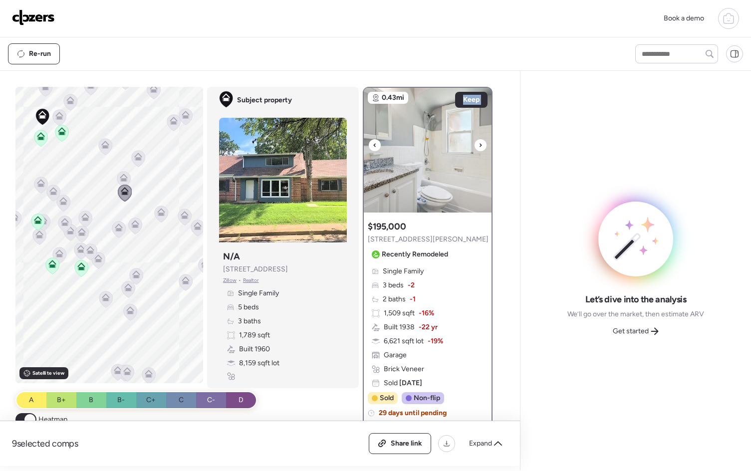
click at [479, 147] on icon at bounding box center [481, 145] width 4 height 12
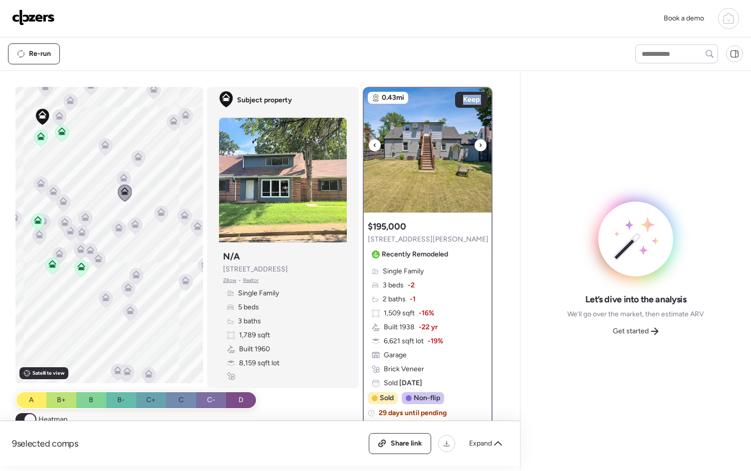
click at [479, 147] on icon at bounding box center [481, 145] width 4 height 12
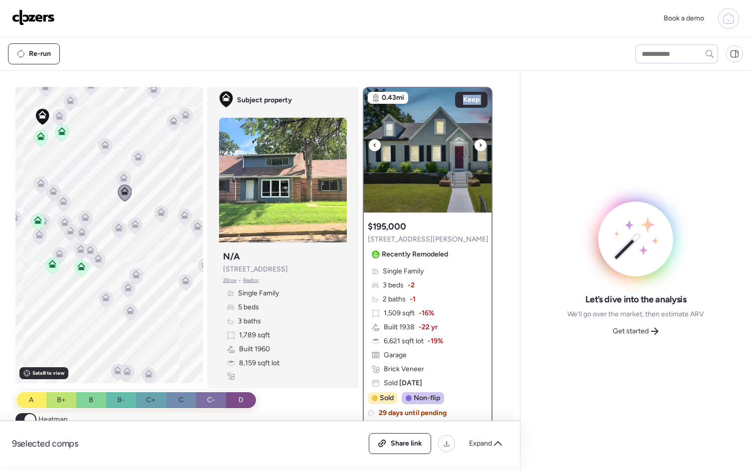
click at [479, 147] on icon at bounding box center [481, 145] width 4 height 12
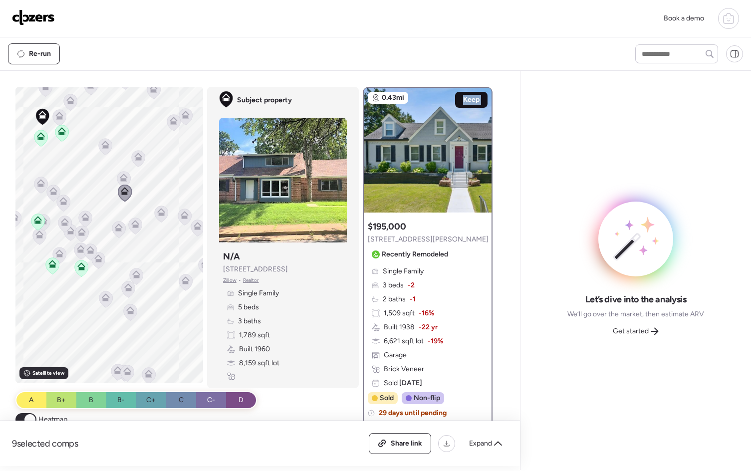
click at [468, 103] on span "Keep" at bounding box center [471, 100] width 16 height 10
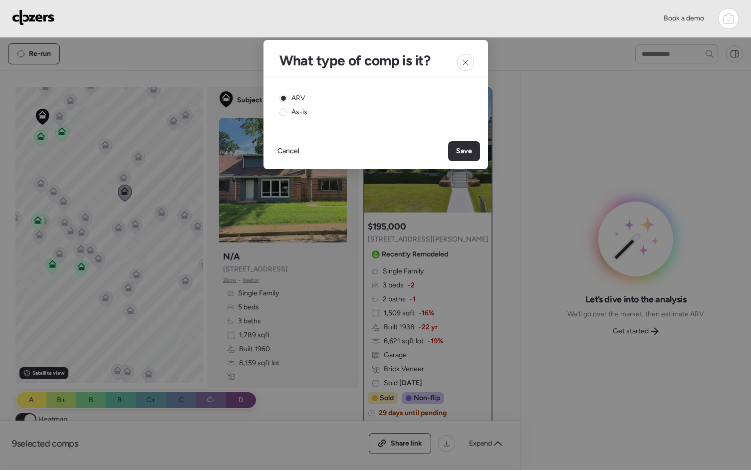
drag, startPoint x: 453, startPoint y: 157, endPoint x: 429, endPoint y: 168, distance: 25.9
click at [453, 157] on div "Save" at bounding box center [464, 151] width 32 height 20
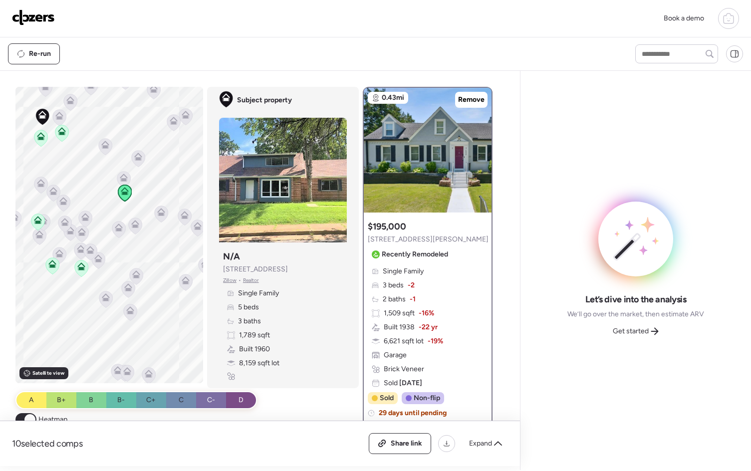
click at [120, 179] on icon at bounding box center [123, 179] width 6 height 3
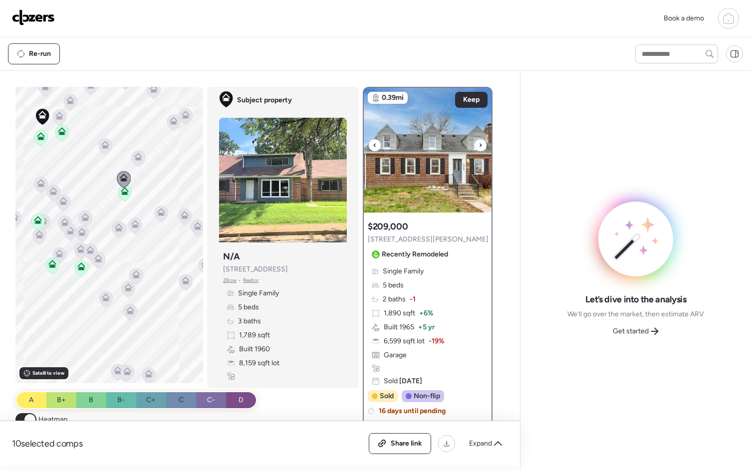
click at [480, 144] on div at bounding box center [481, 145] width 12 height 12
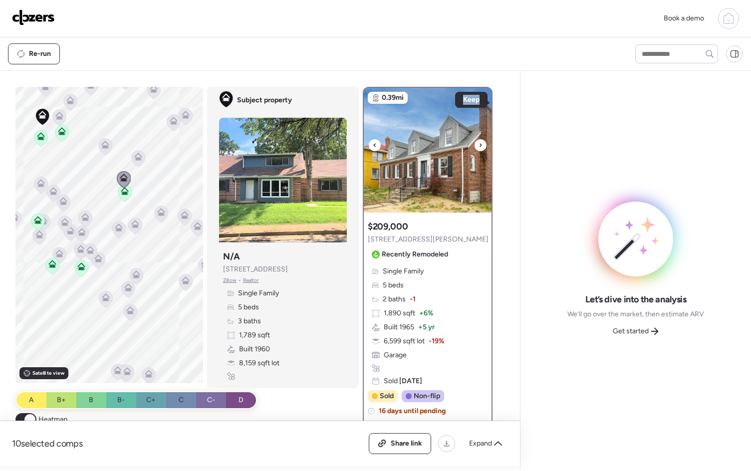
click at [480, 144] on div at bounding box center [481, 145] width 12 height 12
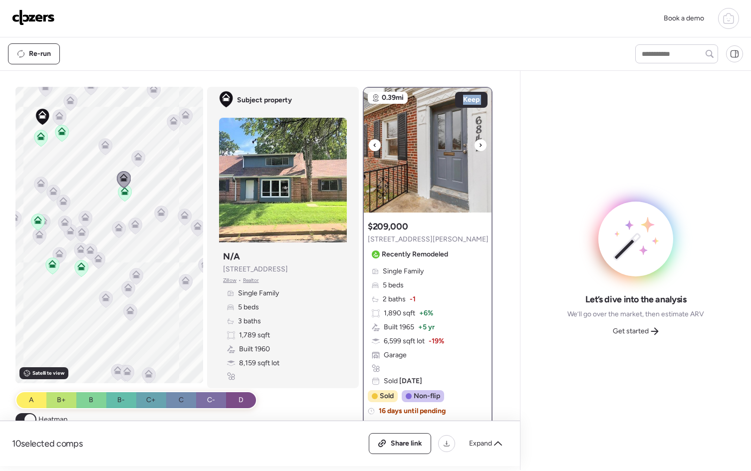
click at [480, 144] on div at bounding box center [481, 145] width 12 height 12
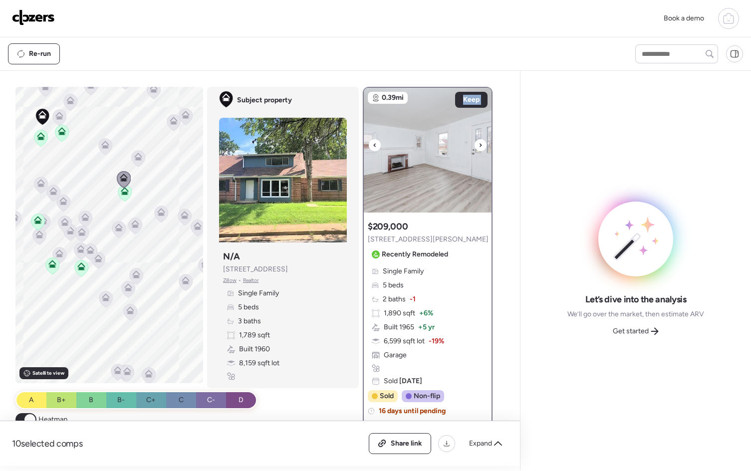
click at [480, 144] on div at bounding box center [481, 145] width 12 height 12
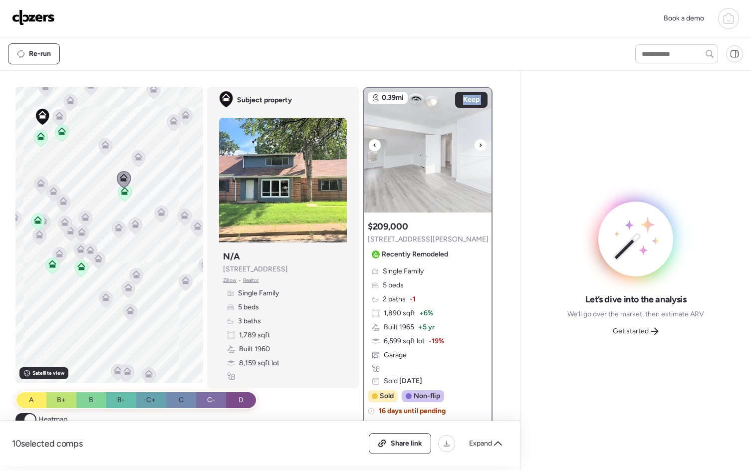
click at [480, 144] on div at bounding box center [481, 145] width 12 height 12
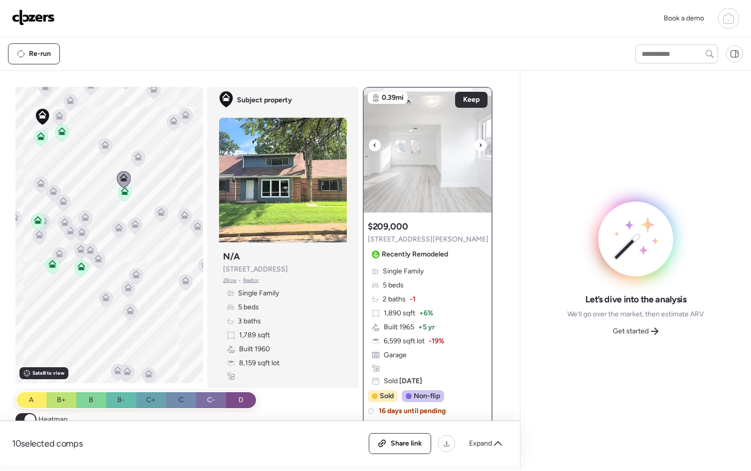
click at [480, 144] on div at bounding box center [481, 145] width 12 height 12
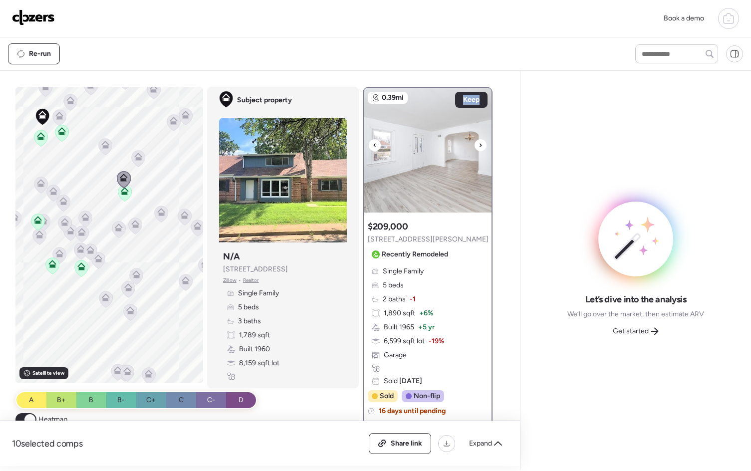
click at [480, 144] on div at bounding box center [481, 145] width 12 height 12
click at [463, 97] on span "Keep" at bounding box center [471, 100] width 16 height 10
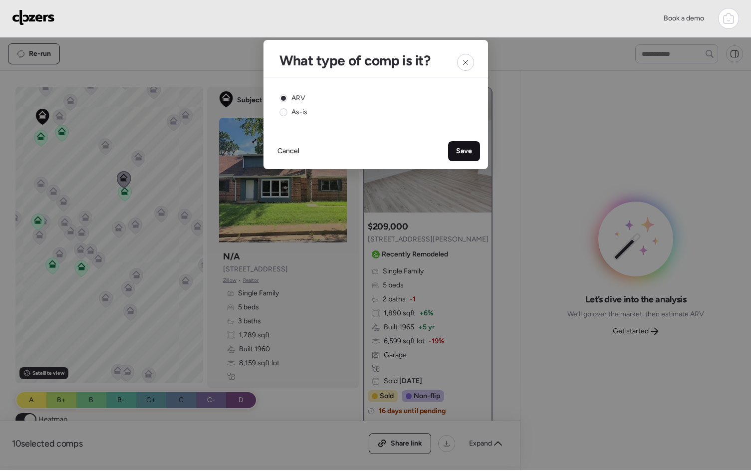
click at [459, 150] on span "Save" at bounding box center [464, 151] width 16 height 10
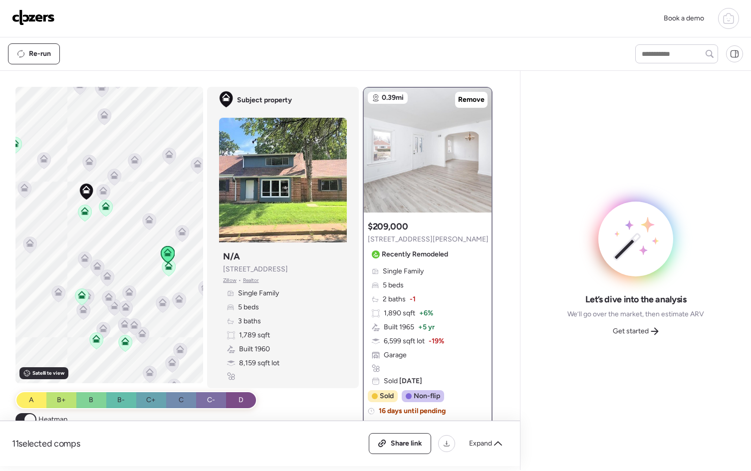
drag, startPoint x: 124, startPoint y: 252, endPoint x: 162, endPoint y: 342, distance: 98.0
click at [162, 343] on div "To activate drag with keyboard, press Alt + Enter. Once in keyboard drag state,…" at bounding box center [109, 235] width 188 height 296
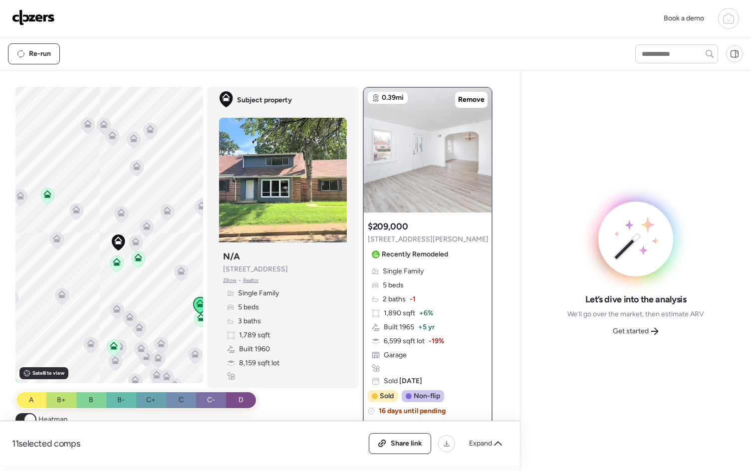
drag, startPoint x: 128, startPoint y: 218, endPoint x: 171, endPoint y: 253, distance: 55.7
click at [171, 253] on div "To activate drag with keyboard, press Alt + Enter. Once in keyboard drag state,…" at bounding box center [109, 235] width 188 height 296
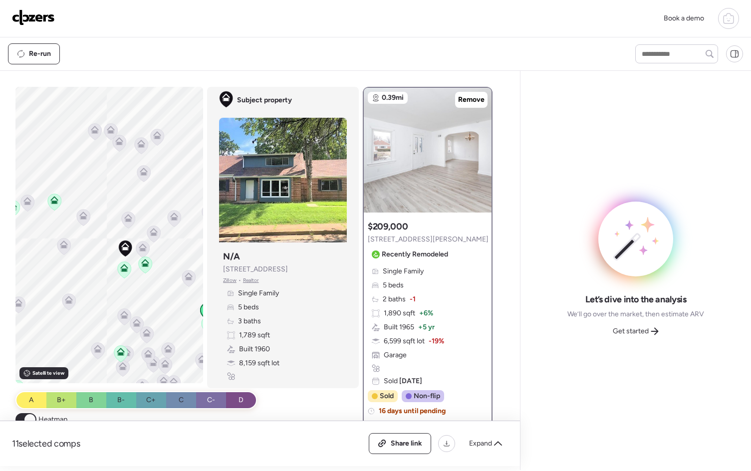
drag, startPoint x: 145, startPoint y: 289, endPoint x: 138, endPoint y: 284, distance: 8.2
click at [138, 284] on div "To activate drag with keyboard, press Alt + Enter. Once in keyboard drag state,…" at bounding box center [109, 235] width 188 height 296
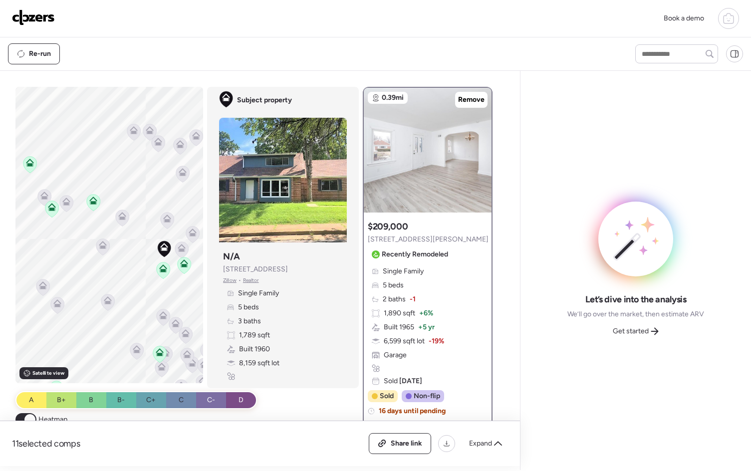
drag, startPoint x: 95, startPoint y: 276, endPoint x: 136, endPoint y: 274, distance: 41.0
click at [138, 276] on div "To activate drag with keyboard, press Alt + Enter. Once in keyboard drag state,…" at bounding box center [109, 235] width 188 height 296
click at [105, 247] on icon at bounding box center [106, 245] width 8 height 8
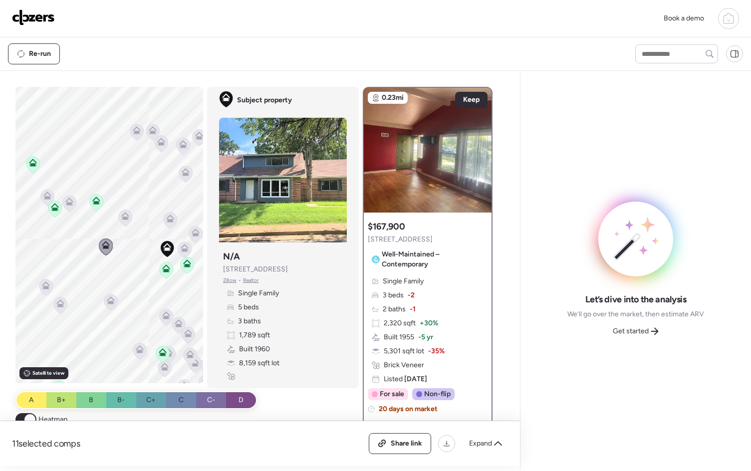
click at [29, 165] on icon at bounding box center [32, 164] width 6 height 3
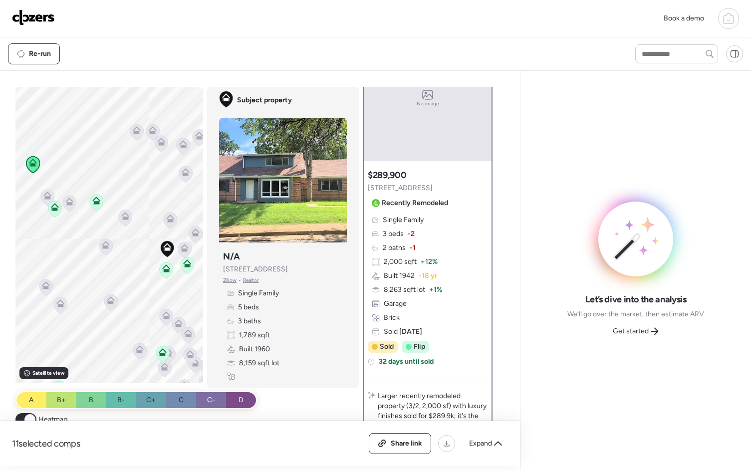
scroll to position [0, 0]
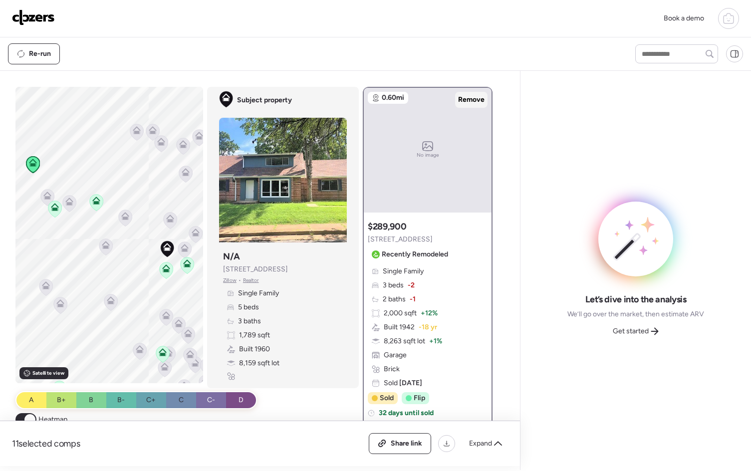
click at [468, 102] on span "Remove" at bounding box center [471, 100] width 26 height 10
click at [44, 197] on icon at bounding box center [47, 197] width 6 height 3
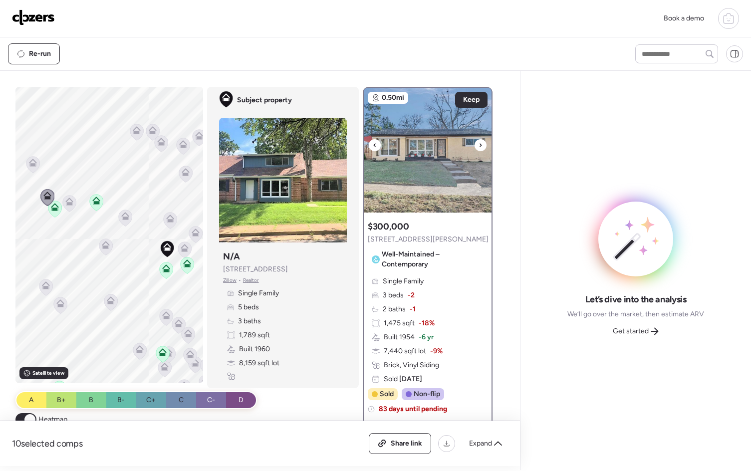
click at [479, 144] on icon at bounding box center [481, 145] width 4 height 12
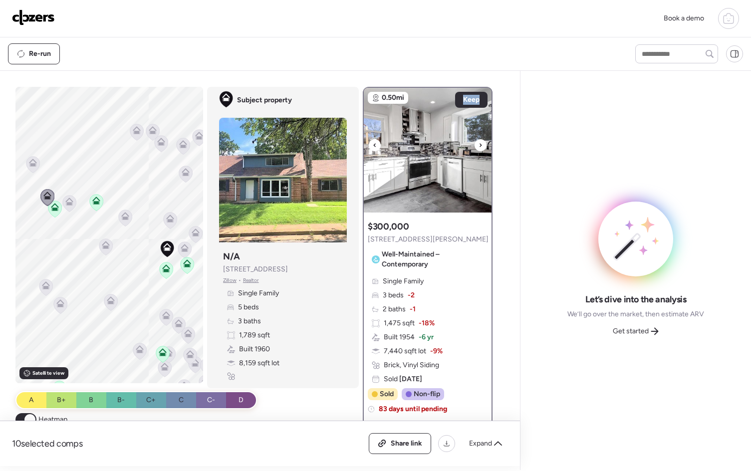
click at [479, 144] on icon at bounding box center [481, 145] width 4 height 12
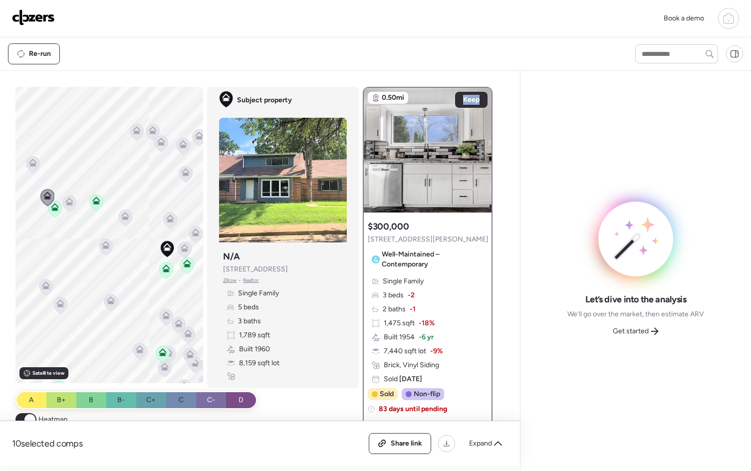
click at [52, 207] on icon at bounding box center [55, 207] width 8 height 8
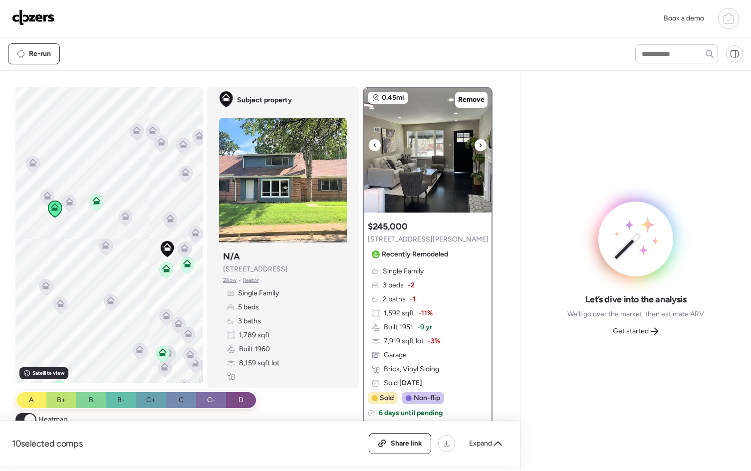
click at [479, 145] on icon at bounding box center [481, 145] width 4 height 12
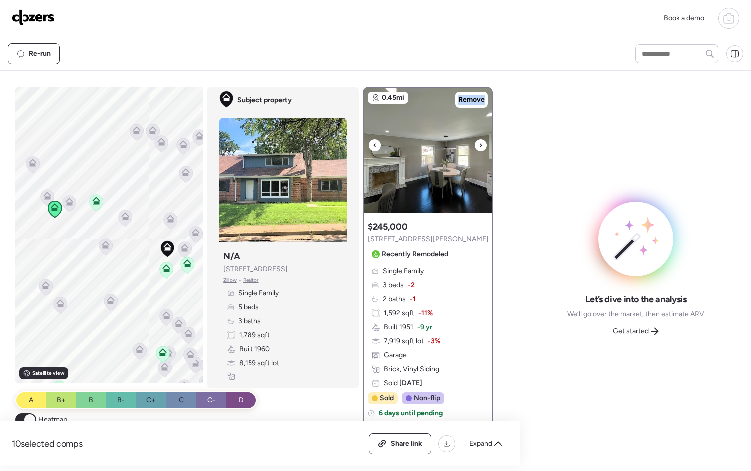
click at [479, 145] on icon at bounding box center [481, 145] width 4 height 12
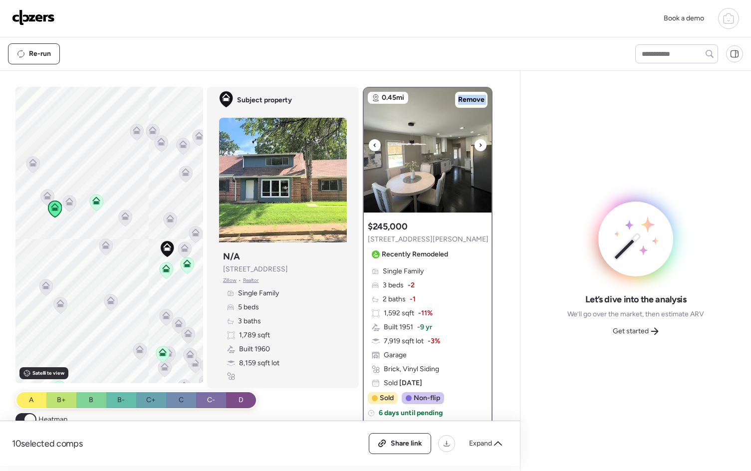
click at [479, 145] on icon at bounding box center [481, 145] width 4 height 12
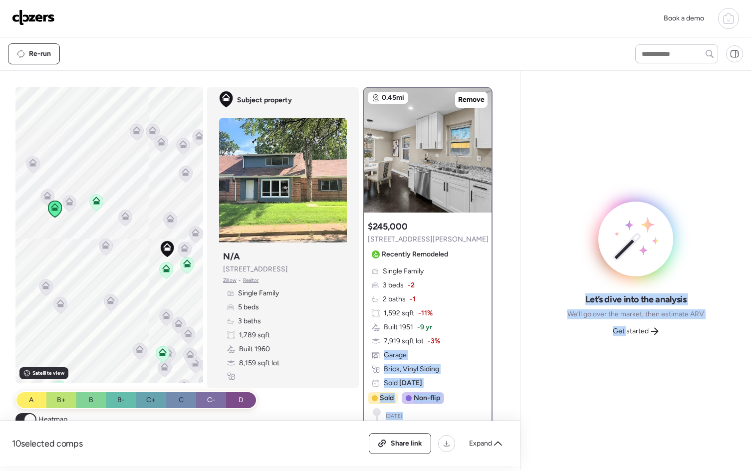
drag, startPoint x: 627, startPoint y: 329, endPoint x: 473, endPoint y: 353, distance: 156.1
click at [473, 353] on div "10 selected comps All (10) ARV (10) As-is (0) Share link Expand Comps list To a…" at bounding box center [375, 270] width 751 height 399
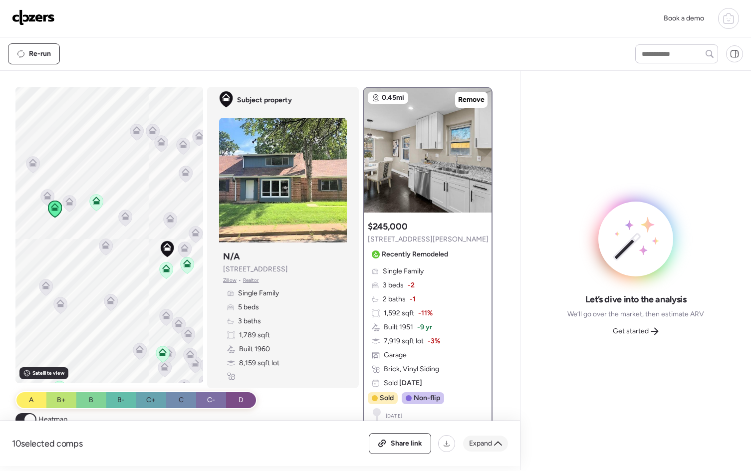
click at [482, 449] on div "Expand" at bounding box center [485, 444] width 45 height 16
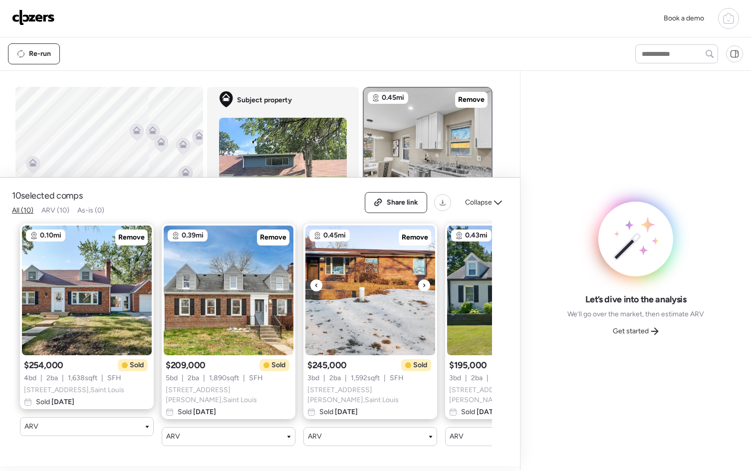
click at [427, 284] on div at bounding box center [424, 285] width 12 height 12
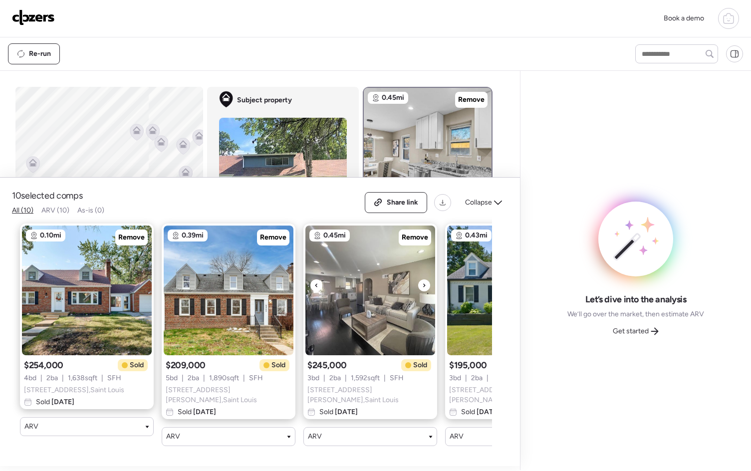
click at [427, 285] on div at bounding box center [424, 285] width 12 height 12
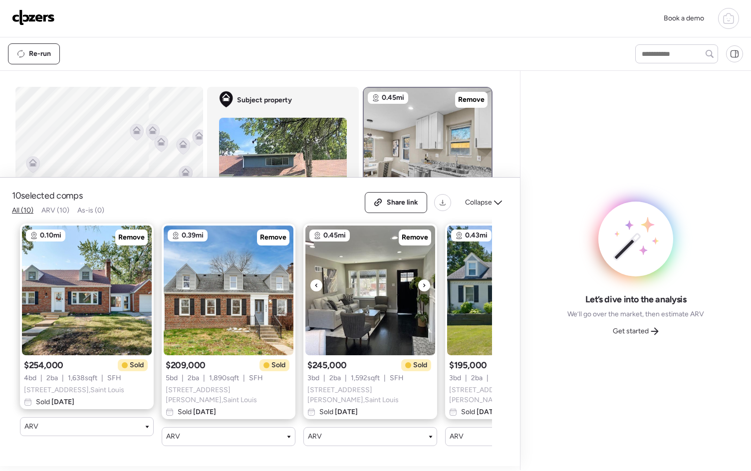
click at [427, 285] on div at bounding box center [424, 285] width 12 height 12
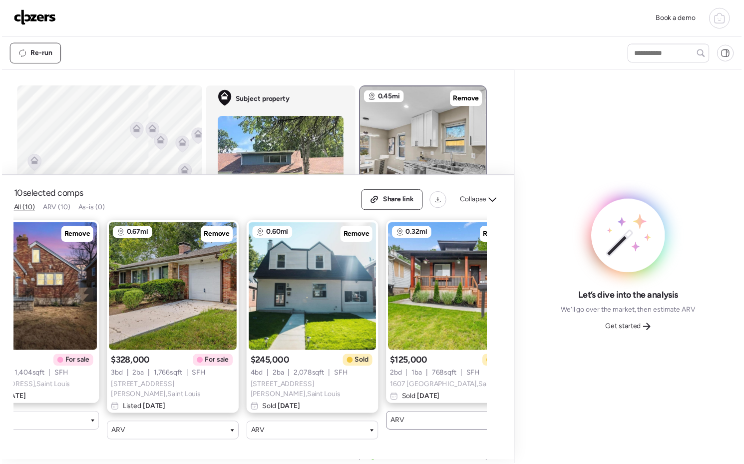
scroll to position [0, 907]
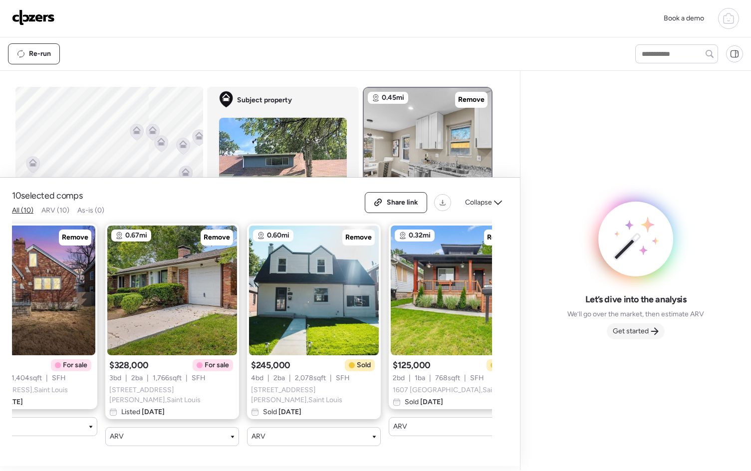
click at [634, 327] on span "Get started" at bounding box center [631, 331] width 36 height 10
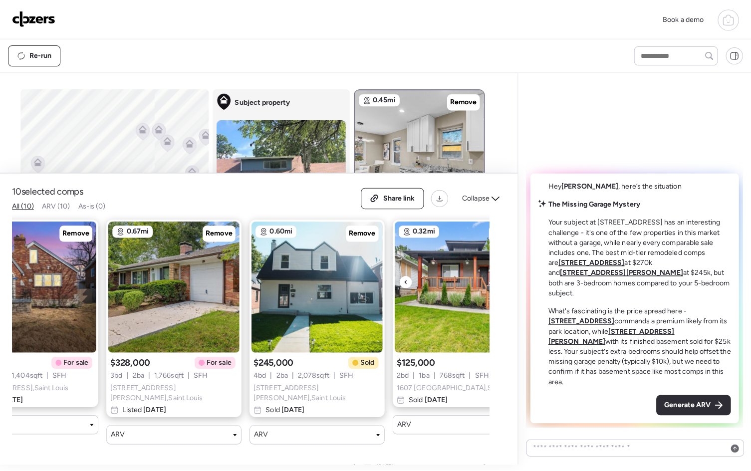
scroll to position [0, 715]
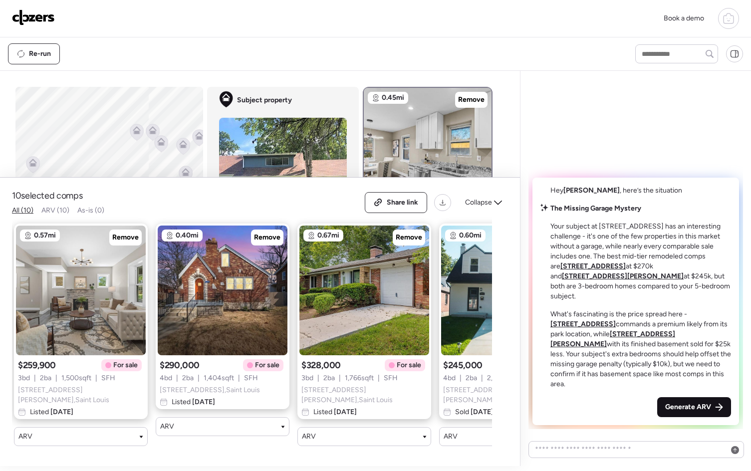
click at [702, 410] on span "Generate ARV" at bounding box center [688, 407] width 46 height 10
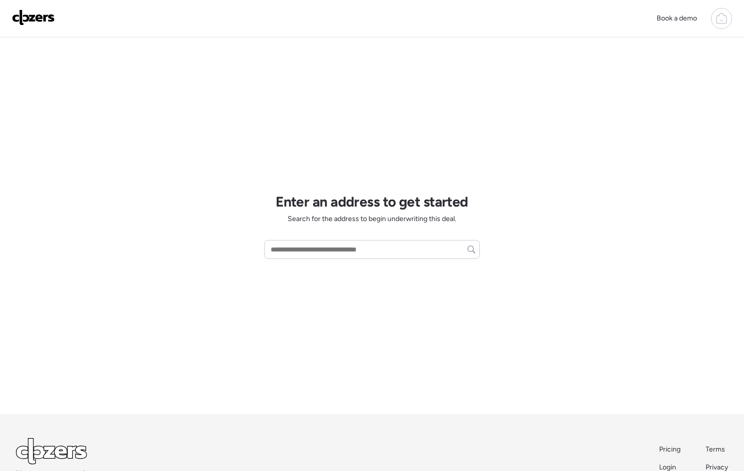
click at [717, 18] on icon at bounding box center [721, 18] width 12 height 12
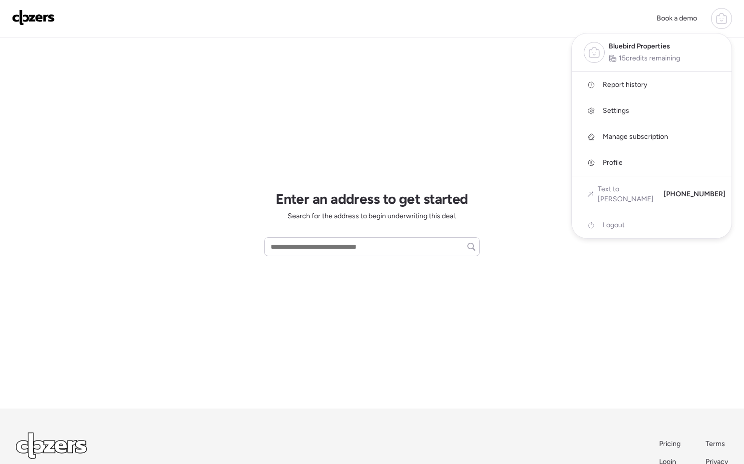
click at [638, 80] on span "Report history" at bounding box center [624, 85] width 44 height 10
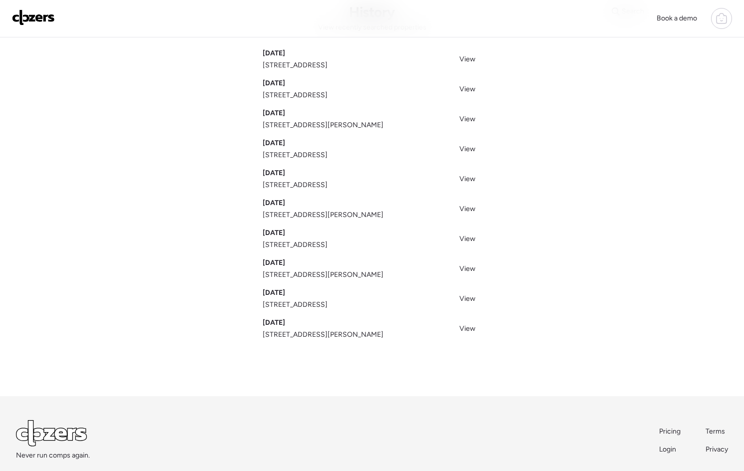
scroll to position [80, 0]
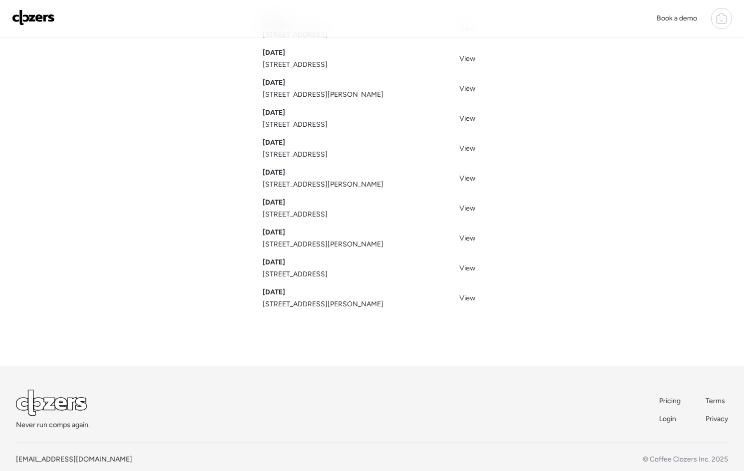
click at [291, 299] on span "425 Crawford Rd, Saint Louis, MO 63137" at bounding box center [323, 304] width 121 height 10
click at [470, 296] on span "View" at bounding box center [467, 298] width 16 height 8
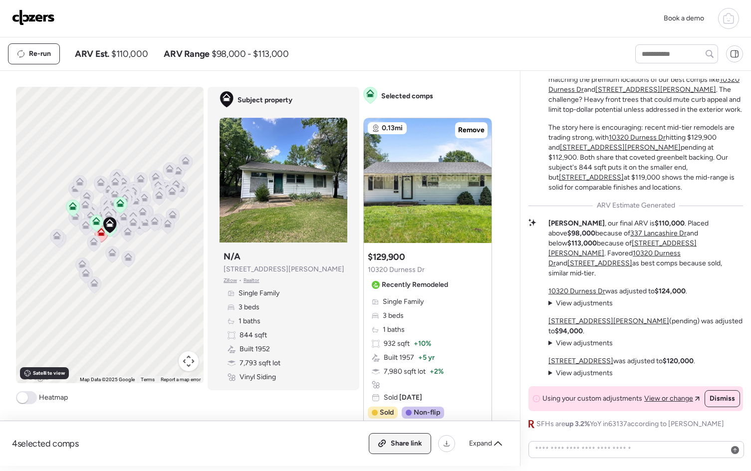
click at [421, 445] on span "Share link" at bounding box center [406, 444] width 31 height 10
click at [728, 22] on icon at bounding box center [729, 18] width 12 height 12
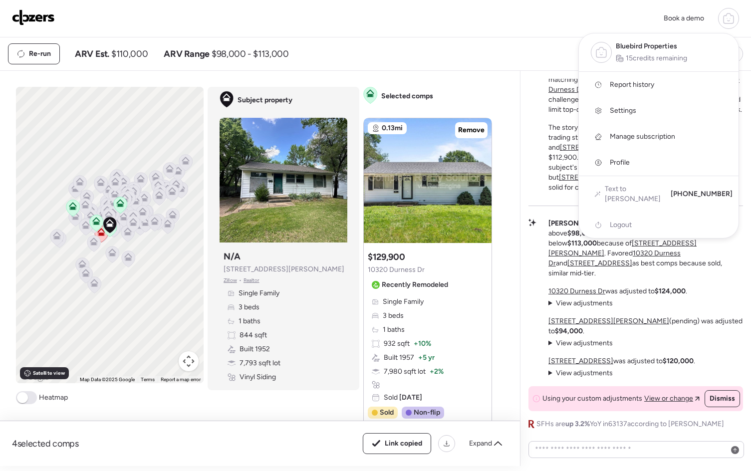
click at [638, 79] on link "Report history" at bounding box center [659, 85] width 160 height 26
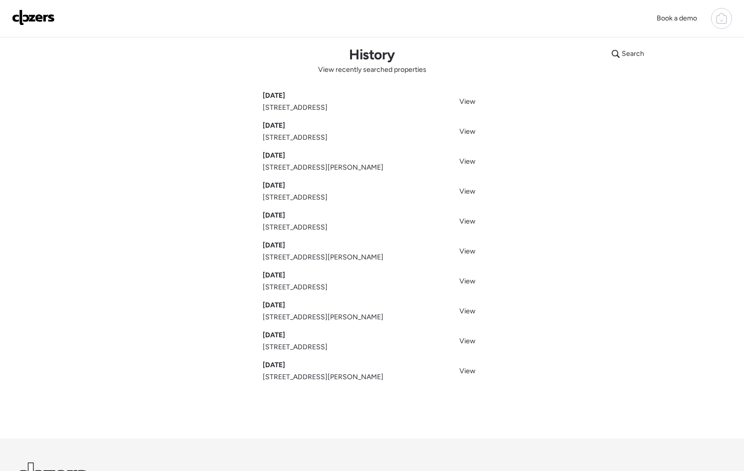
scroll to position [62, 0]
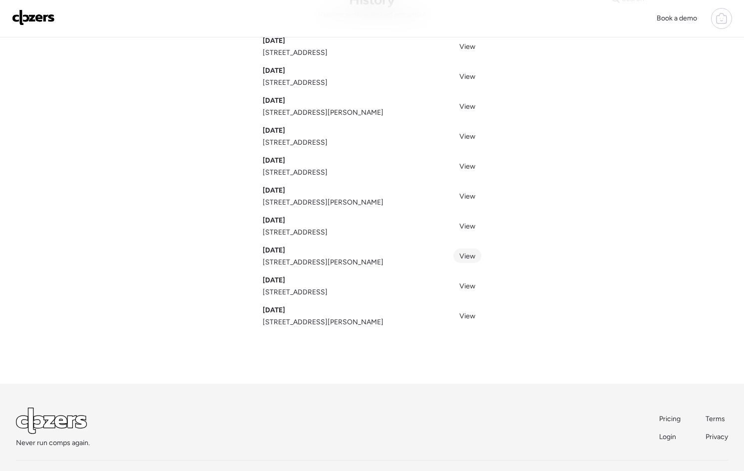
click at [476, 255] on link "View" at bounding box center [467, 256] width 28 height 14
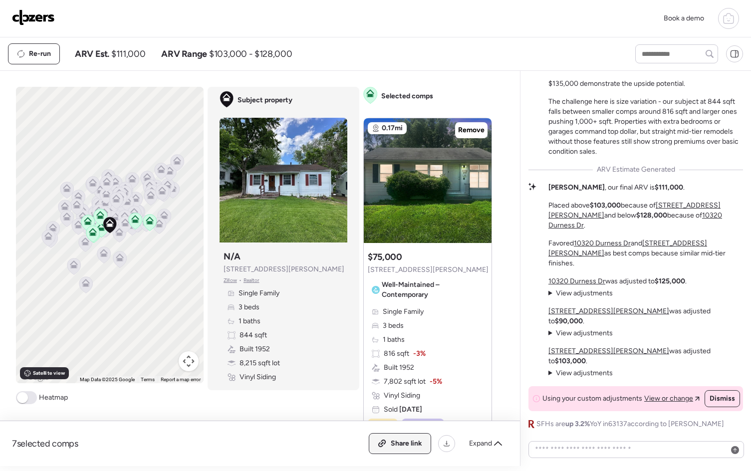
click at [384, 437] on div "Share link" at bounding box center [399, 444] width 61 height 20
